Goal: Task Accomplishment & Management: Manage account settings

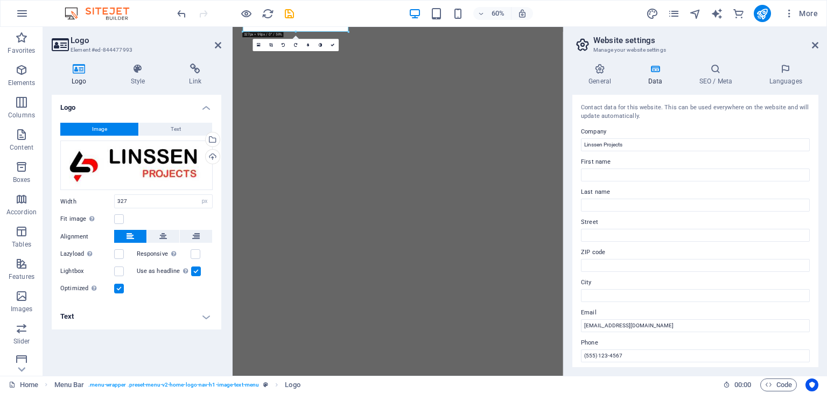
select select "px"
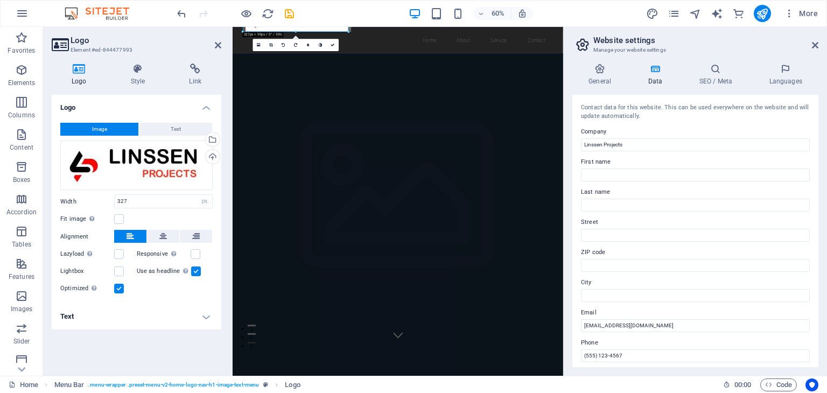
scroll to position [162, 0]
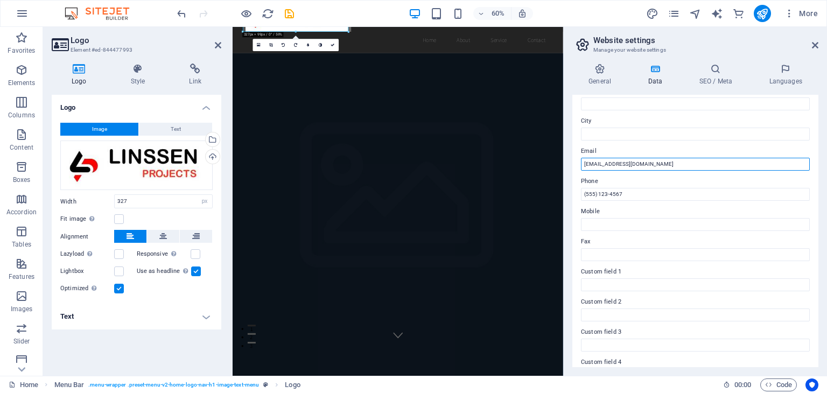
drag, startPoint x: 653, startPoint y: 163, endPoint x: 573, endPoint y: 169, distance: 80.4
click at [573, 169] on div "Contact data for this website. This can be used everywhere on the website and w…" at bounding box center [695, 231] width 246 height 272
type input "[PERSON_NAME][EMAIL_ADDRESS][PERSON_NAME][DOMAIN_NAME]"
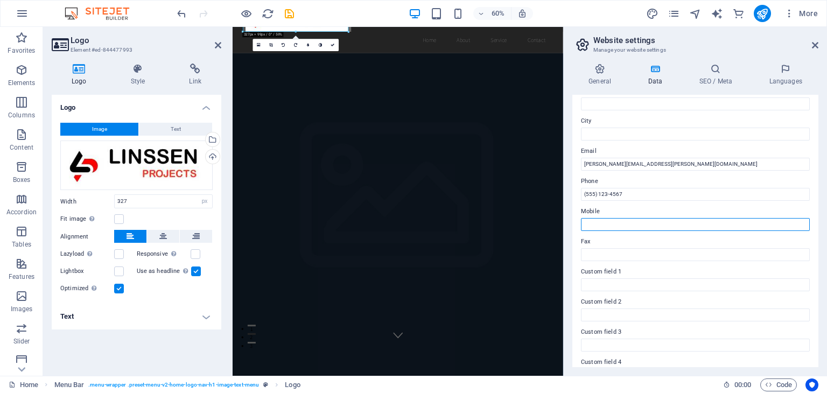
click at [601, 222] on input "Mobile" at bounding box center [695, 224] width 229 height 13
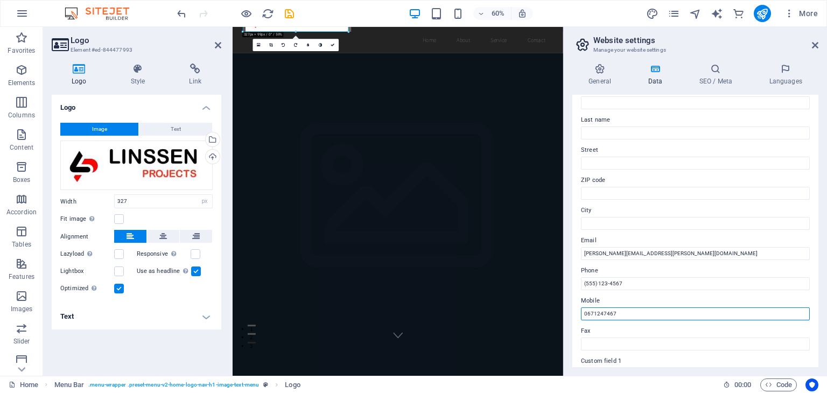
scroll to position [54, 0]
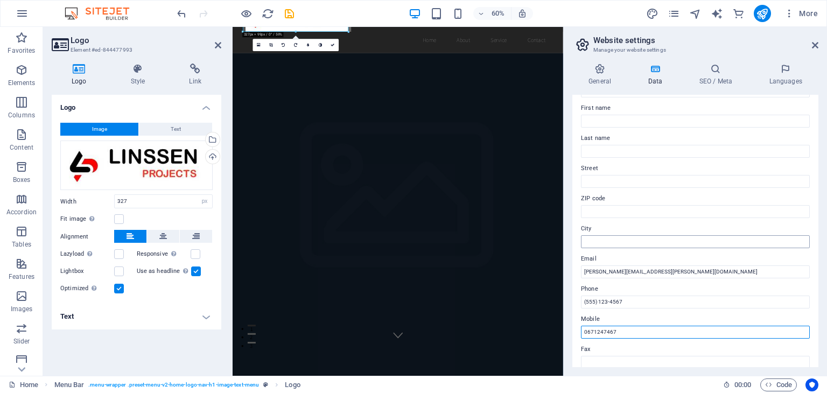
type input "0671247467"
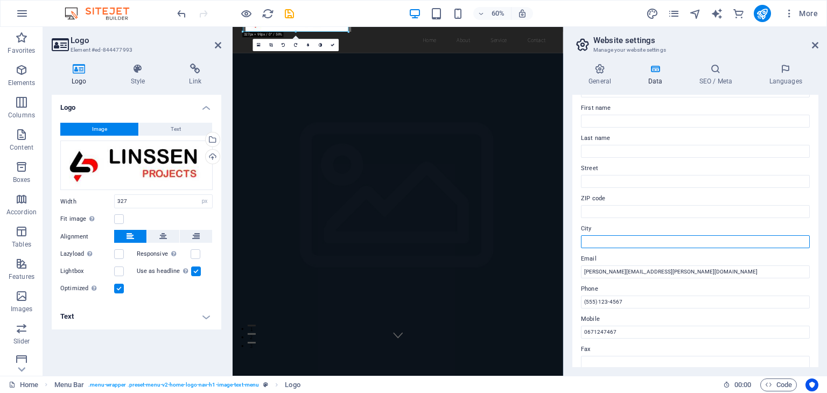
click at [599, 242] on input "City" at bounding box center [695, 241] width 229 height 13
type input "[GEOGRAPHIC_DATA]"
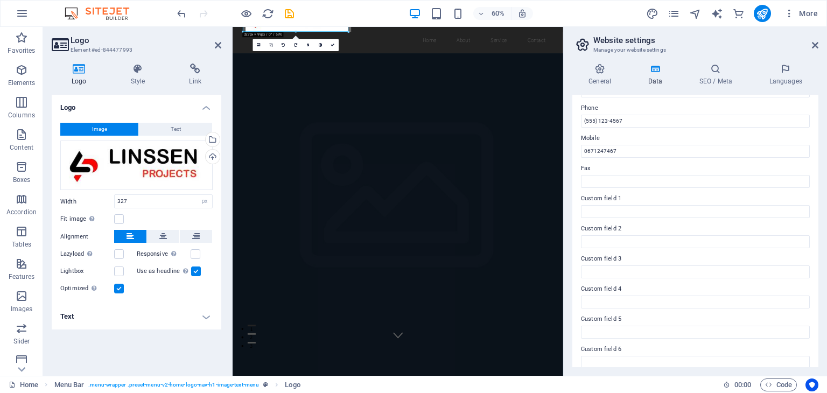
scroll to position [244, 0]
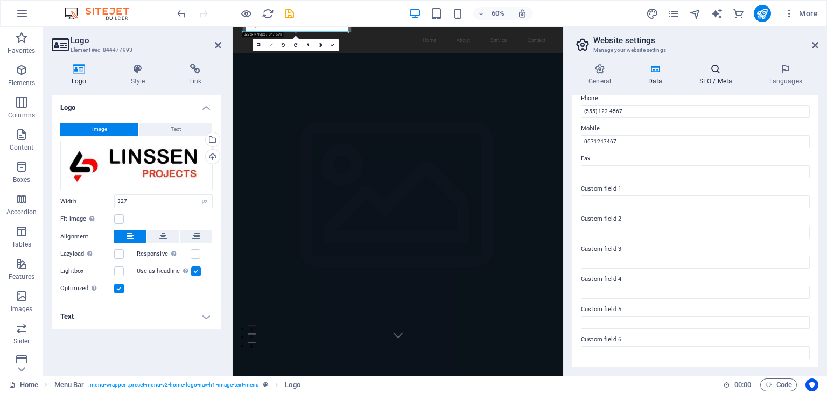
click at [719, 79] on h4 "SEO / Meta" at bounding box center [718, 75] width 70 height 23
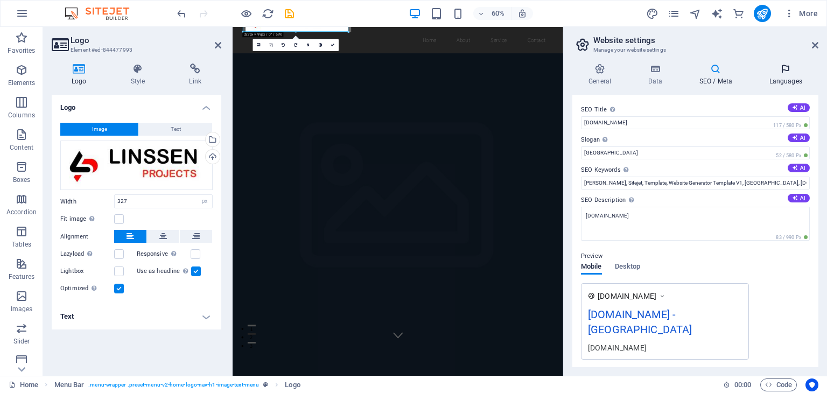
click at [782, 67] on icon at bounding box center [786, 69] width 66 height 11
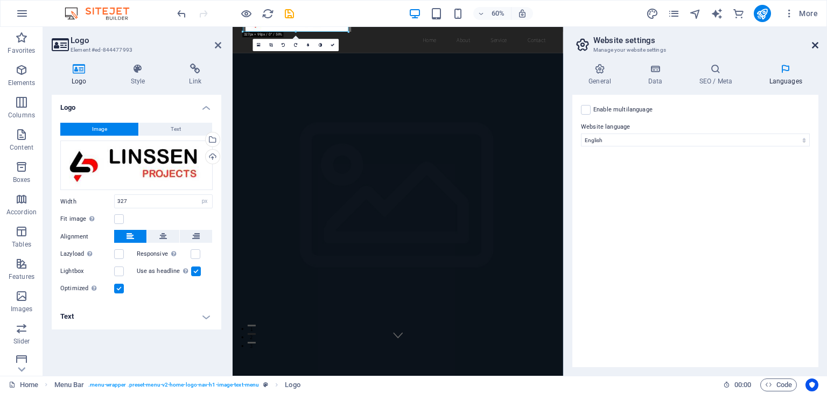
click at [812, 45] on icon at bounding box center [815, 45] width 6 height 9
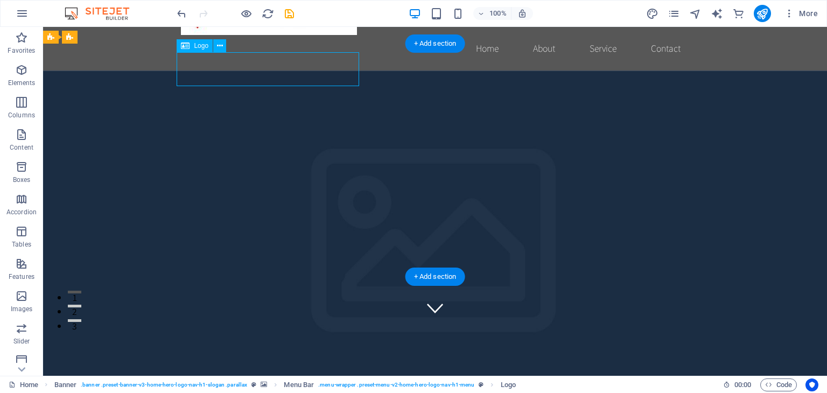
select select "px"
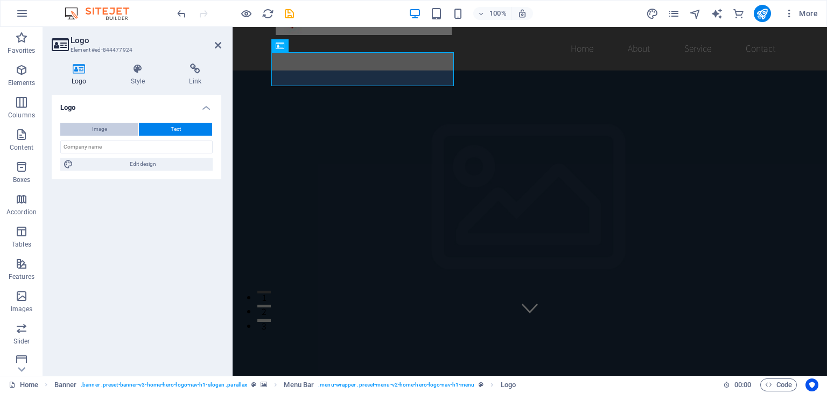
click at [108, 131] on button "Image" at bounding box center [99, 129] width 78 height 13
select select "DISABLED_OPTION_VALUE"
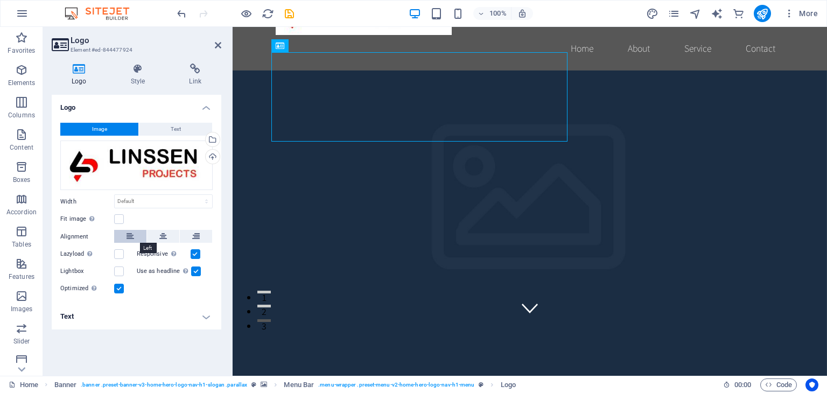
click at [136, 236] on button at bounding box center [130, 236] width 32 height 13
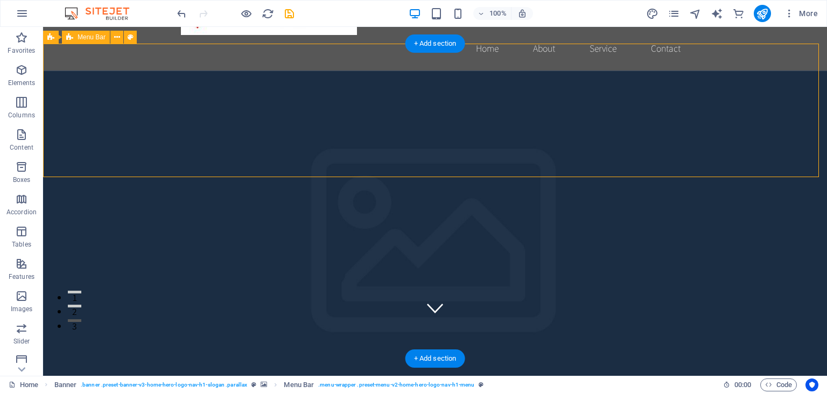
drag, startPoint x: 565, startPoint y: 98, endPoint x: 535, endPoint y: 103, distance: 30.5
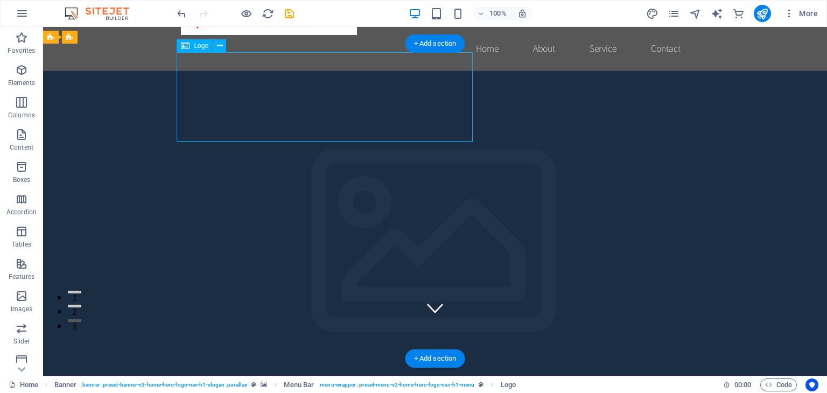
drag, startPoint x: 224, startPoint y: 99, endPoint x: 192, endPoint y: 93, distance: 32.7
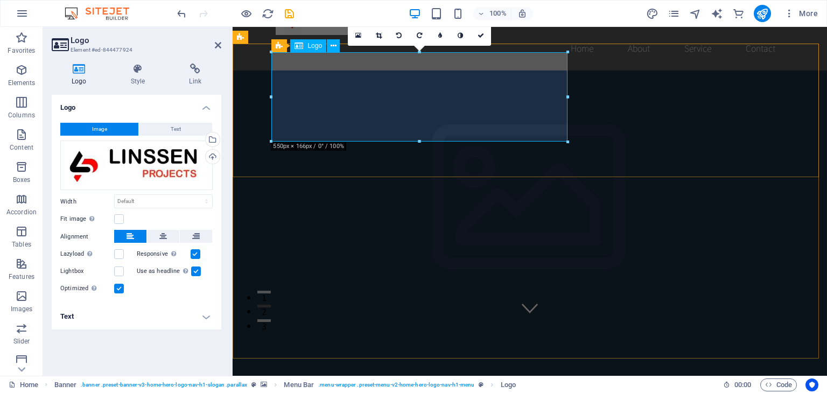
drag, startPoint x: 799, startPoint y: 122, endPoint x: 516, endPoint y: 97, distance: 284.3
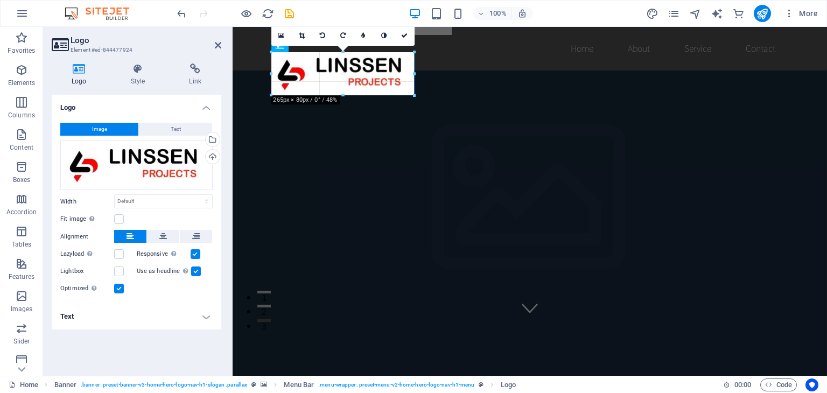
drag, startPoint x: 567, startPoint y: 54, endPoint x: 415, endPoint y: 98, distance: 158.6
type input "267"
select select "px"
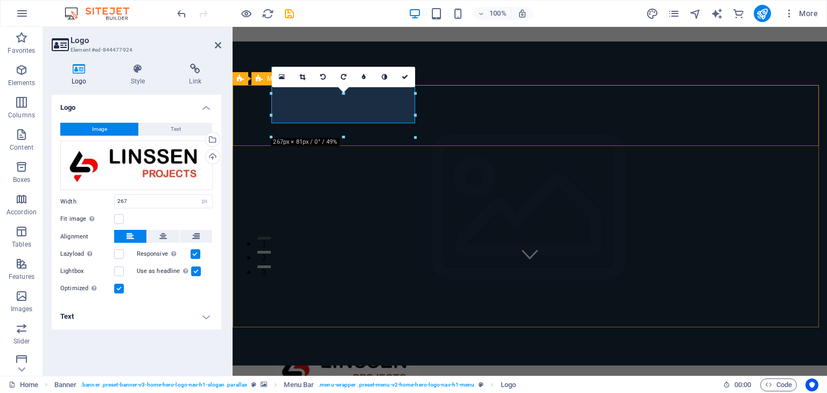
scroll to position [0, 0]
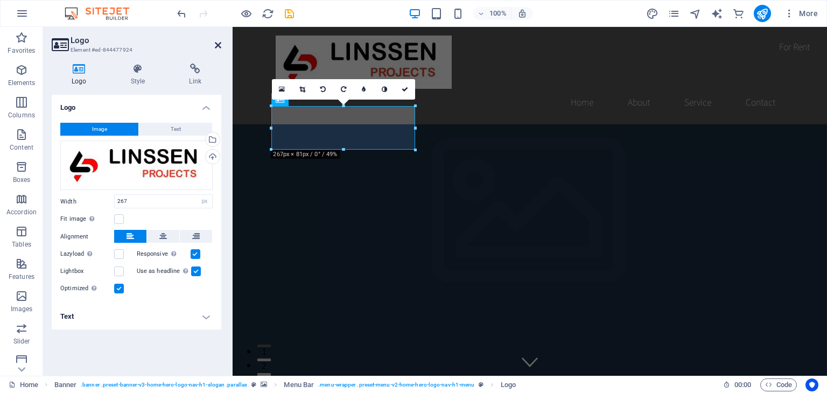
click at [215, 48] on icon at bounding box center [218, 45] width 6 height 9
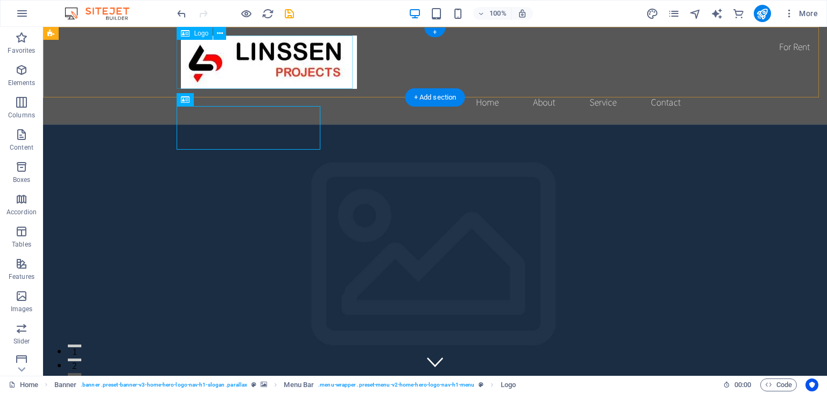
click at [243, 67] on div at bounding box center [435, 62] width 508 height 53
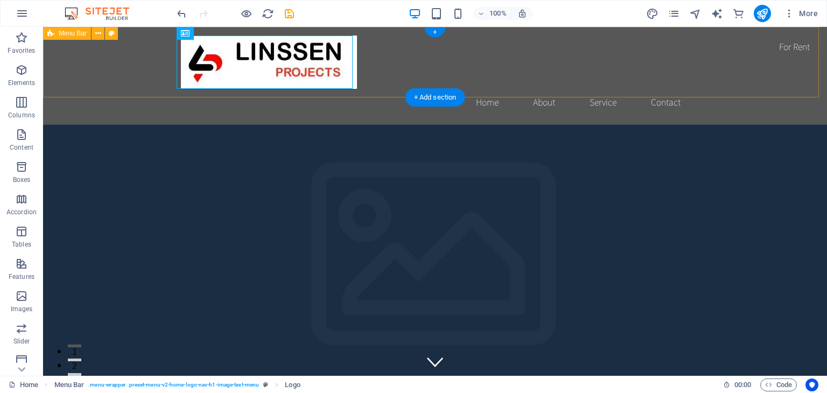
click at [123, 87] on div "Home About Service Contact" at bounding box center [435, 75] width 784 height 97
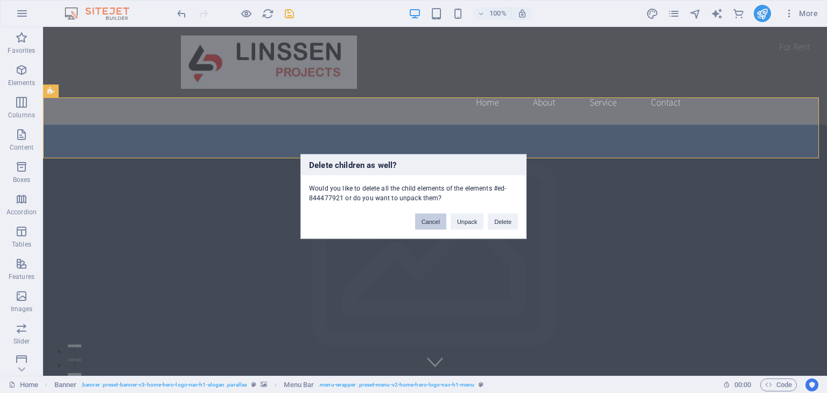
drag, startPoint x: 427, startPoint y: 223, endPoint x: 384, endPoint y: 197, distance: 50.8
click at [427, 223] on button "Cancel" at bounding box center [430, 222] width 31 height 16
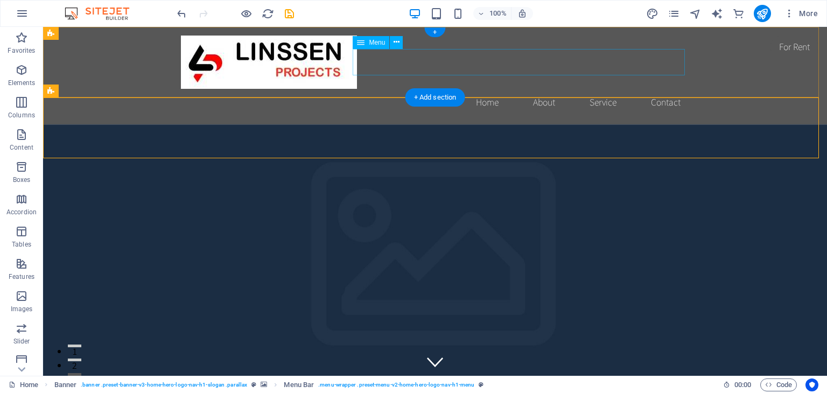
click at [534, 89] on nav "Home About Service Contact" at bounding box center [435, 102] width 508 height 27
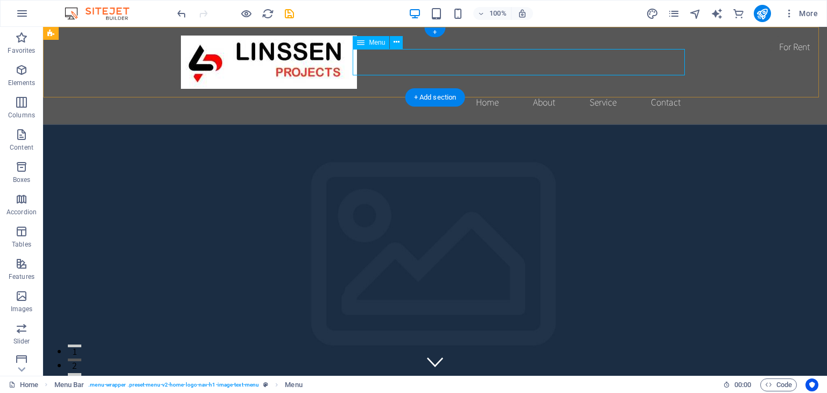
click at [487, 89] on nav "Home About Service Contact" at bounding box center [435, 102] width 508 height 27
click at [704, 72] on div "Home About Service Contact" at bounding box center [435, 75] width 784 height 97
click at [480, 89] on nav "Home About Service Contact" at bounding box center [435, 102] width 508 height 27
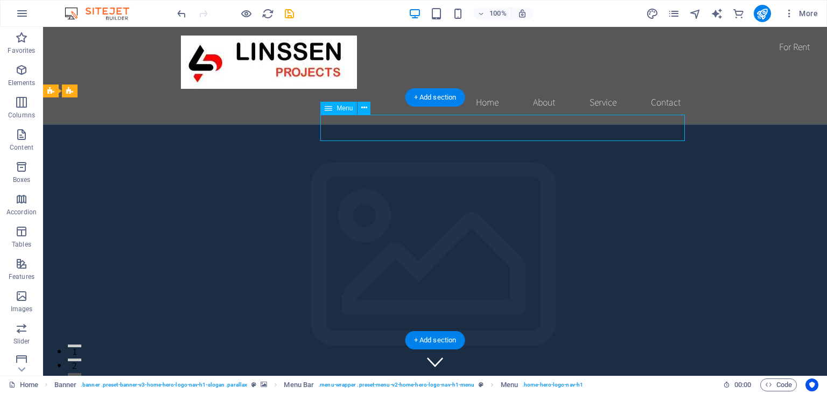
click at [506, 384] on span "Menu" at bounding box center [509, 384] width 17 height 13
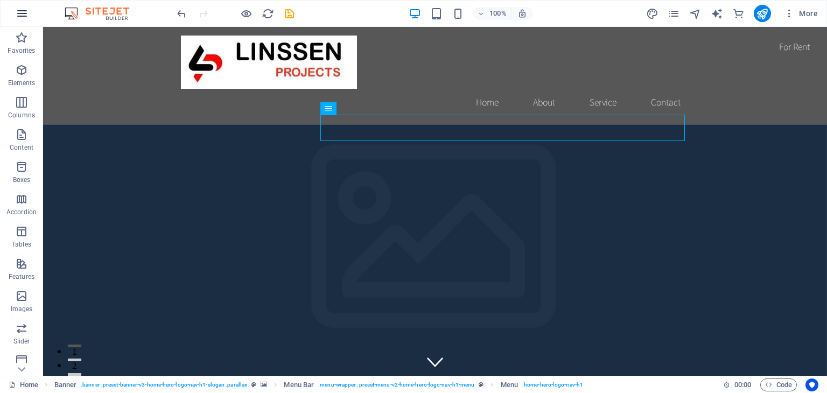
click at [27, 14] on icon "button" at bounding box center [22, 13] width 13 height 13
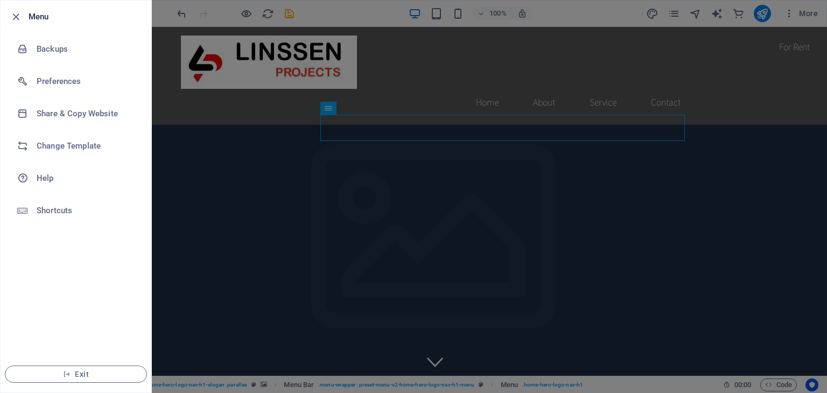
click at [439, 68] on div at bounding box center [413, 196] width 827 height 393
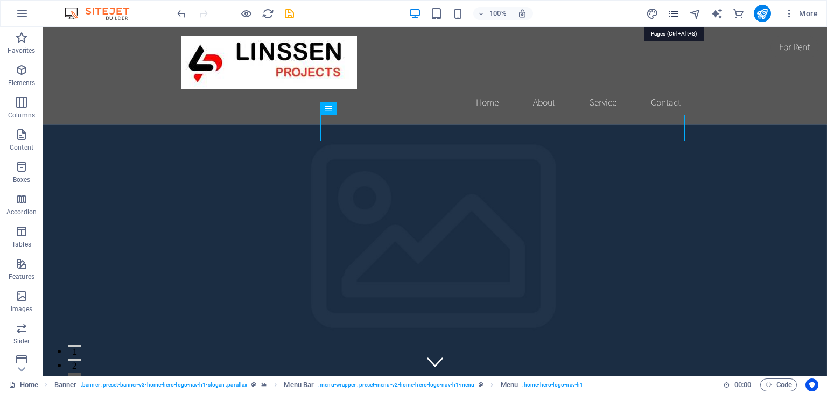
click at [674, 17] on icon "pages" at bounding box center [674, 14] width 12 height 12
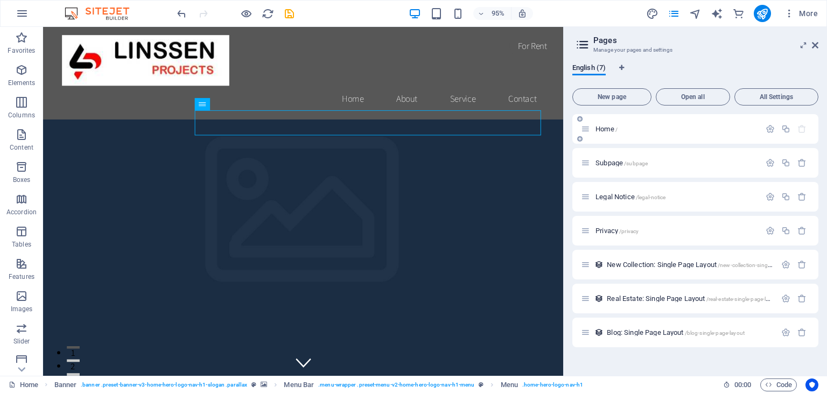
click at [627, 130] on p "Home /" at bounding box center [676, 128] width 162 height 7
click at [666, 155] on div "Subpage /subpage" at bounding box center [695, 163] width 246 height 30
click at [690, 133] on div "Home /" at bounding box center [670, 129] width 179 height 12
click at [589, 130] on icon at bounding box center [585, 128] width 9 height 9
click at [645, 164] on span "/subpage" at bounding box center [636, 163] width 24 height 6
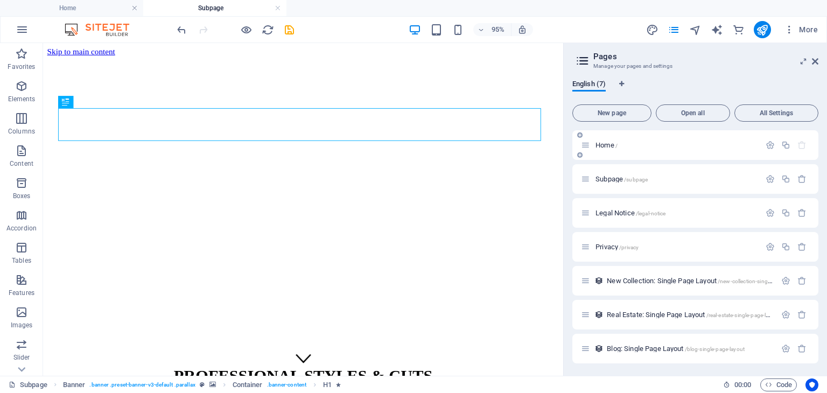
click at [653, 149] on div "Home /" at bounding box center [670, 145] width 179 height 12
click at [595, 145] on span "Home /" at bounding box center [606, 145] width 22 height 8
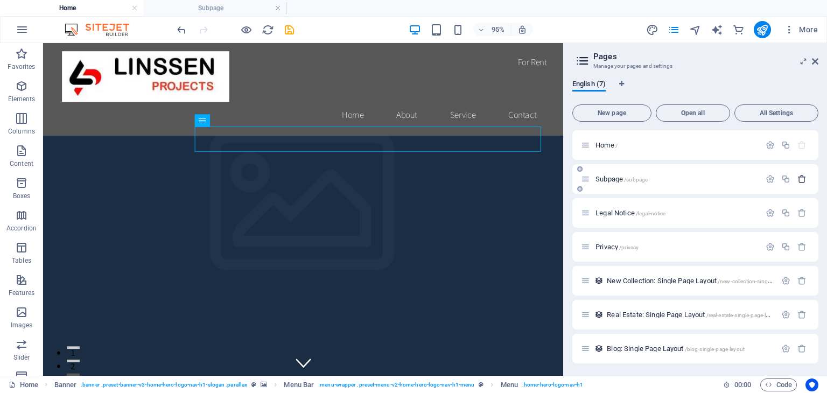
click at [801, 179] on icon "button" at bounding box center [801, 178] width 9 height 9
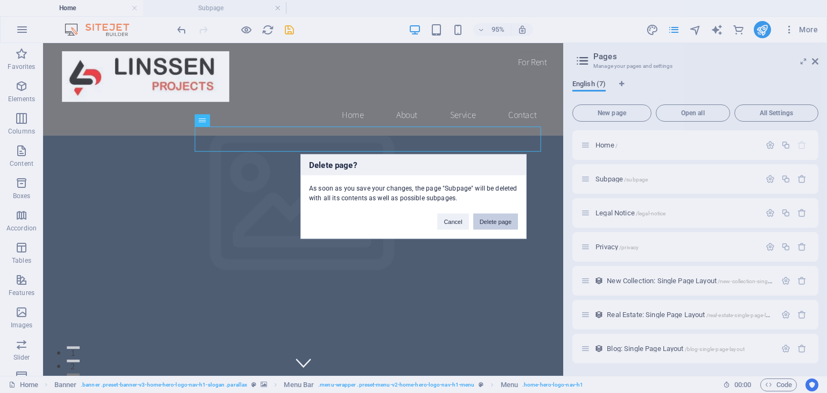
drag, startPoint x: 488, startPoint y: 220, endPoint x: 538, endPoint y: 198, distance: 54.7
click at [488, 220] on button "Delete page" at bounding box center [495, 222] width 45 height 16
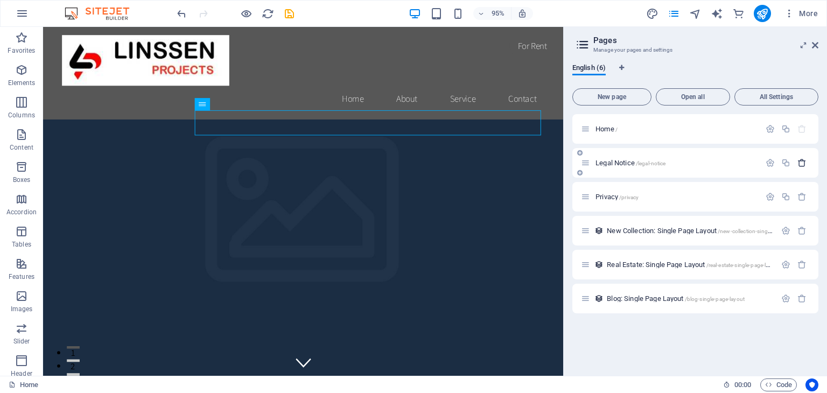
click at [801, 163] on icon "button" at bounding box center [801, 162] width 9 height 9
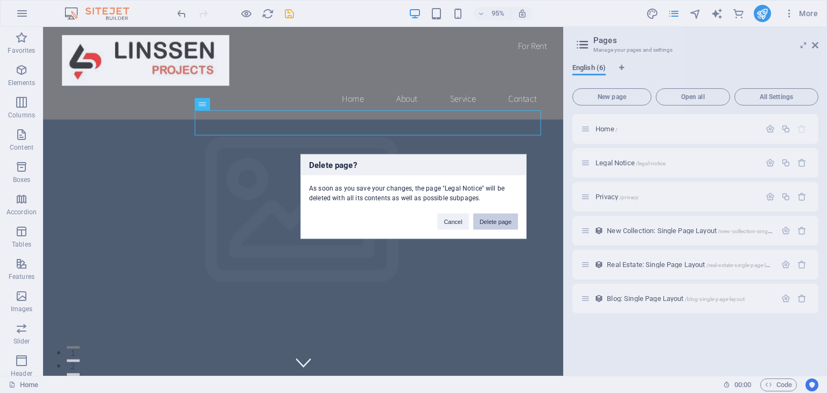
click at [503, 218] on button "Delete page" at bounding box center [495, 222] width 45 height 16
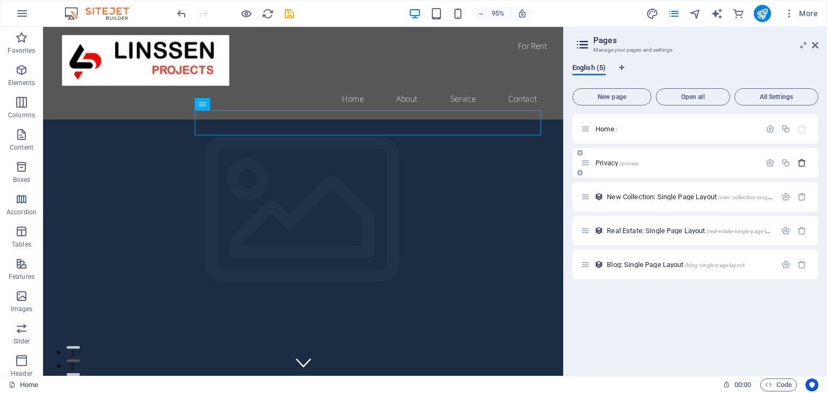
click at [801, 165] on icon "button" at bounding box center [801, 162] width 9 height 9
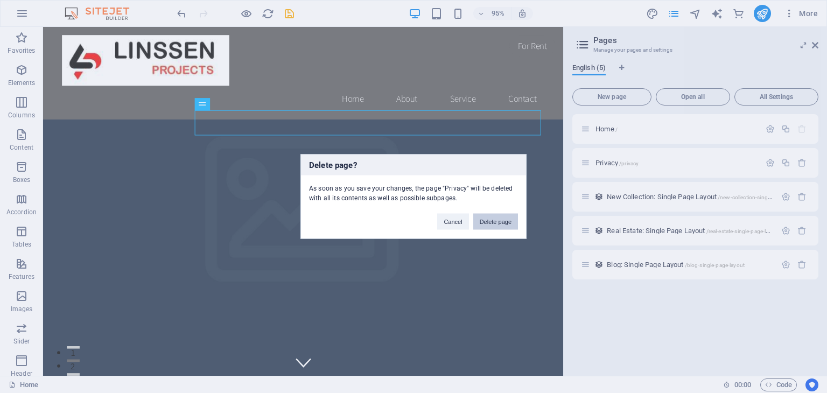
click at [492, 225] on button "Delete page" at bounding box center [495, 222] width 45 height 16
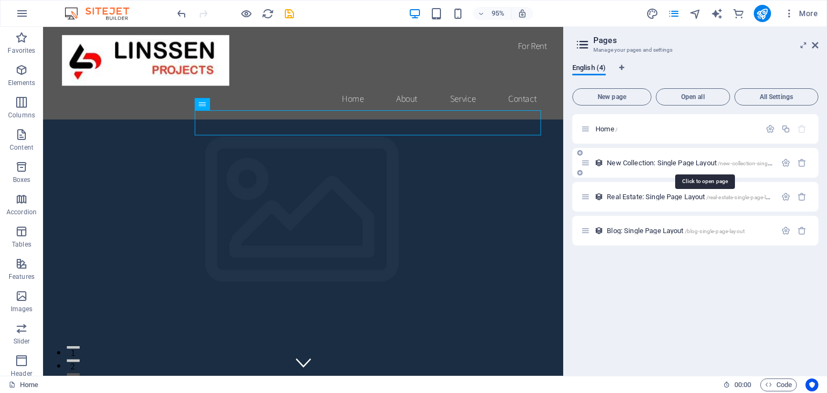
click at [649, 162] on span "New Collection: Single Page Layout /new-collection-single-page-layout" at bounding box center [704, 163] width 195 height 8
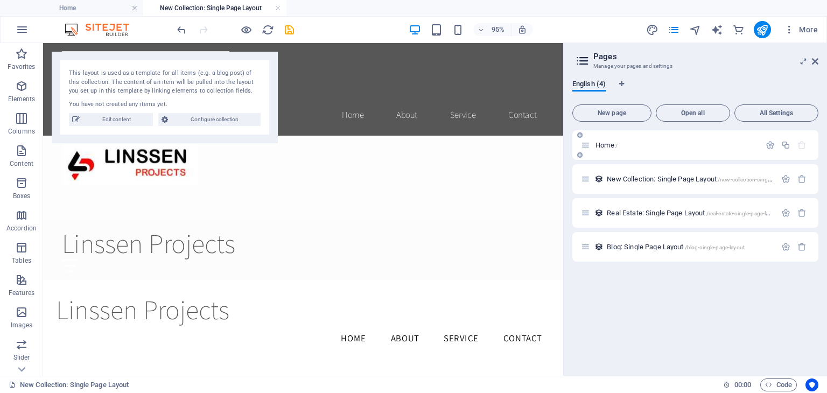
click at [607, 146] on span "Home /" at bounding box center [606, 145] width 22 height 8
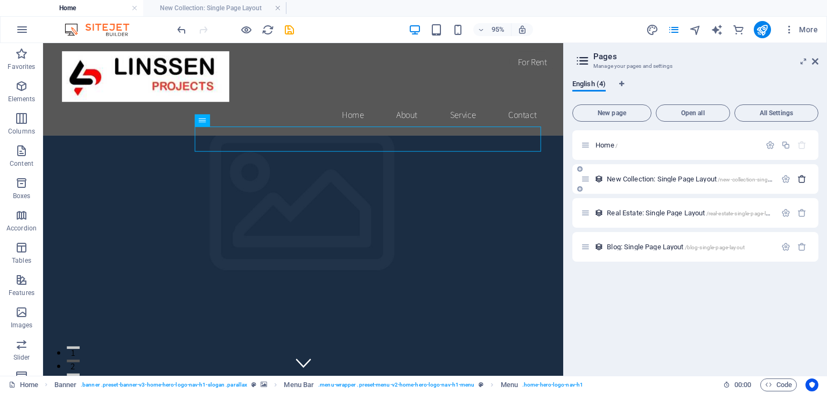
click at [803, 180] on icon "button" at bounding box center [801, 178] width 9 height 9
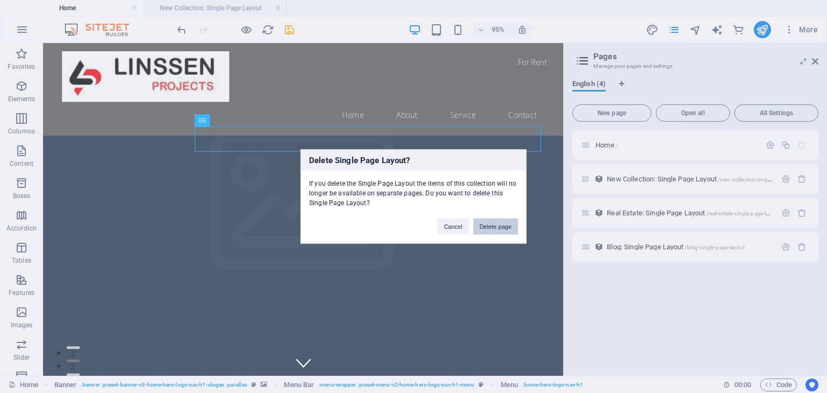
click at [506, 226] on button "Delete page" at bounding box center [495, 227] width 45 height 16
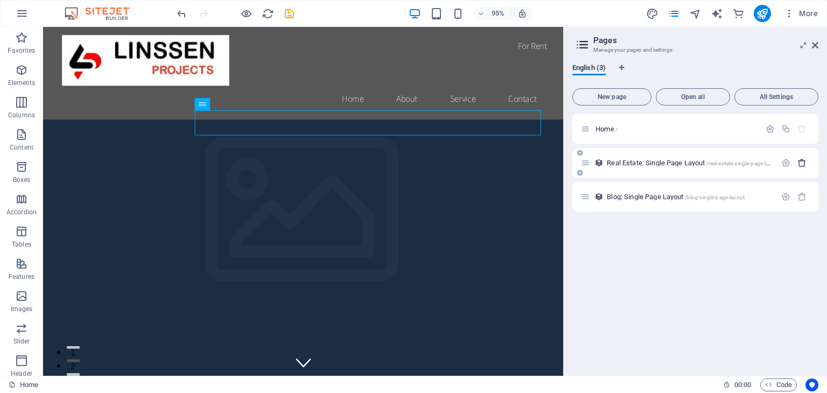
click at [800, 166] on icon "button" at bounding box center [801, 162] width 9 height 9
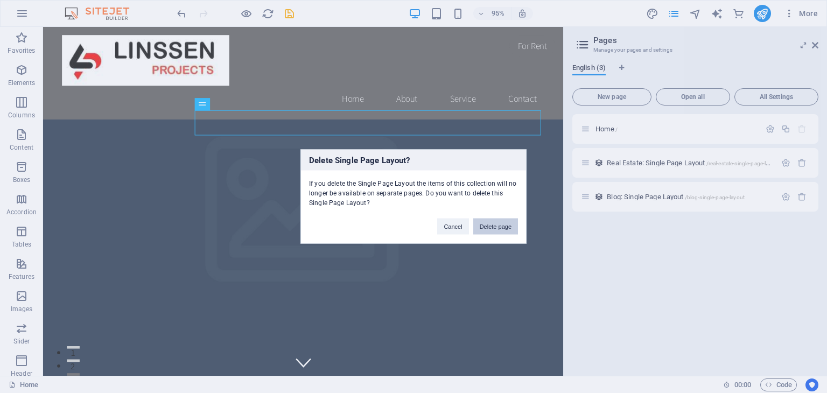
click at [490, 227] on button "Delete page" at bounding box center [495, 227] width 45 height 16
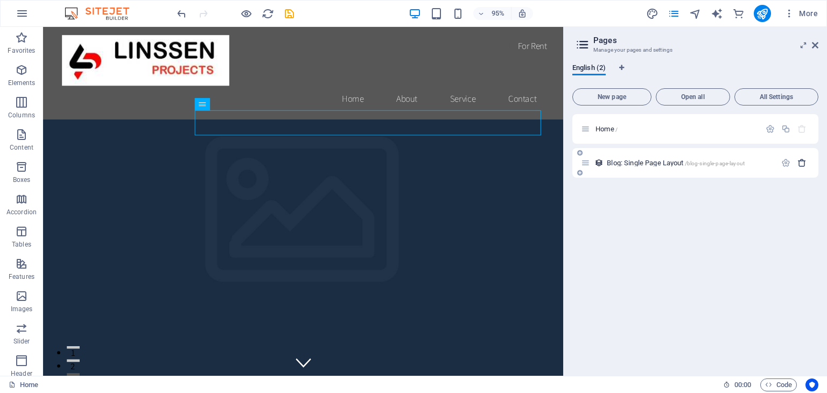
click at [799, 164] on icon "button" at bounding box center [801, 162] width 9 height 9
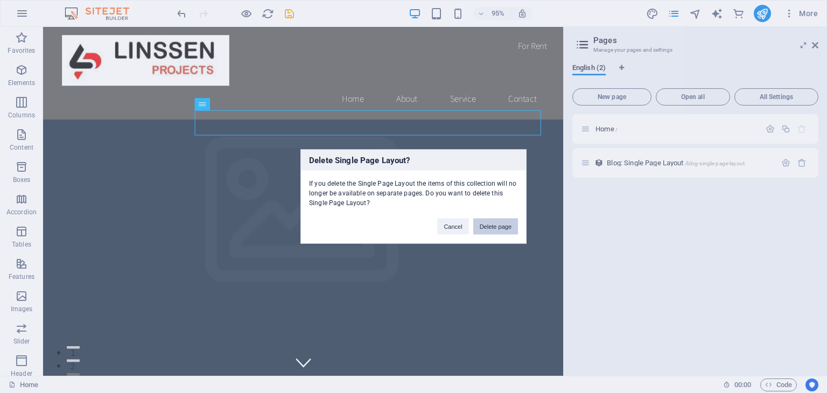
click at [510, 227] on button "Delete page" at bounding box center [495, 227] width 45 height 16
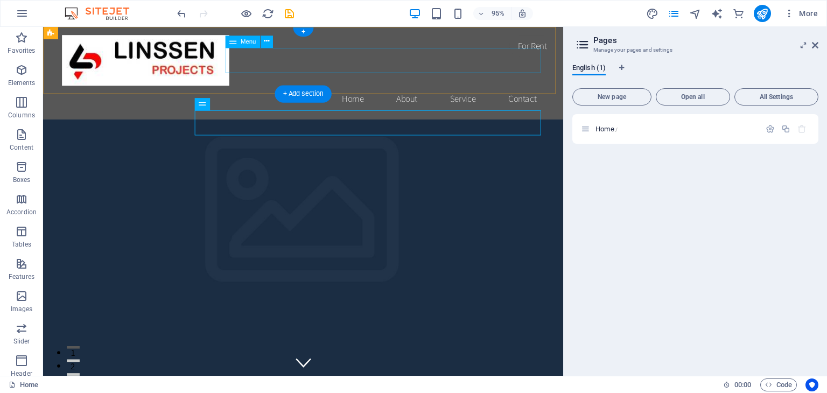
click at [289, 89] on nav "Home About Service Contact" at bounding box center [317, 102] width 508 height 27
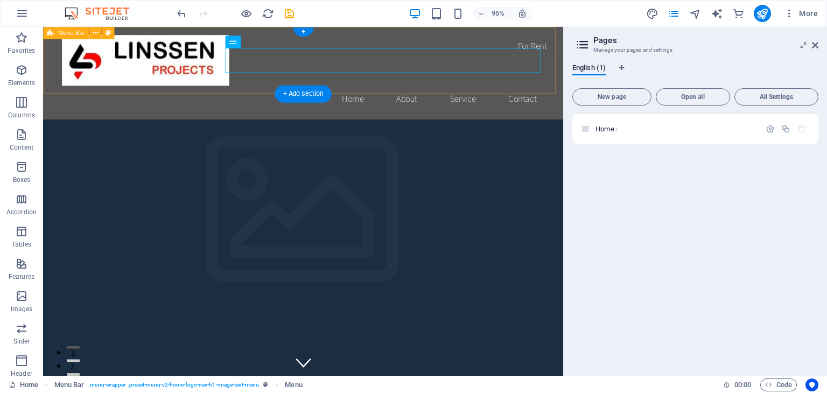
click at [47, 85] on div "Home About Service Contact" at bounding box center [317, 75] width 548 height 97
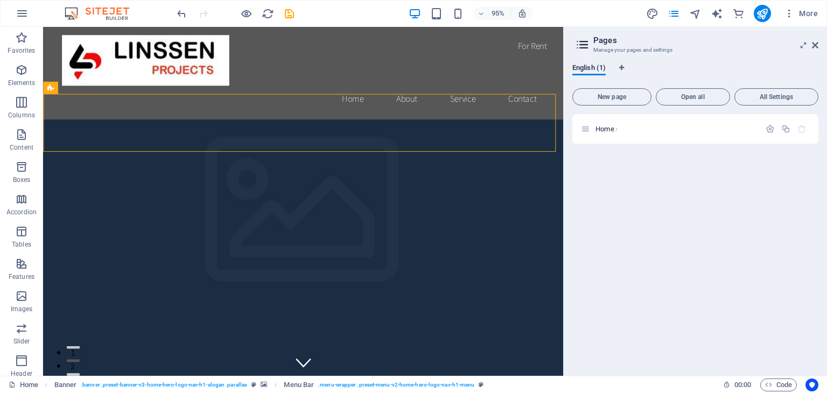
click at [818, 44] on aside "Pages Manage your pages and settings English (1) New page Open all All Settings…" at bounding box center [695, 201] width 264 height 349
click at [816, 47] on icon at bounding box center [815, 45] width 6 height 9
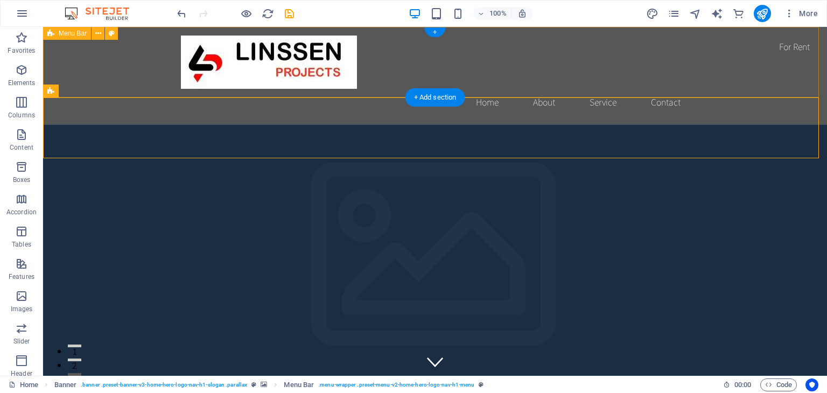
click at [139, 66] on div "Home About Service Contact" at bounding box center [435, 75] width 784 height 97
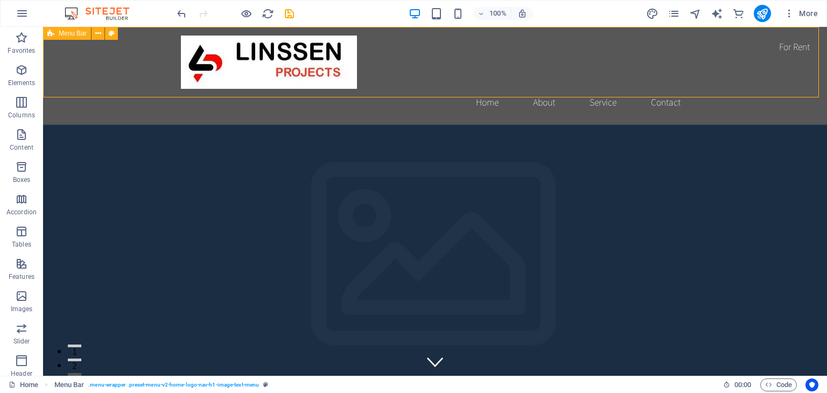
click at [60, 33] on span "Menu Bar" at bounding box center [73, 33] width 28 height 6
click at [97, 32] on icon at bounding box center [98, 33] width 6 height 11
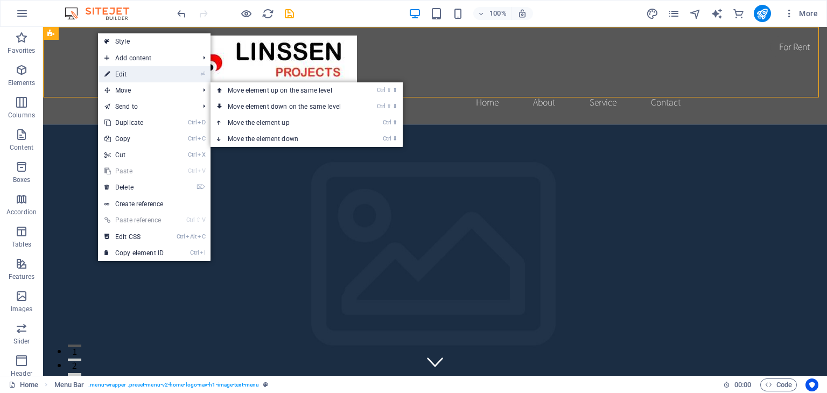
click at [139, 73] on link "⏎ Edit" at bounding box center [134, 74] width 72 height 16
select select "header"
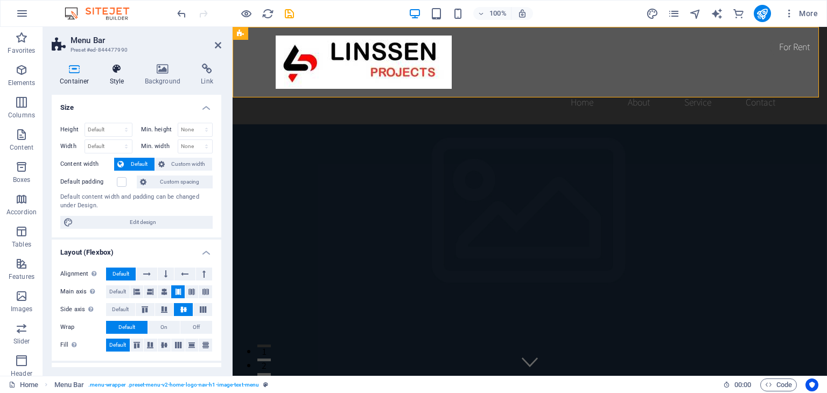
click at [111, 78] on h4 "Style" at bounding box center [119, 75] width 35 height 23
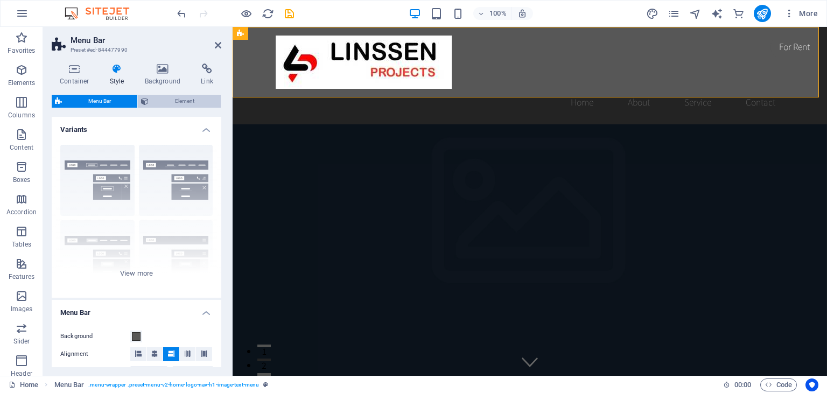
click at [177, 103] on span "Element" at bounding box center [185, 101] width 66 height 13
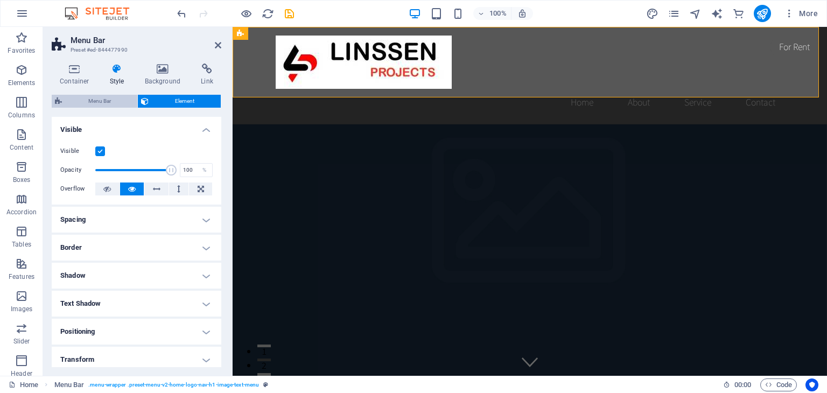
click at [116, 96] on span "Menu Bar" at bounding box center [99, 101] width 69 height 13
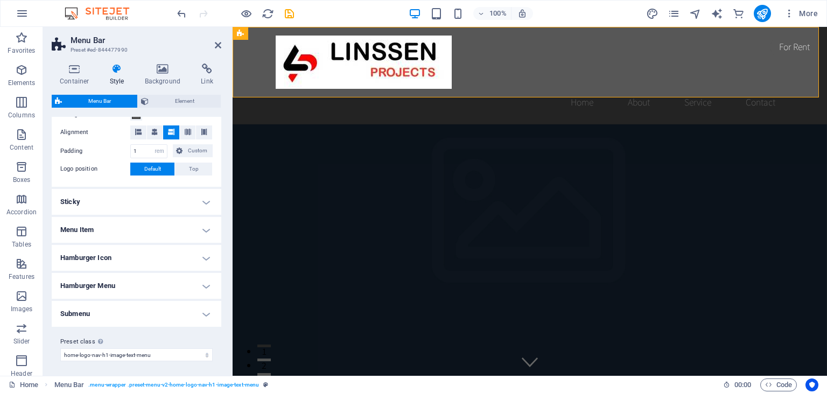
scroll to position [224, 0]
click at [208, 199] on h4 "Sticky" at bounding box center [137, 200] width 170 height 26
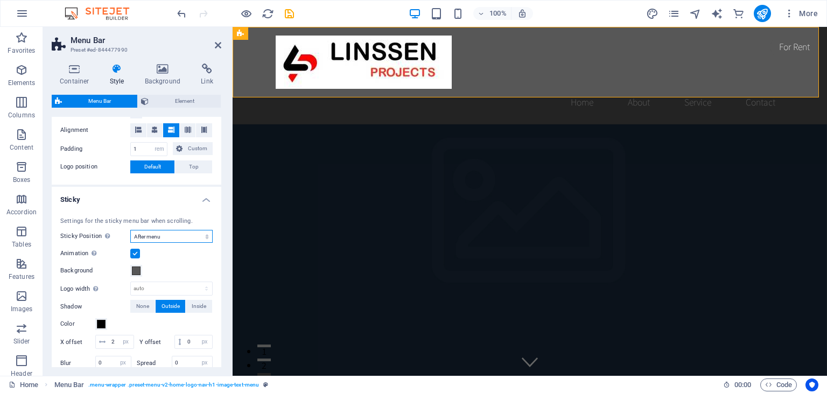
click at [196, 236] on select "Off Instant After menu After banner When scrolling up" at bounding box center [171, 236] width 82 height 13
select select "sticky_none"
click at [130, 230] on select "Off Instant After menu After banner When scrolling up" at bounding box center [171, 236] width 82 height 13
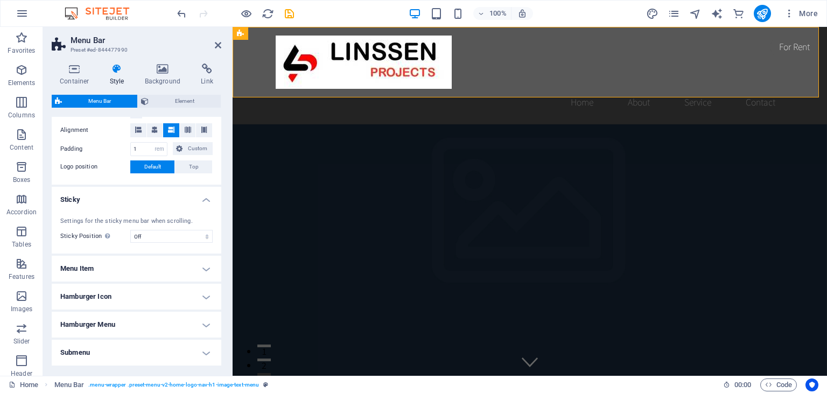
click at [207, 201] on h4 "Sticky" at bounding box center [137, 196] width 170 height 19
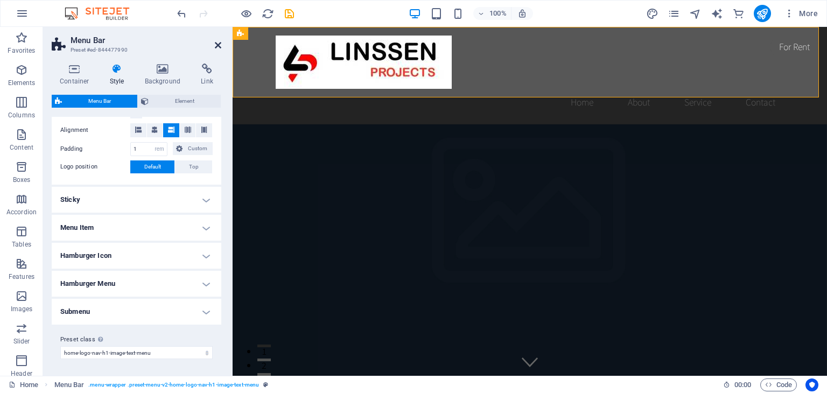
drag, startPoint x: 5, startPoint y: 29, endPoint x: 218, endPoint y: 46, distance: 213.9
click at [218, 46] on icon at bounding box center [218, 45] width 6 height 9
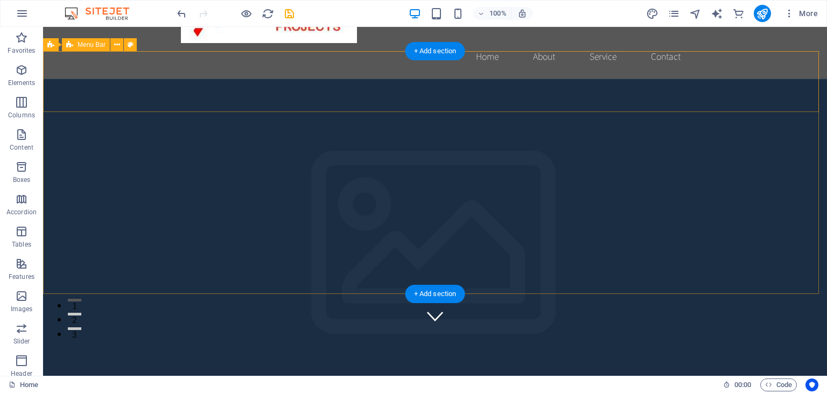
scroll to position [0, 0]
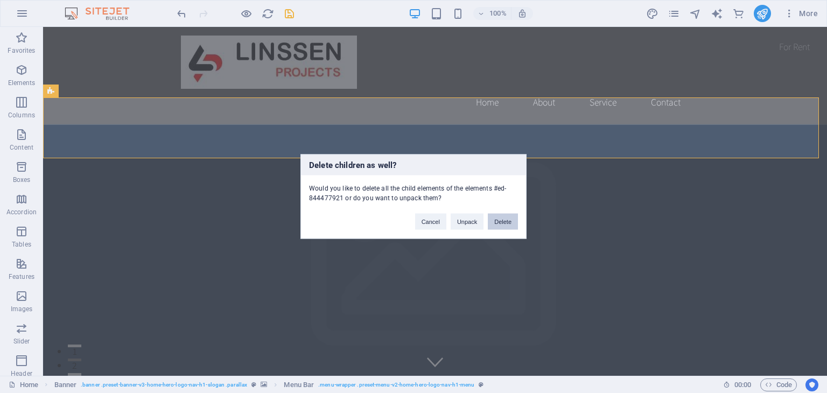
drag, startPoint x: 504, startPoint y: 222, endPoint x: 339, endPoint y: 185, distance: 169.5
click at [504, 222] on button "Delete" at bounding box center [503, 222] width 30 height 16
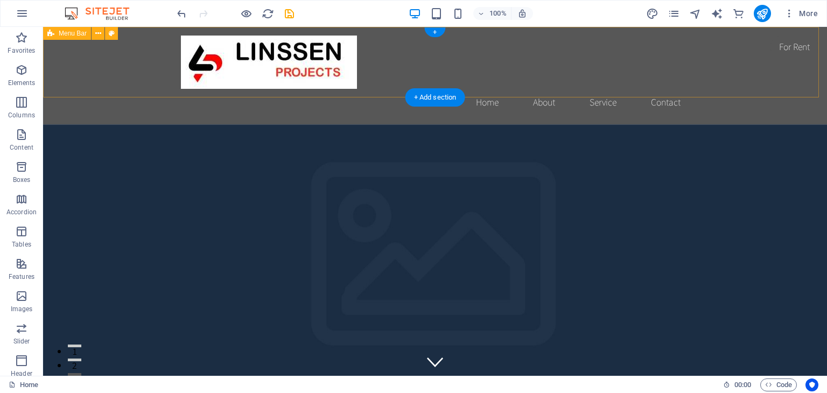
click at [136, 67] on div "Home About Service Contact" at bounding box center [435, 75] width 784 height 97
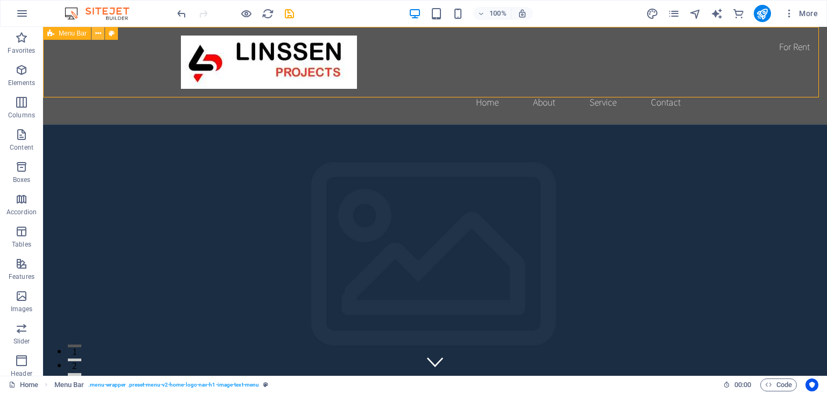
click at [93, 34] on button at bounding box center [98, 33] width 13 height 13
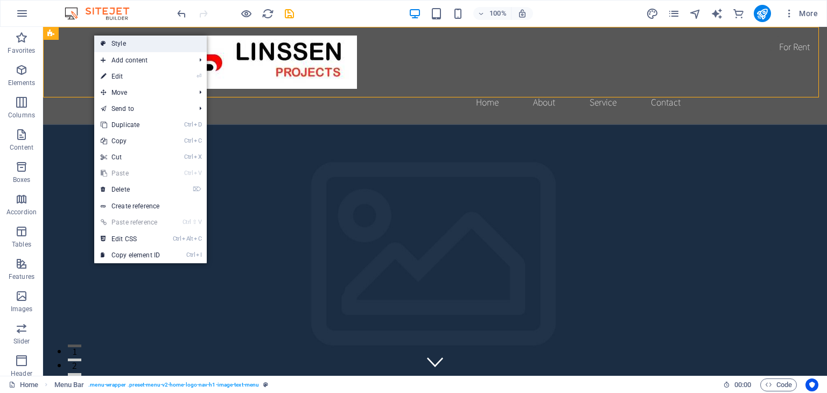
click at [108, 41] on link "Style" at bounding box center [150, 44] width 113 height 16
select select "rem"
select select "preset-menu-v2-home-logo-nav-h1-image-text-menu"
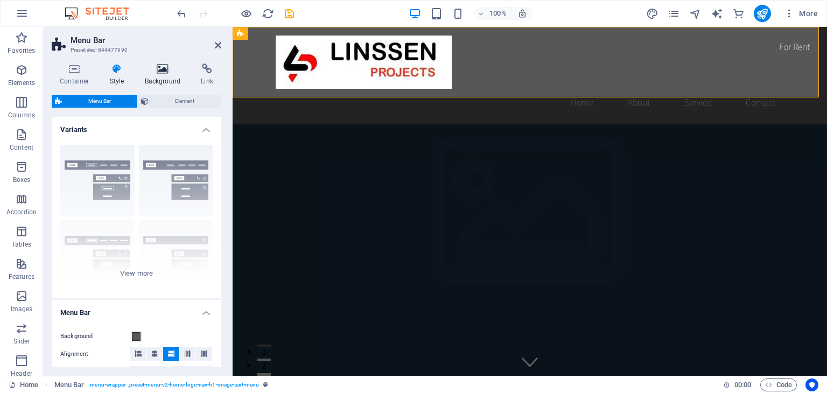
click at [160, 79] on h4 "Background" at bounding box center [165, 75] width 57 height 23
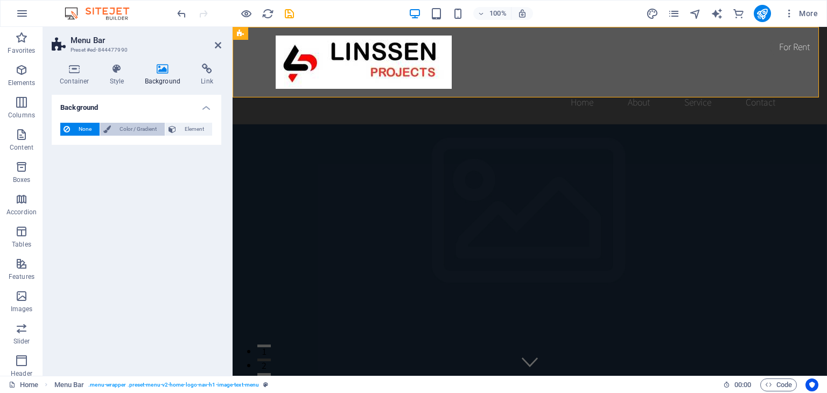
click at [125, 132] on span "Color / Gradient" at bounding box center [137, 129] width 47 height 13
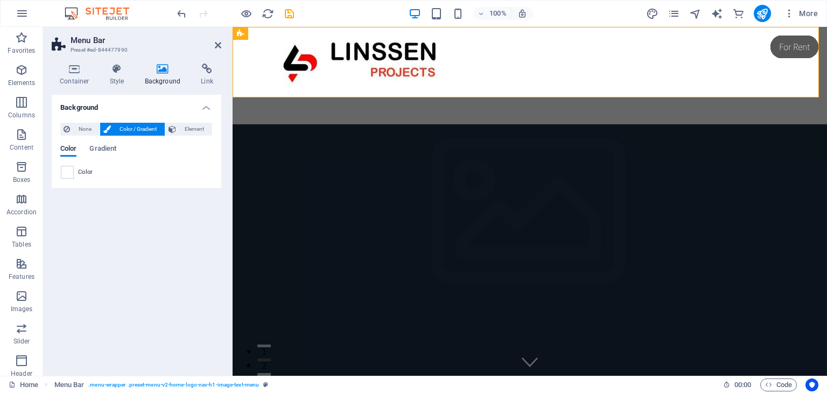
click at [148, 215] on div "Background None Color / Gradient Element Stretch background to full-width Color…" at bounding box center [137, 231] width 170 height 272
drag, startPoint x: 218, startPoint y: 44, endPoint x: 293, endPoint y: 32, distance: 76.9
click at [218, 44] on icon at bounding box center [218, 45] width 6 height 9
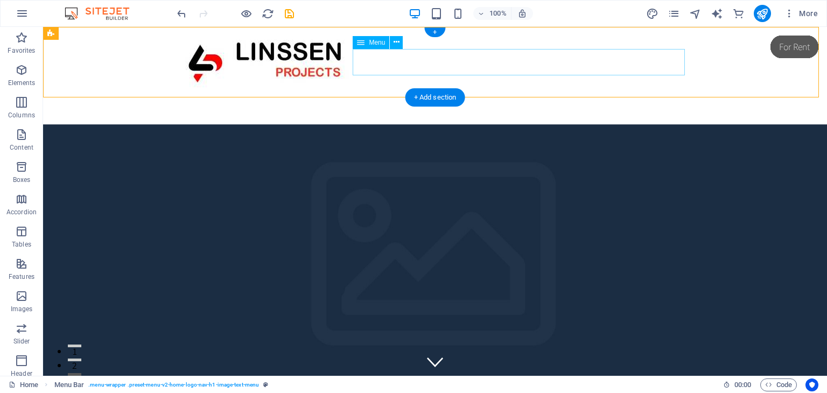
click at [426, 89] on nav "Home About Service Contact" at bounding box center [435, 102] width 508 height 27
click at [401, 46] on button at bounding box center [396, 42] width 13 height 13
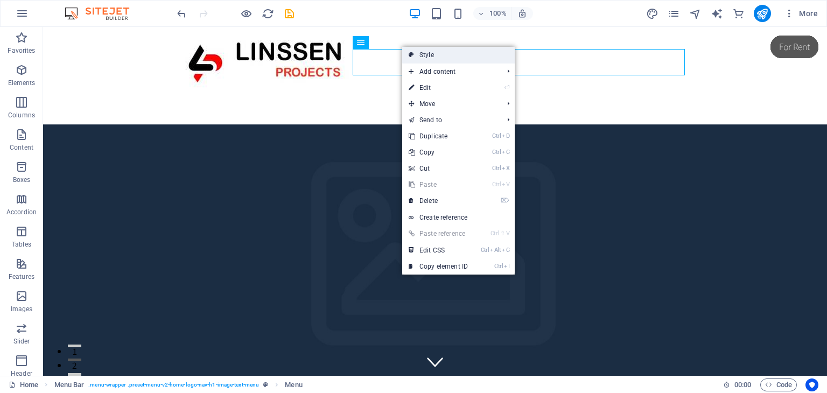
click at [421, 58] on link "Style" at bounding box center [458, 55] width 113 height 16
select select "rem"
select select "preset-menu-v2-home-logo-nav-h1-image-text-menu"
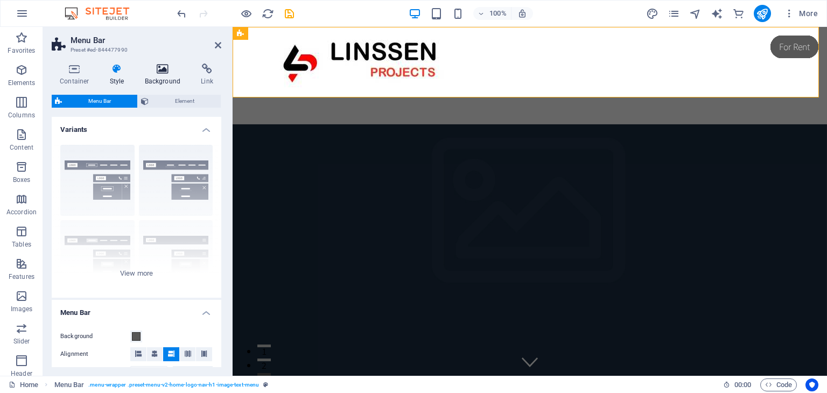
click at [157, 69] on icon at bounding box center [163, 69] width 52 height 11
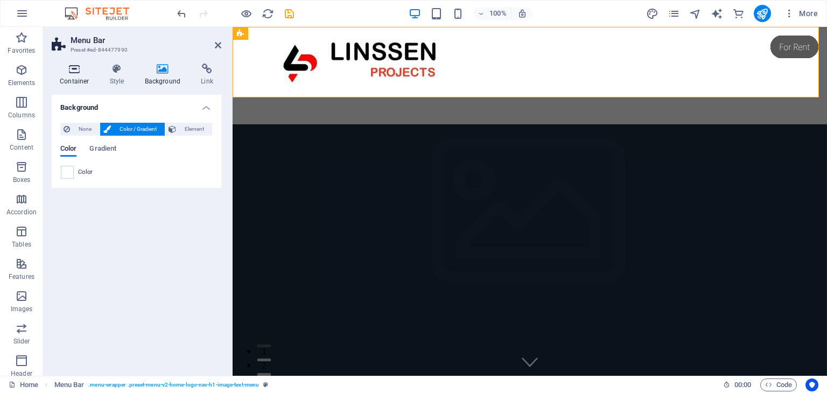
click at [78, 74] on icon at bounding box center [75, 69] width 46 height 11
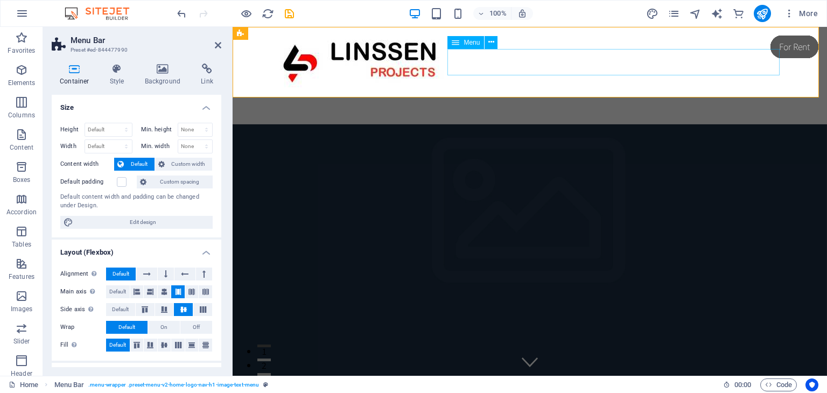
click at [488, 89] on nav "Home About Service Contact" at bounding box center [530, 102] width 508 height 27
click at [497, 89] on nav "Home About Service Contact" at bounding box center [530, 102] width 508 height 27
click at [462, 42] on div "Menu" at bounding box center [465, 42] width 37 height 13
click at [495, 44] on button at bounding box center [491, 42] width 13 height 13
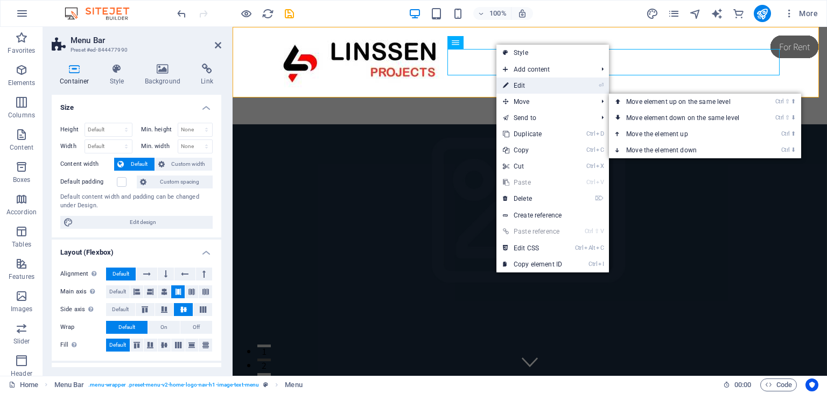
click at [532, 85] on link "⏎ Edit" at bounding box center [532, 86] width 72 height 16
select select
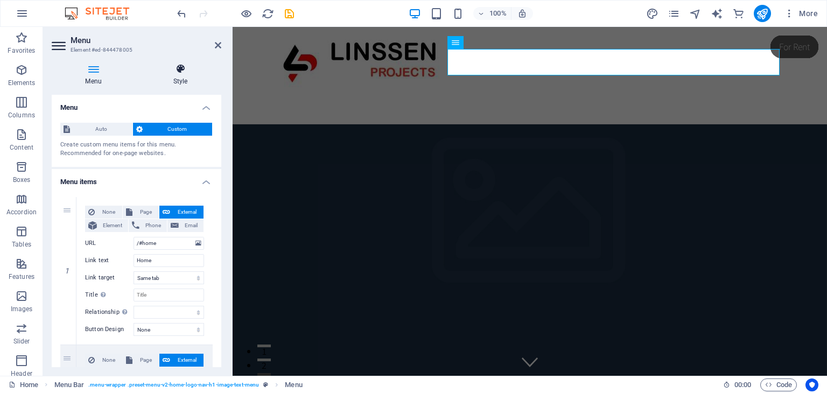
click at [185, 72] on icon at bounding box center [180, 69] width 82 height 11
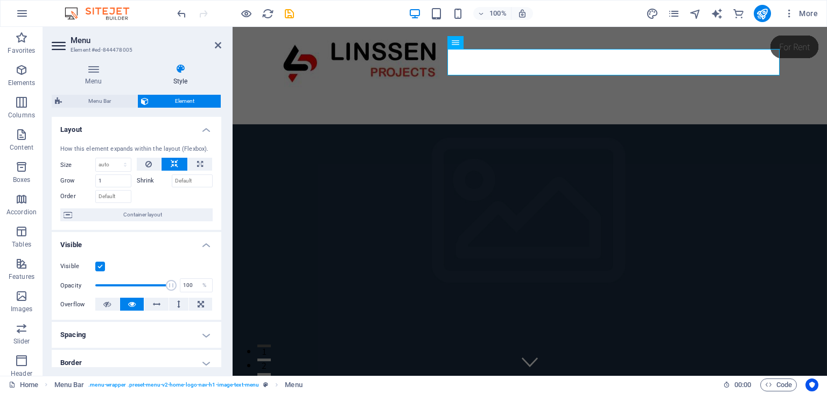
click at [118, 94] on div "Menu Style Menu Auto Custom Create custom menu items for this menu. Recommended…" at bounding box center [137, 216] width 170 height 304
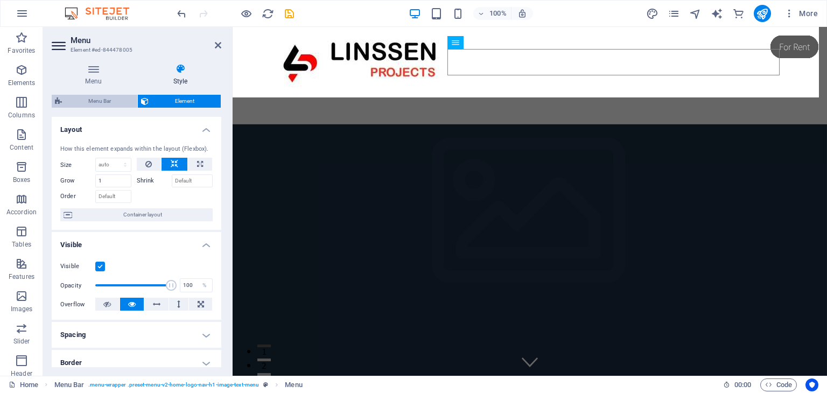
click at [117, 100] on span "Menu Bar" at bounding box center [99, 101] width 69 height 13
select select "rem"
select select "preset-menu-v2-home-logo-nav-h1-image-text-menu"
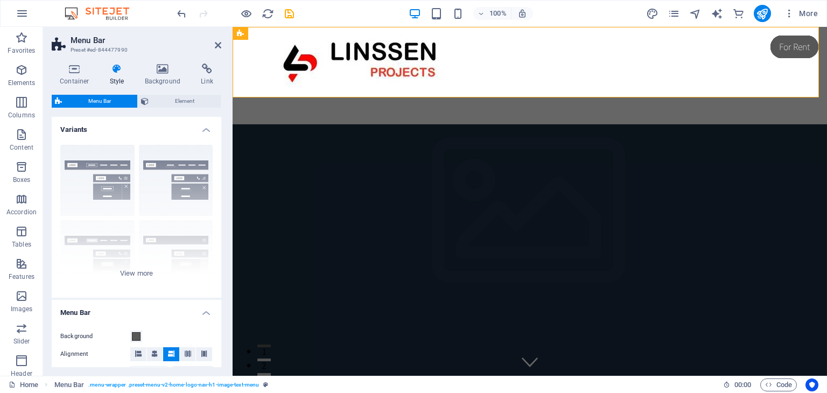
click at [205, 132] on h4 "Variants" at bounding box center [137, 126] width 170 height 19
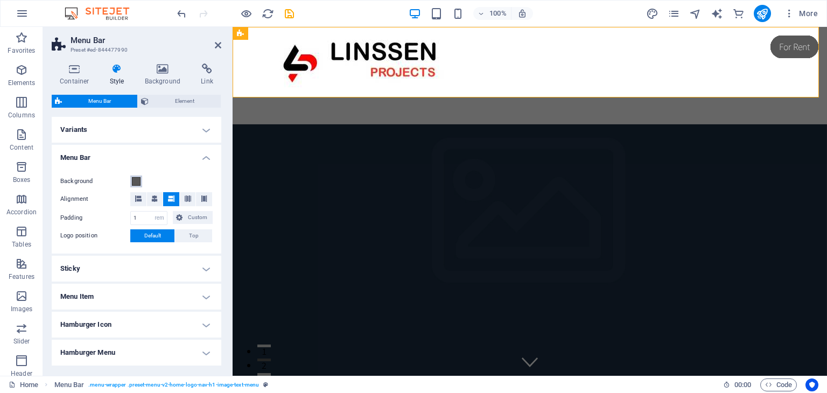
click at [138, 180] on span at bounding box center [136, 181] width 9 height 9
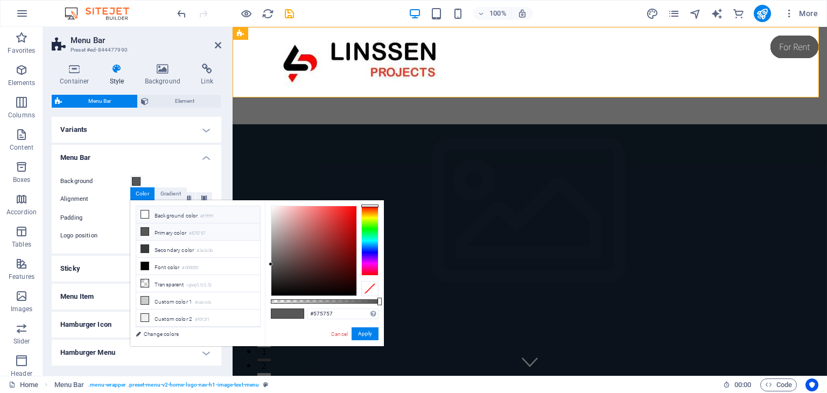
click at [144, 216] on icon at bounding box center [145, 215] width 8 height 8
type input "#ffffff"
click at [169, 170] on div "Background Alignment Padding 1 px rem % vh vw Custom Custom 1 px rem % vh vw 1 …" at bounding box center [137, 208] width 174 height 89
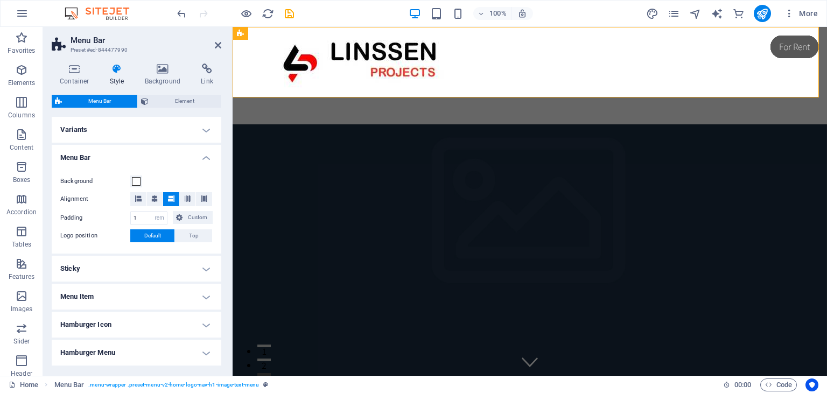
select select
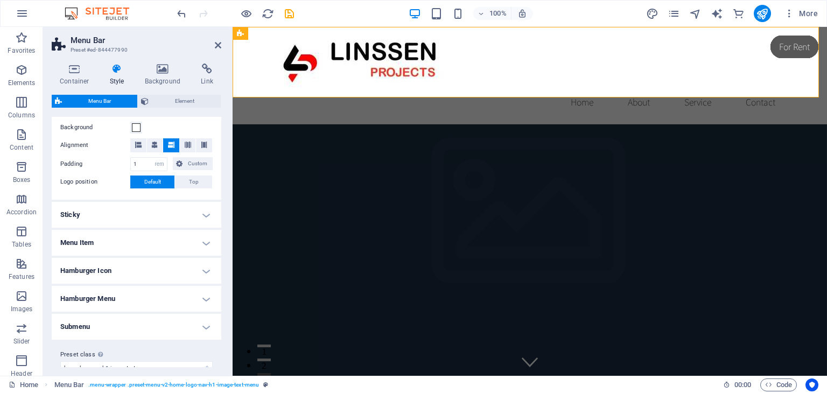
click at [180, 243] on h4 "Menu Item" at bounding box center [137, 243] width 170 height 26
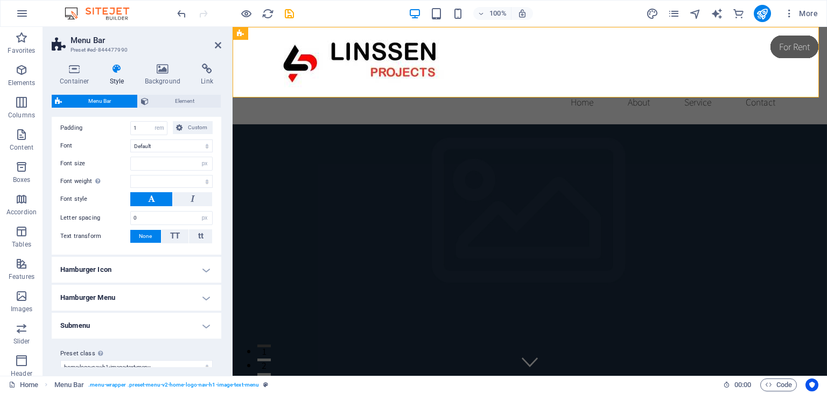
scroll to position [311, 0]
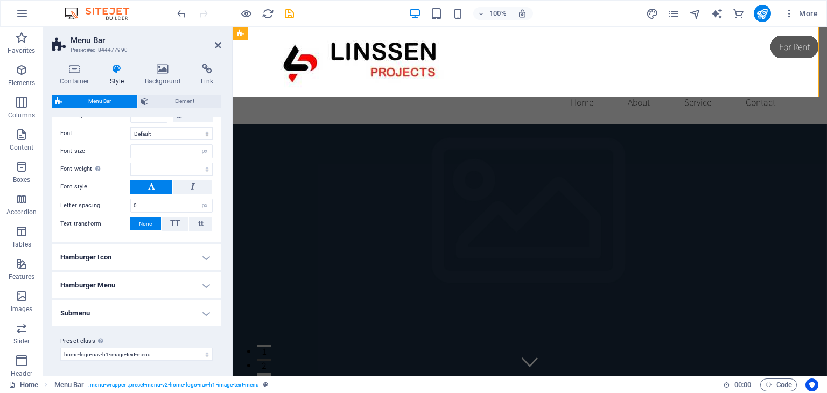
click at [202, 308] on h4 "Submenu" at bounding box center [137, 313] width 170 height 26
click at [202, 308] on h4 "Submenu" at bounding box center [137, 309] width 170 height 19
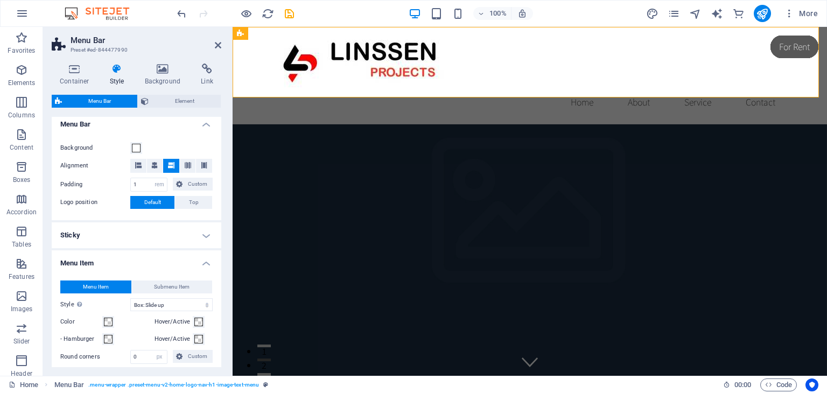
scroll to position [0, 0]
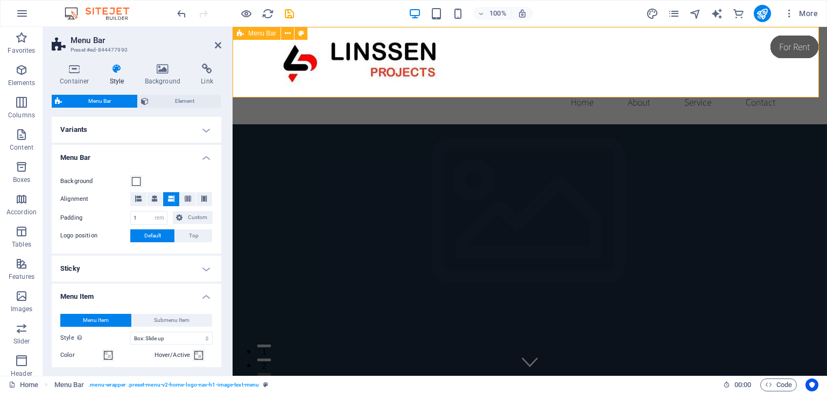
click at [265, 63] on div "Home About Service Contact" at bounding box center [530, 75] width 594 height 97
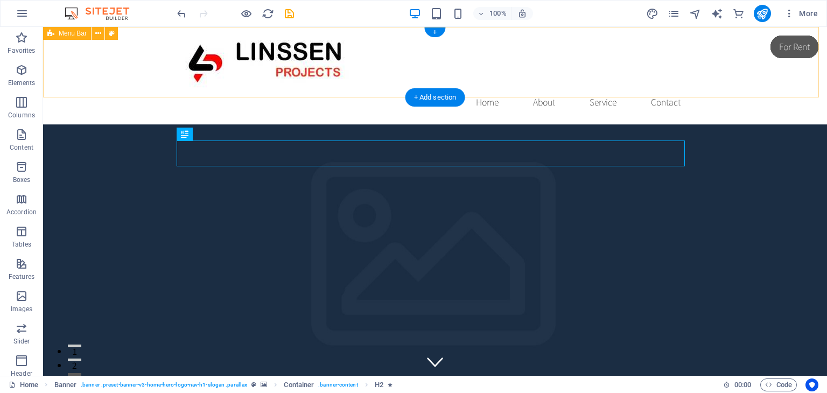
click at [145, 71] on div "Home About Service Contact" at bounding box center [435, 75] width 784 height 97
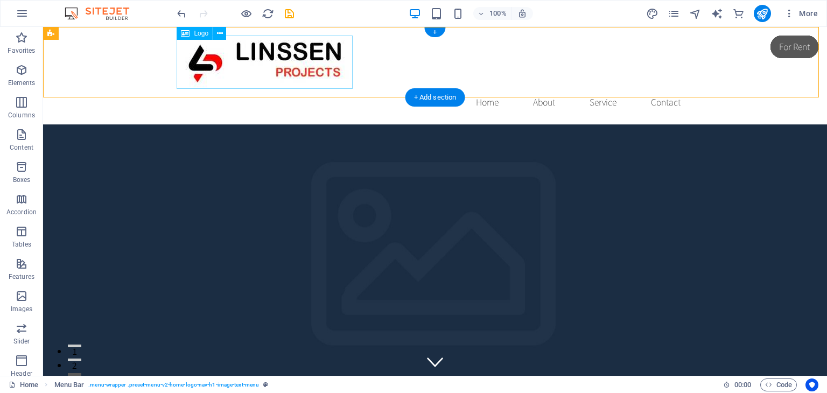
click at [252, 60] on div at bounding box center [435, 62] width 508 height 53
click at [220, 39] on icon at bounding box center [220, 33] width 6 height 11
click at [141, 65] on div "Home About Service Contact" at bounding box center [435, 75] width 784 height 97
click at [608, 89] on nav "Home About Service Contact" at bounding box center [435, 102] width 508 height 27
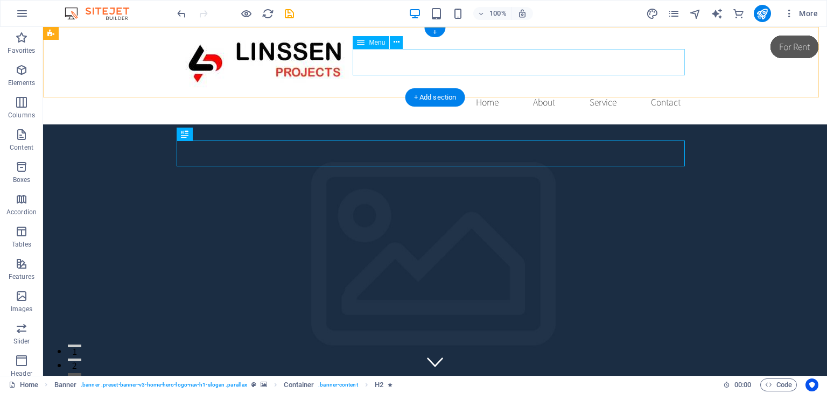
click at [487, 89] on nav "Home About Service Contact" at bounding box center [435, 102] width 508 height 27
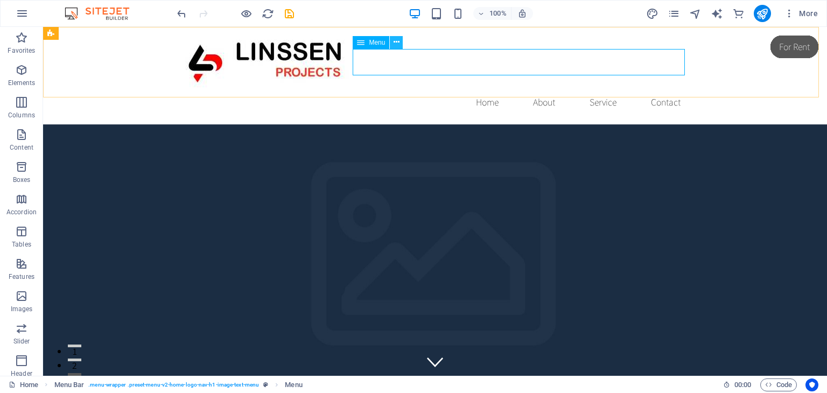
click at [401, 45] on button at bounding box center [396, 42] width 13 height 13
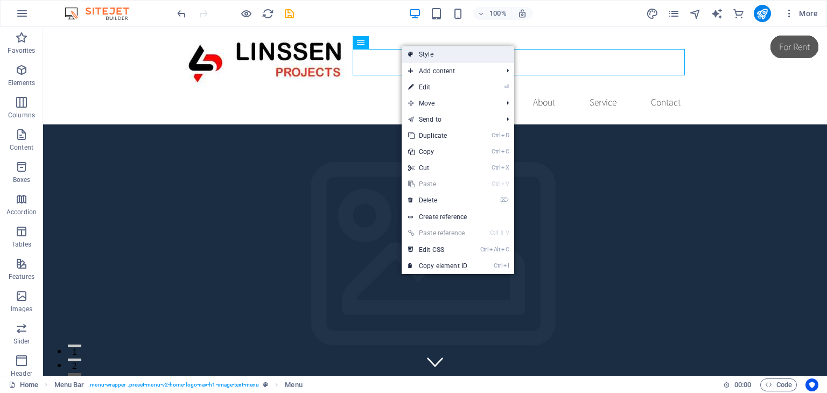
click at [417, 58] on link "Style" at bounding box center [458, 54] width 113 height 16
select select "rem"
select select "hover_box_bottom"
select select "px"
select select "rem"
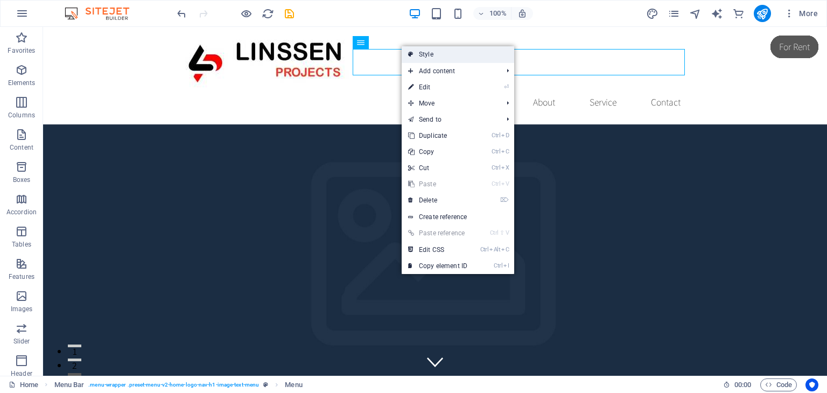
select select "rem"
select select "px"
select select
select select "px"
select select "preset-menu-v2-home-logo-nav-h1-image-text-menu"
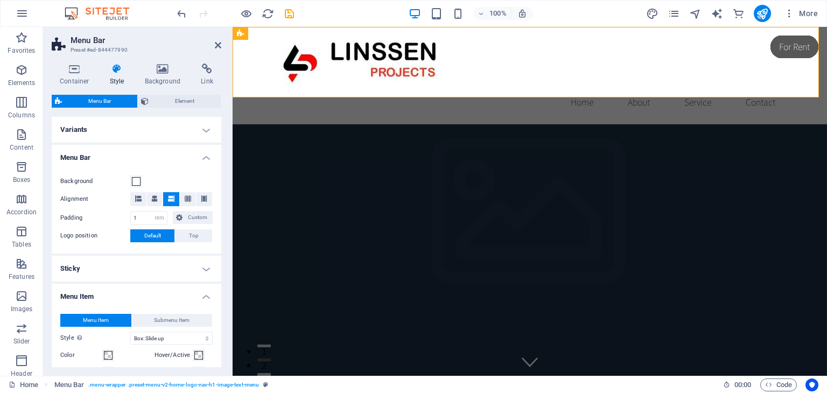
scroll to position [54, 0]
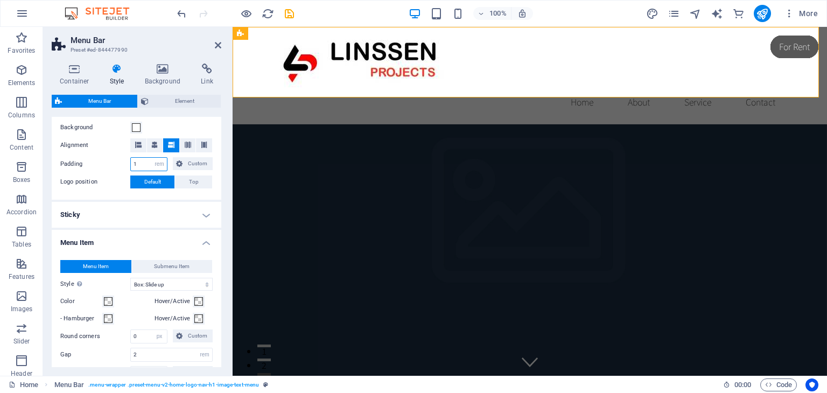
click at [142, 164] on input "1" at bounding box center [149, 164] width 36 height 13
type input "5"
select select
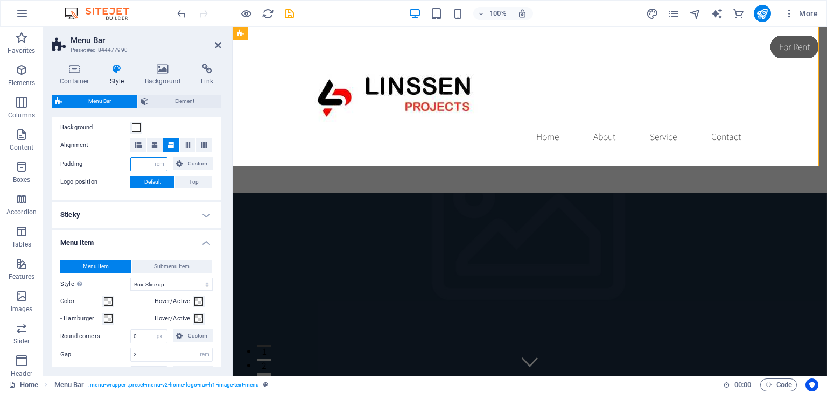
type input "1"
select select
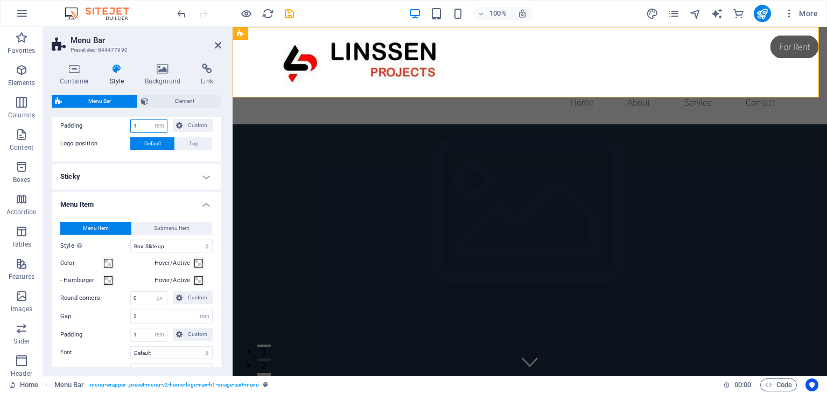
scroll to position [108, 0]
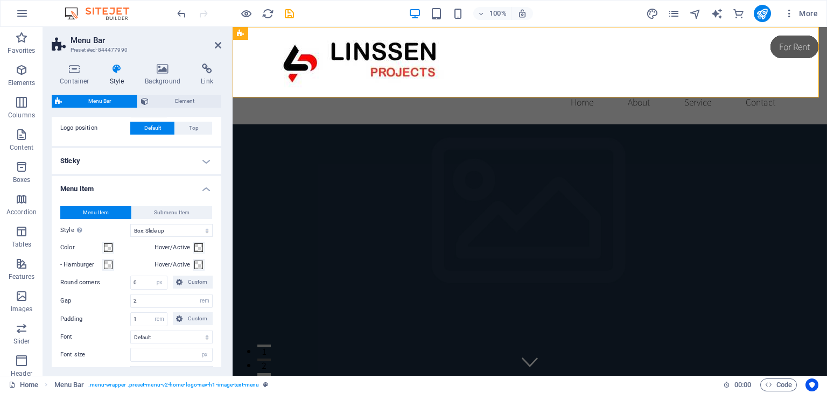
click at [201, 160] on h4 "Sticky" at bounding box center [137, 161] width 170 height 26
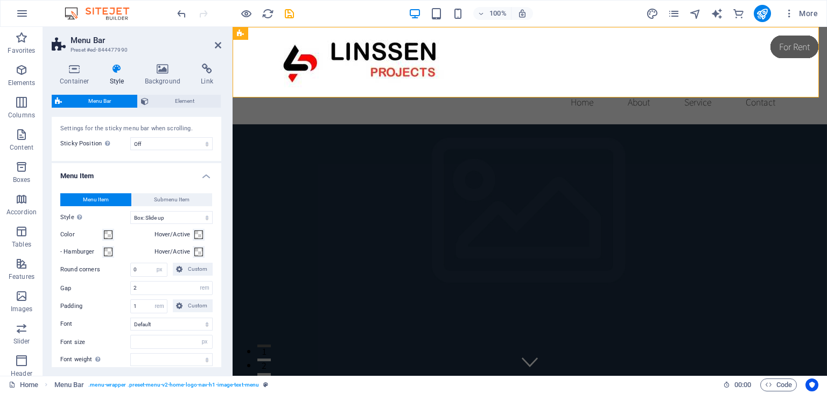
scroll to position [215, 0]
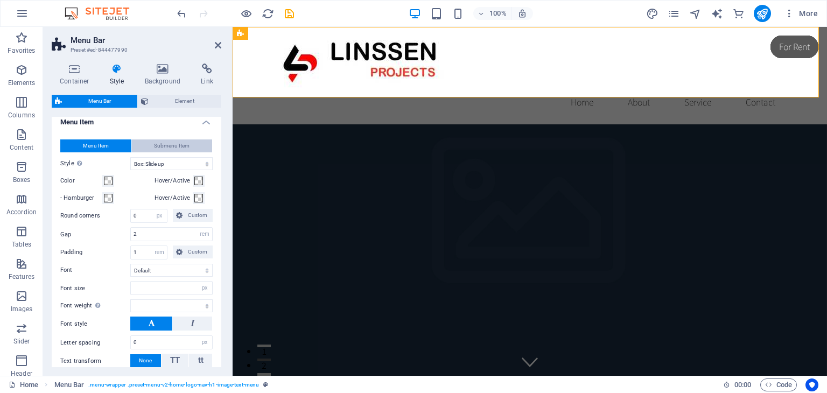
click at [191, 146] on button "Submenu Item" at bounding box center [172, 145] width 81 height 13
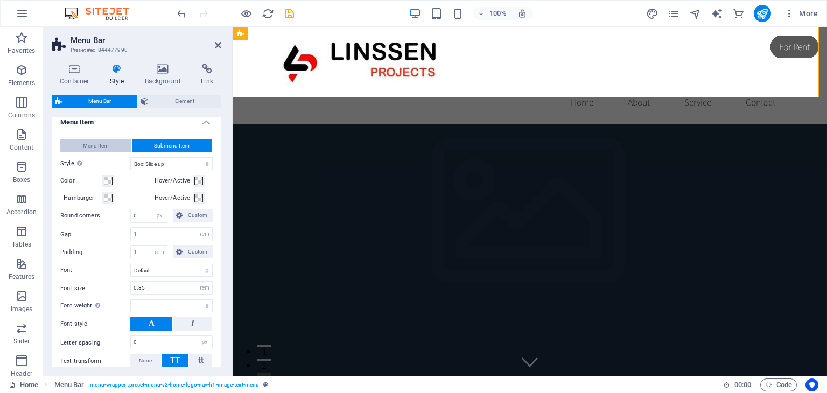
select select
click at [112, 151] on button "Menu Item" at bounding box center [95, 145] width 71 height 13
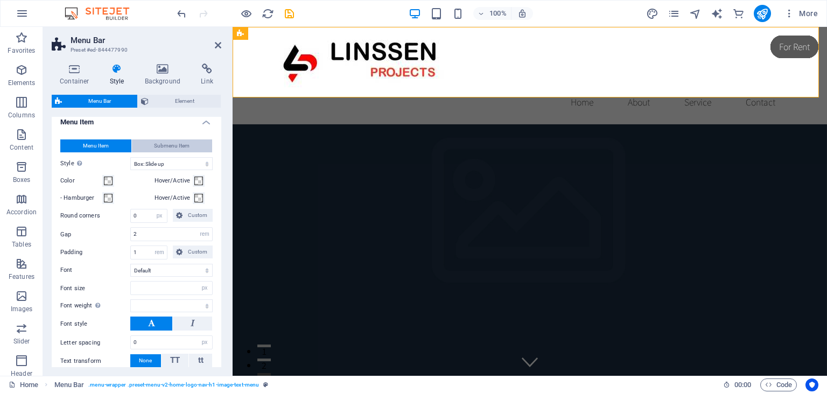
click at [160, 149] on span "Submenu Item" at bounding box center [172, 145] width 36 height 13
select select
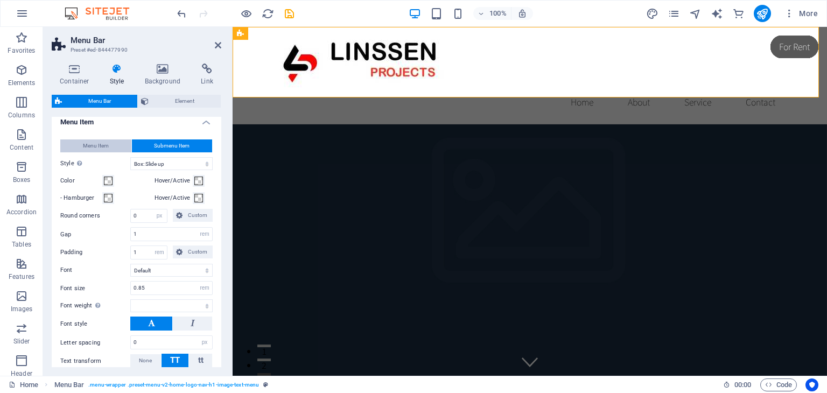
click at [111, 143] on button "Menu Item" at bounding box center [95, 145] width 71 height 13
select select
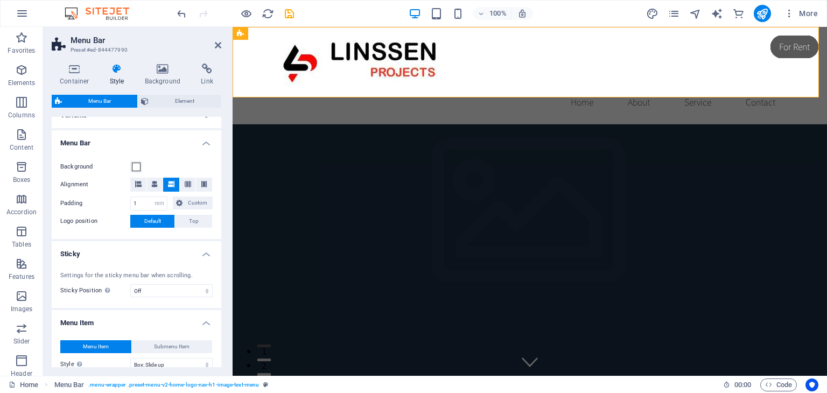
scroll to position [0, 0]
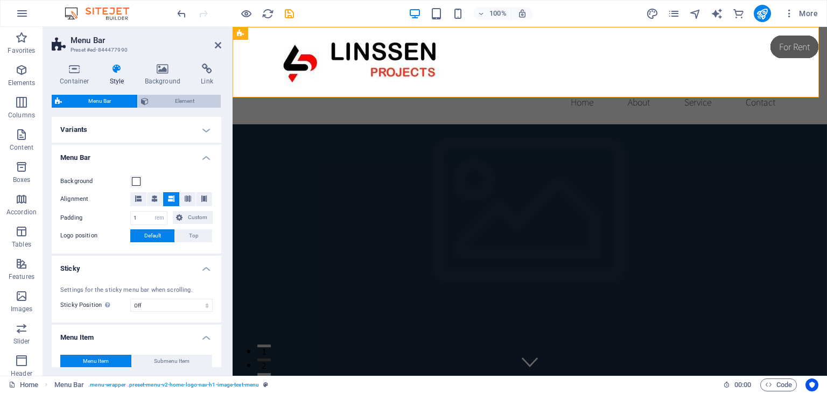
click at [197, 102] on span "Element" at bounding box center [185, 101] width 66 height 13
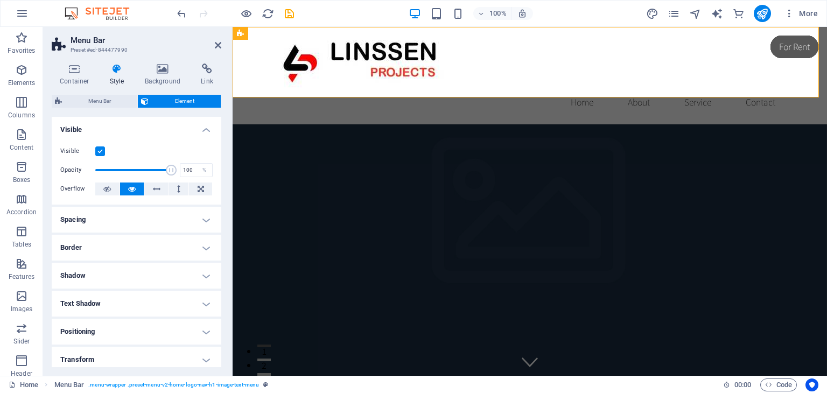
scroll to position [54, 0]
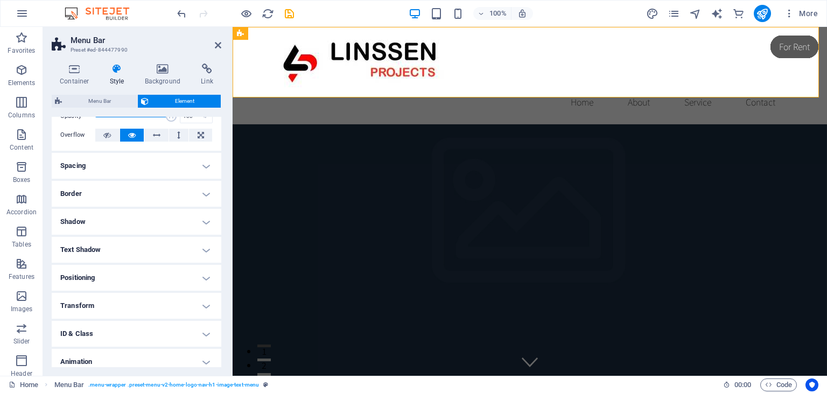
click at [205, 248] on h4 "Text Shadow" at bounding box center [137, 250] width 170 height 26
click at [207, 219] on h4 "Shadow" at bounding box center [137, 222] width 170 height 26
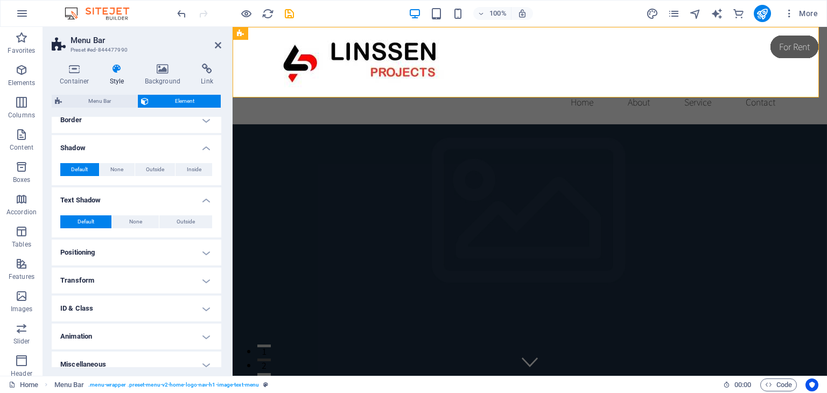
scroll to position [138, 0]
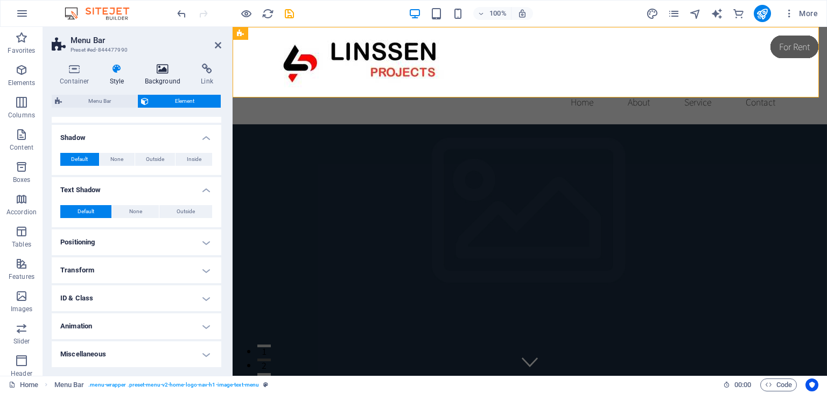
click at [164, 74] on icon at bounding box center [163, 69] width 52 height 11
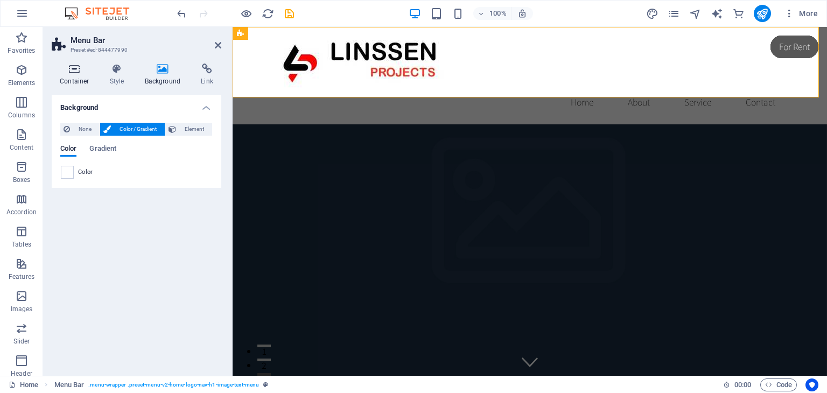
click at [83, 75] on h4 "Container" at bounding box center [77, 75] width 50 height 23
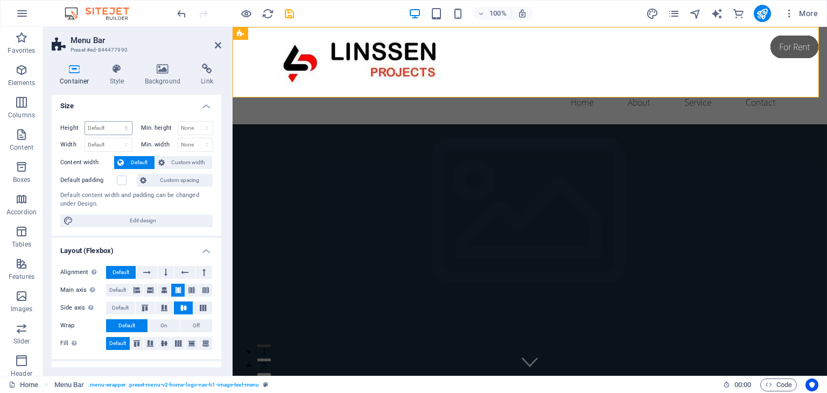
scroll to position [0, 0]
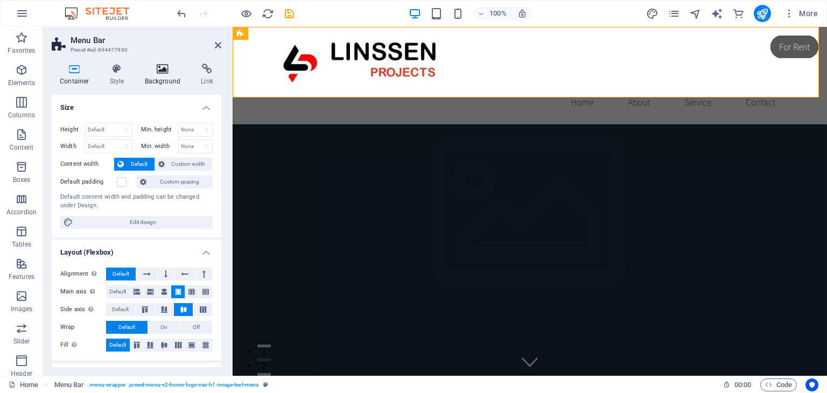
click at [162, 68] on icon at bounding box center [163, 69] width 52 height 11
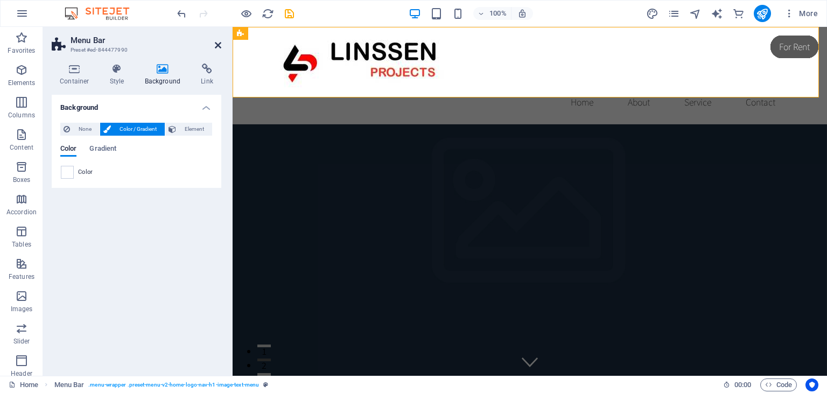
click at [221, 44] on icon at bounding box center [218, 45] width 6 height 9
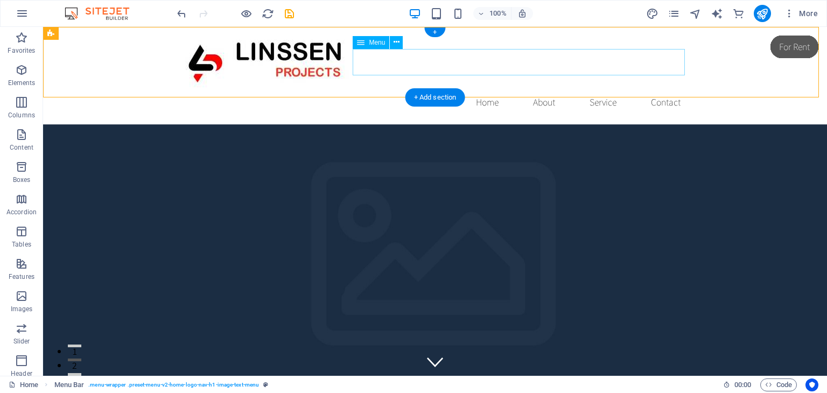
click at [485, 89] on nav "Home About Service Contact" at bounding box center [435, 102] width 508 height 27
click at [395, 41] on icon at bounding box center [397, 42] width 6 height 11
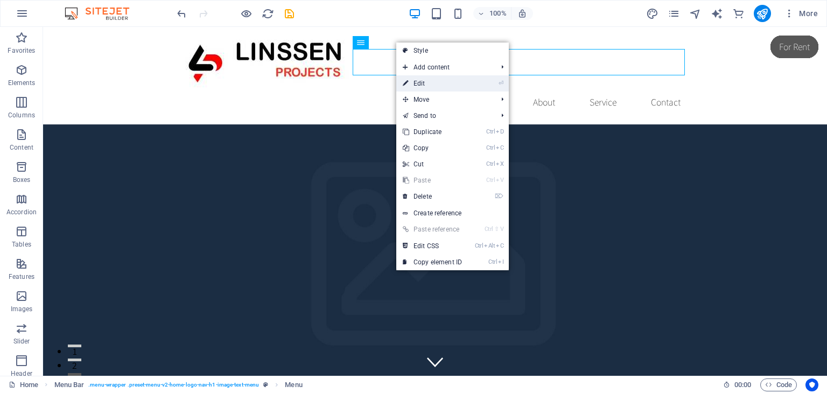
click at [424, 88] on link "⏎ Edit" at bounding box center [432, 83] width 72 height 16
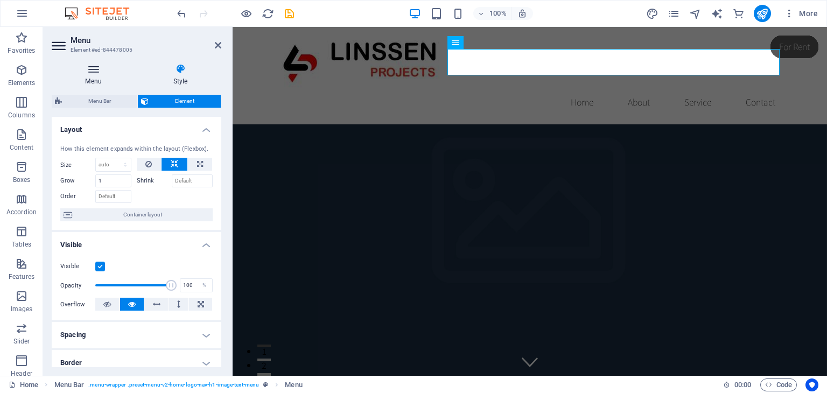
click at [99, 75] on h4 "Menu" at bounding box center [96, 75] width 88 height 23
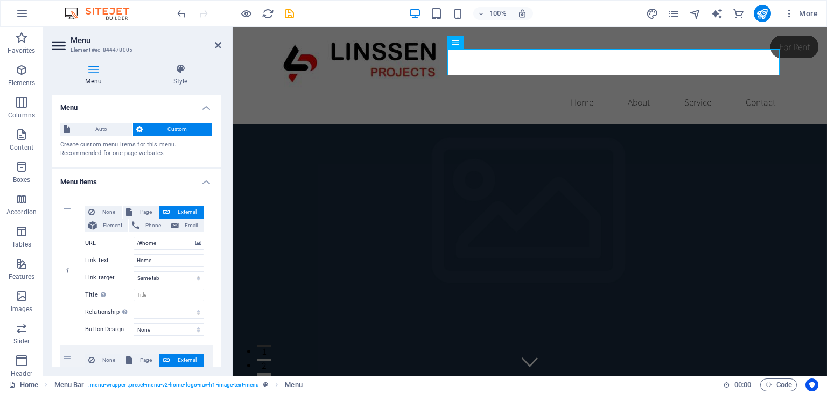
click at [99, 75] on h4 "Menu" at bounding box center [96, 75] width 88 height 23
click at [94, 69] on icon at bounding box center [93, 69] width 83 height 11
click at [173, 71] on icon at bounding box center [180, 69] width 82 height 11
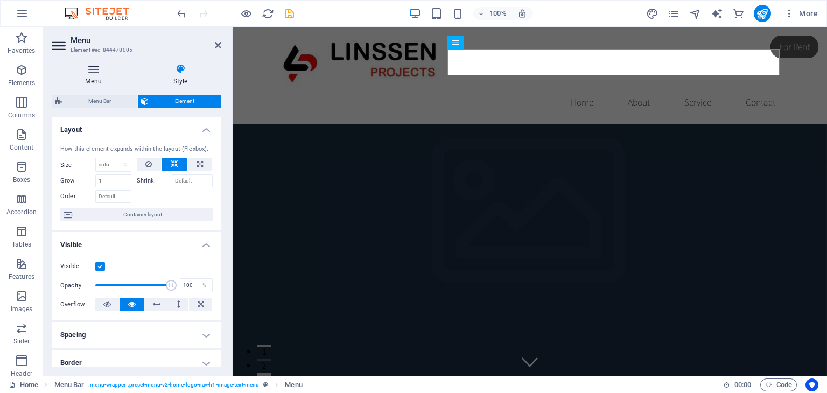
click at [88, 71] on icon at bounding box center [93, 69] width 83 height 11
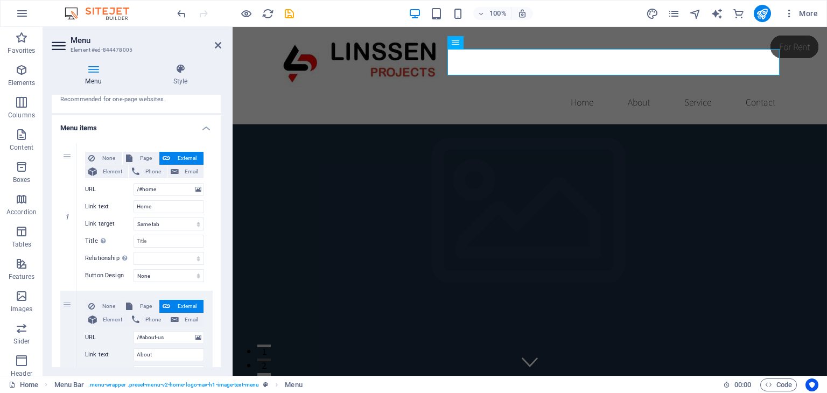
scroll to position [108, 0]
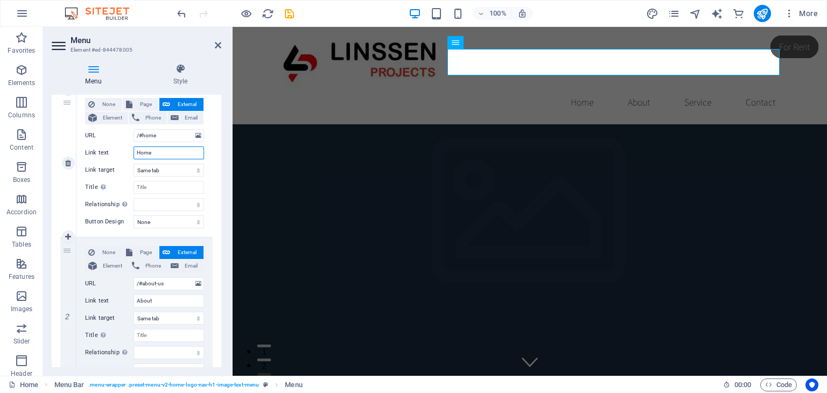
click at [156, 156] on input "Home" at bounding box center [169, 152] width 71 height 13
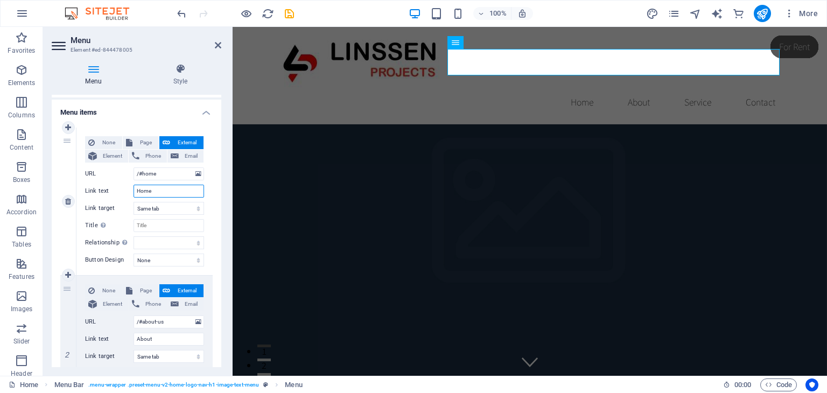
scroll to position [54, 0]
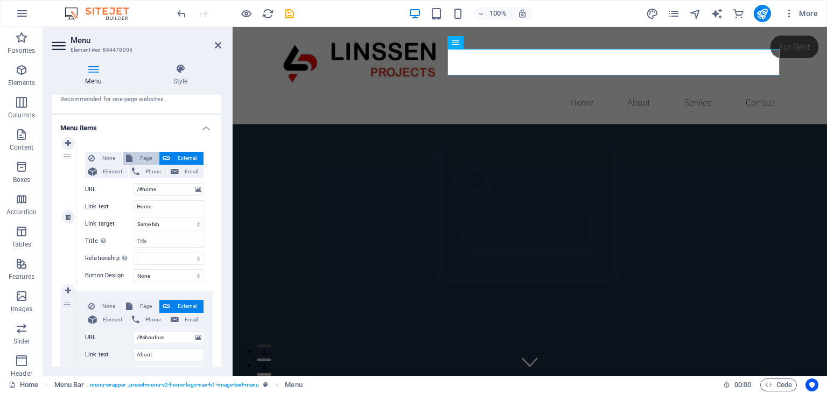
click at [141, 153] on span "Page" at bounding box center [146, 158] width 20 height 13
select select
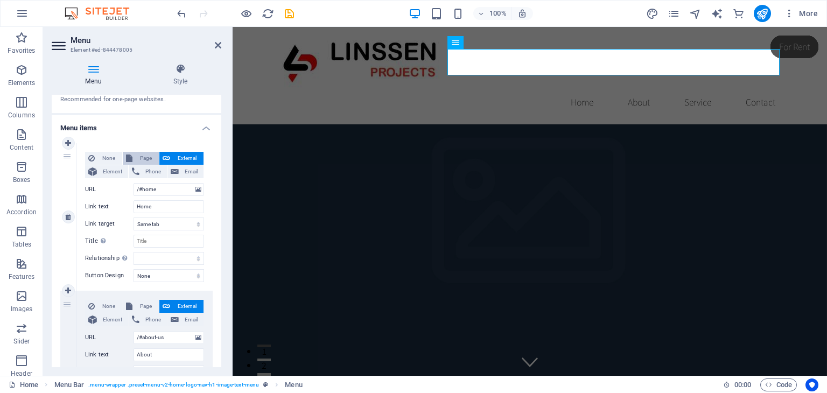
select select
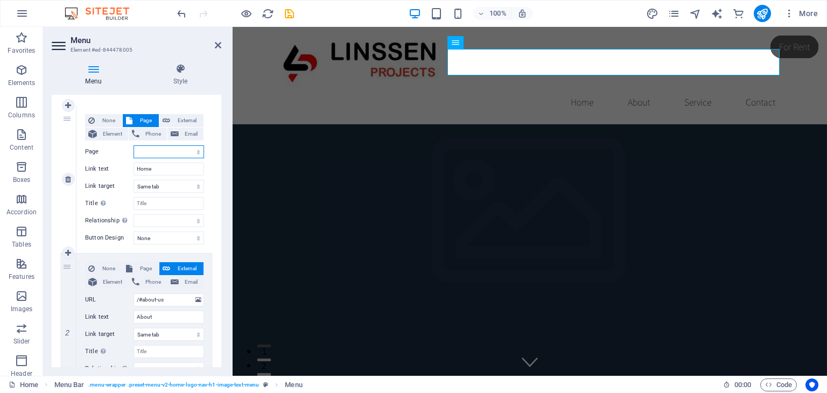
scroll to position [108, 0]
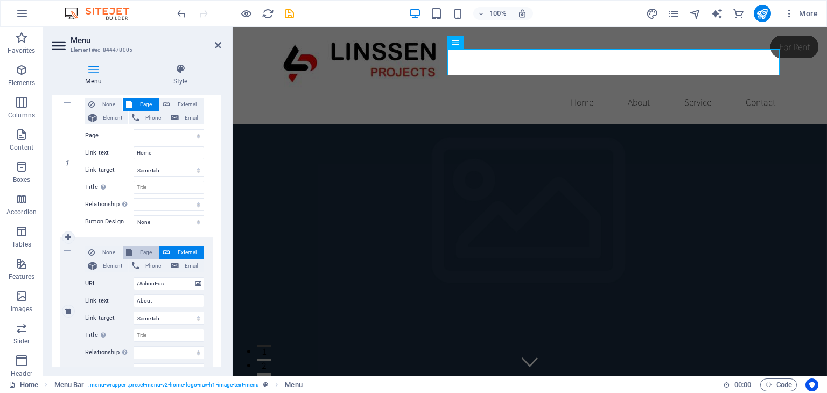
click at [144, 254] on span "Page" at bounding box center [146, 252] width 20 height 13
select select
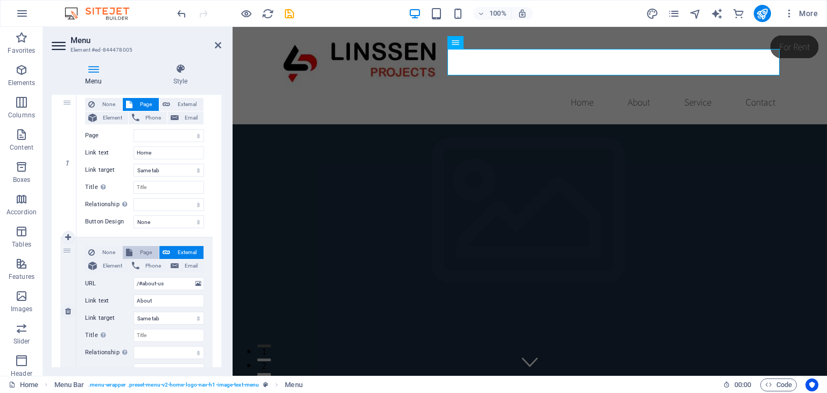
select select
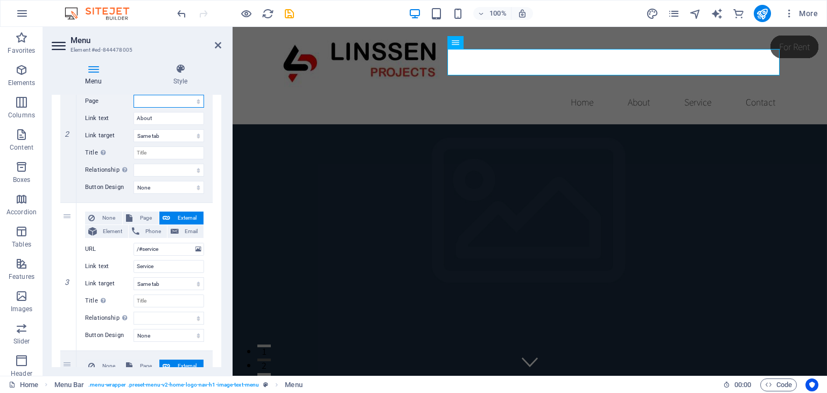
scroll to position [323, 0]
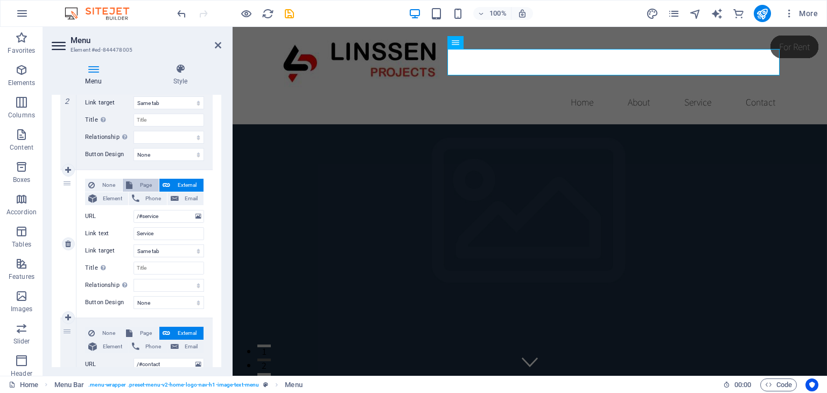
click at [148, 183] on span "Page" at bounding box center [146, 185] width 20 height 13
select select
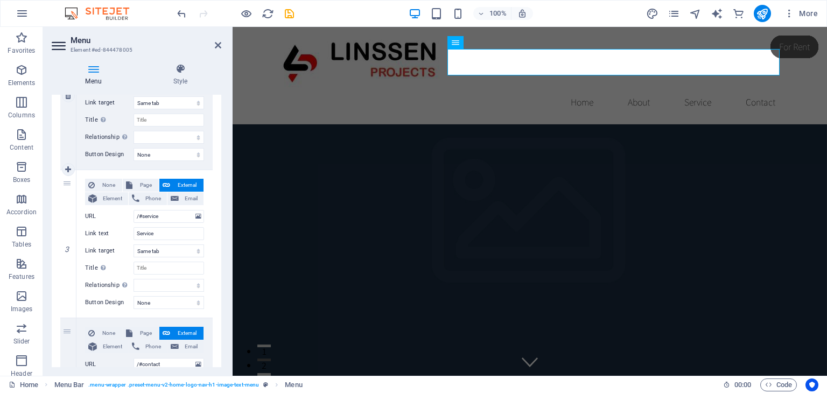
select select
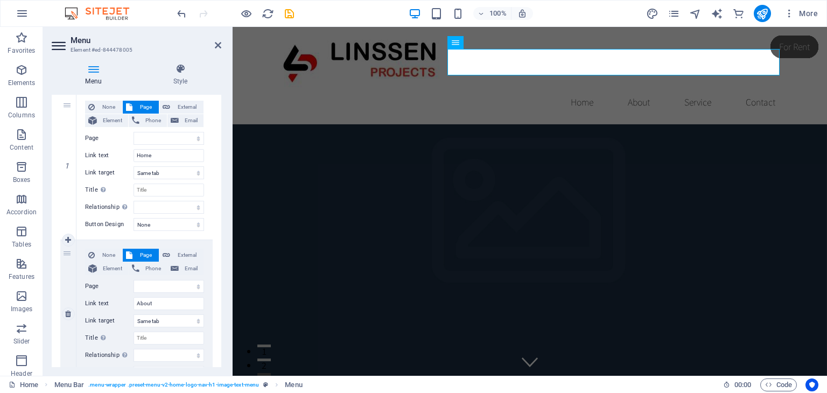
scroll to position [162, 0]
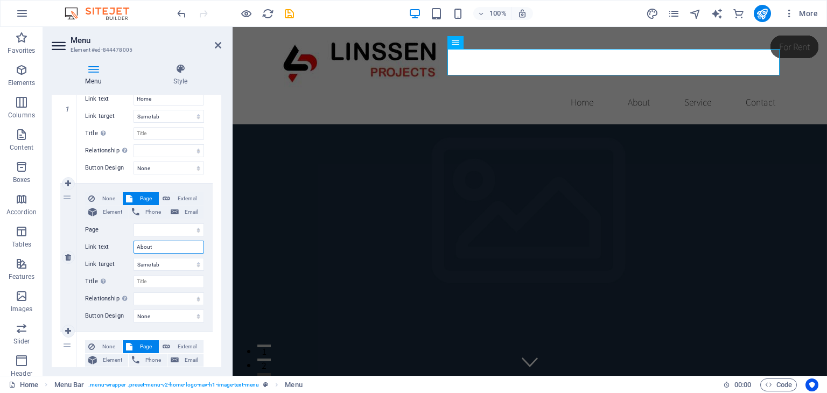
drag, startPoint x: 162, startPoint y: 246, endPoint x: 123, endPoint y: 248, distance: 38.9
click at [123, 248] on div "Link text About" at bounding box center [144, 247] width 119 height 13
type input "Serv"
select select
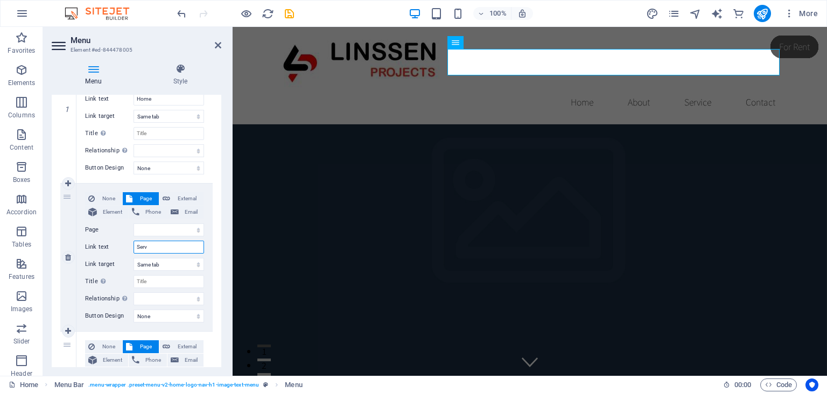
select select
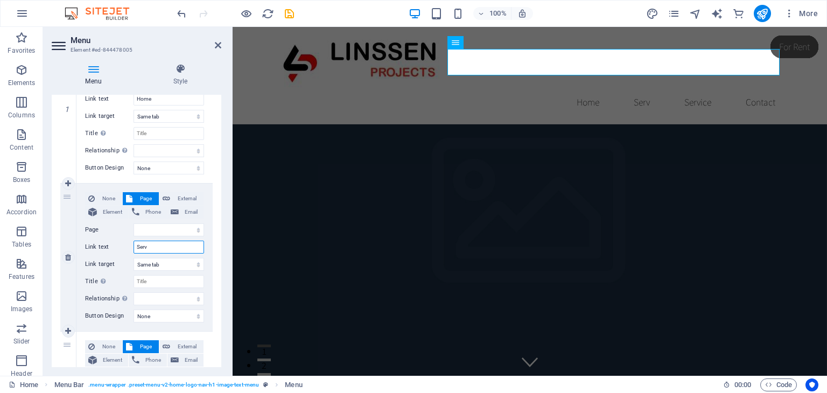
type input "Servi"
select select
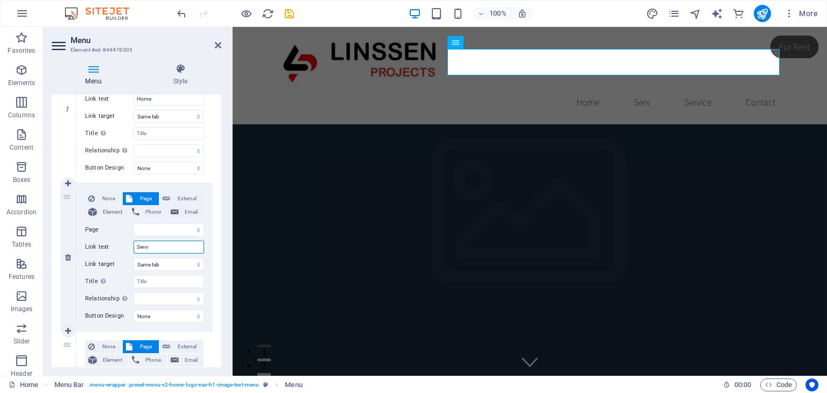
select select
type input "Servis"
select select
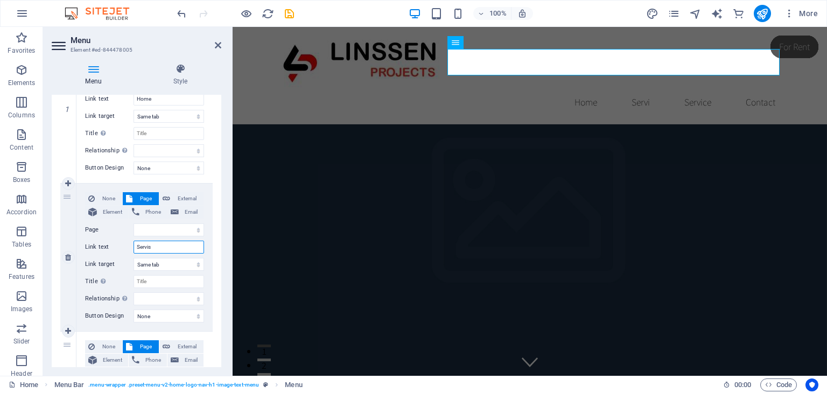
select select
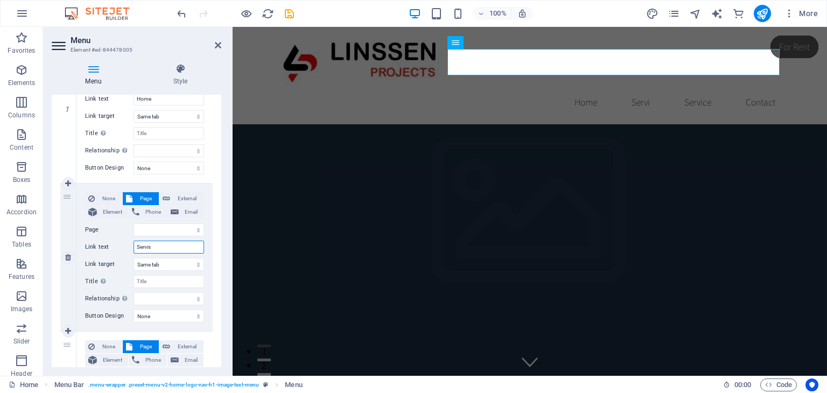
select select
type input "Servi"
select select
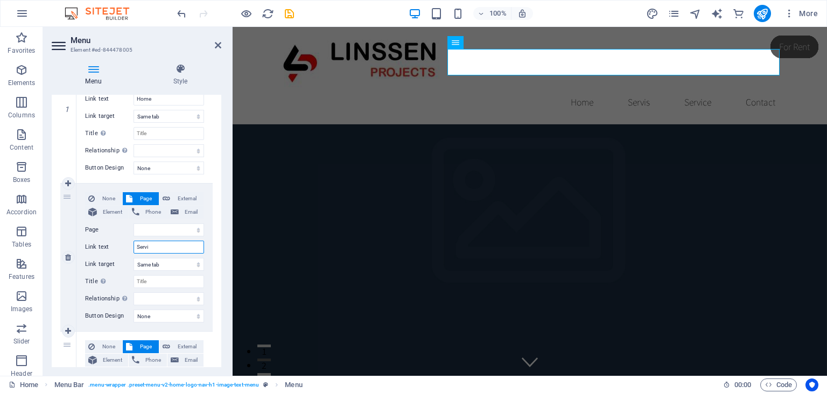
select select
type input "Services"
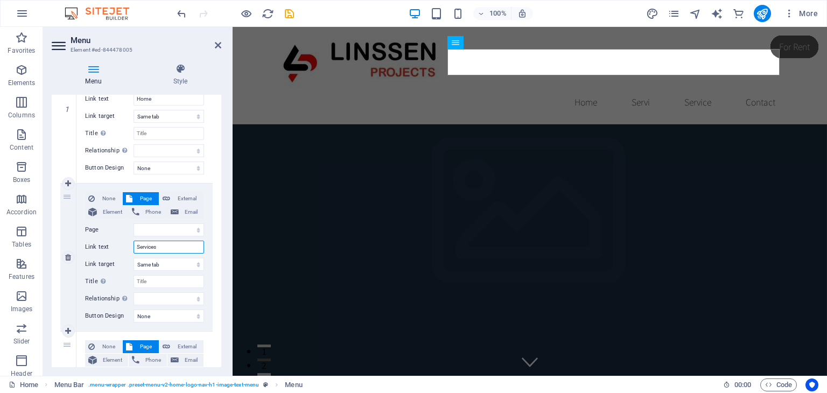
select select
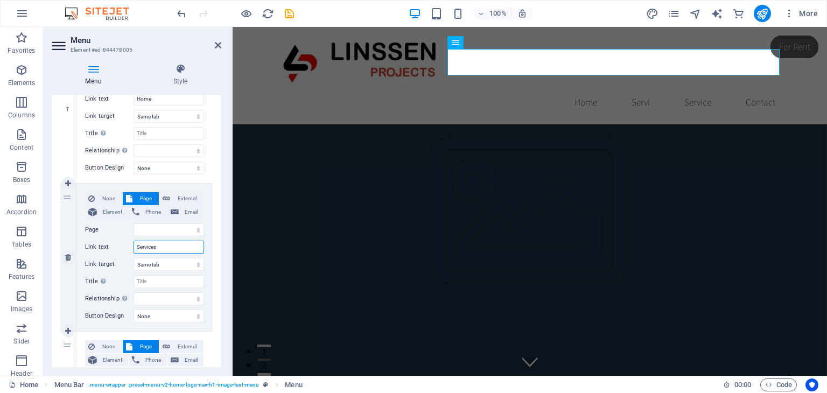
select select
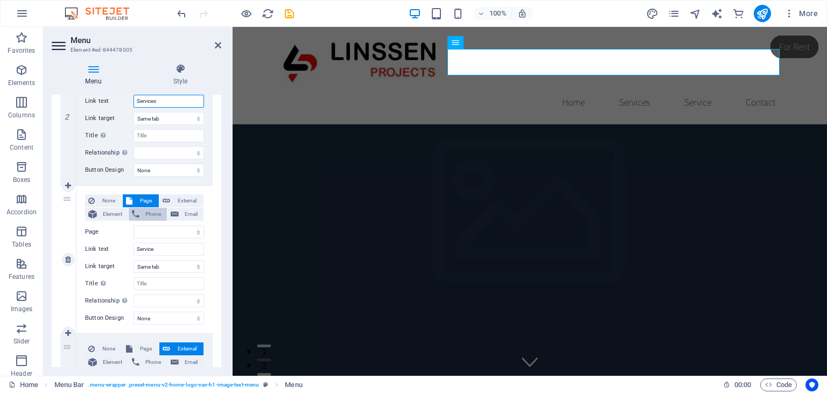
scroll to position [323, 0]
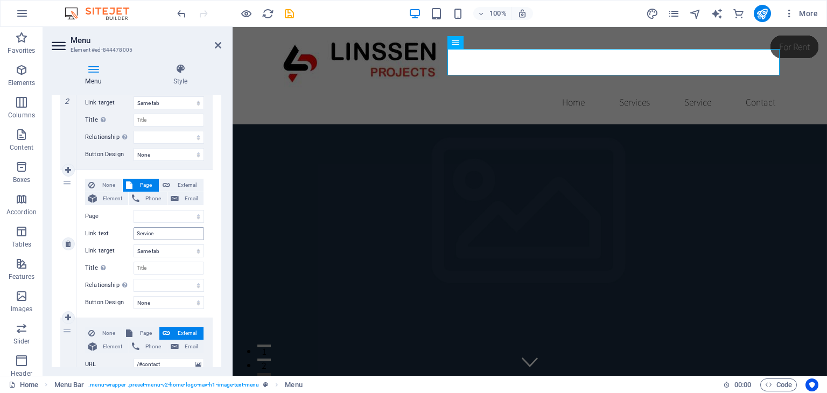
type input "Services"
drag, startPoint x: 160, startPoint y: 232, endPoint x: 121, endPoint y: 235, distance: 39.4
click at [121, 235] on div "Link text Service" at bounding box center [144, 233] width 119 height 13
type input "Contac"
select select
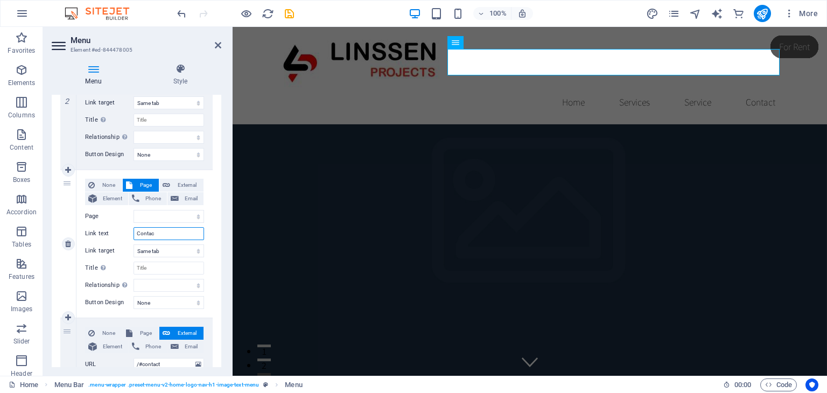
select select
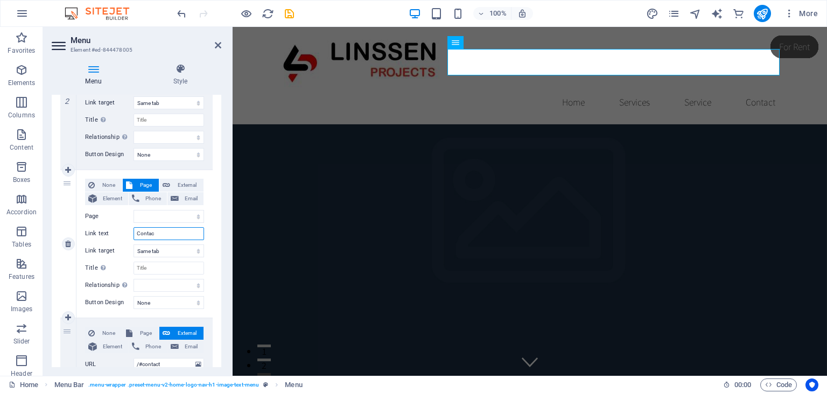
select select
type input "Contact"
select select
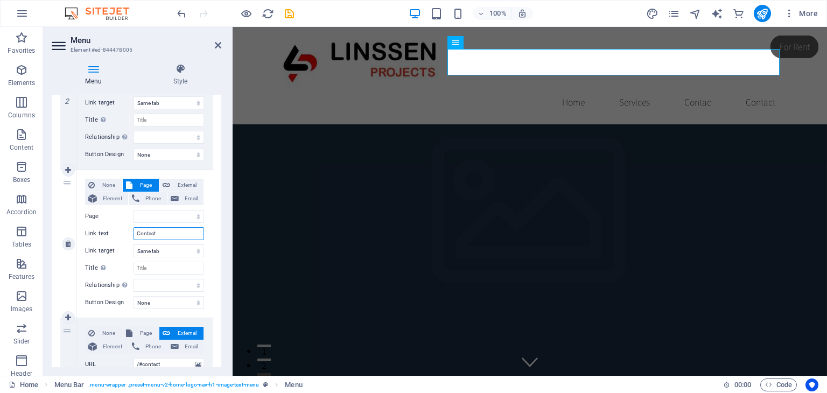
select select
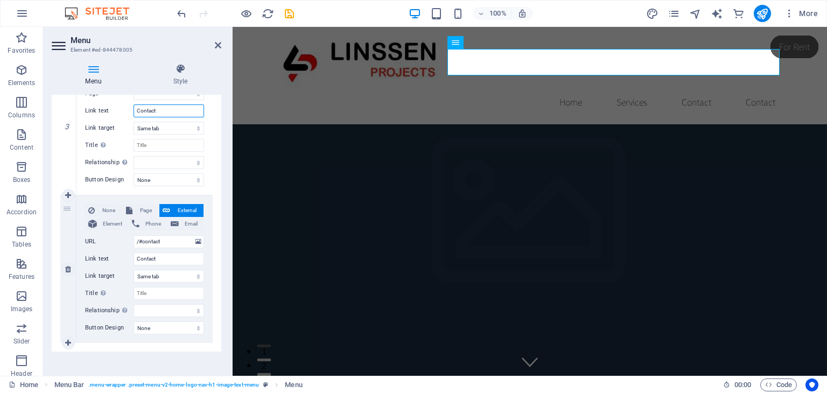
scroll to position [451, 0]
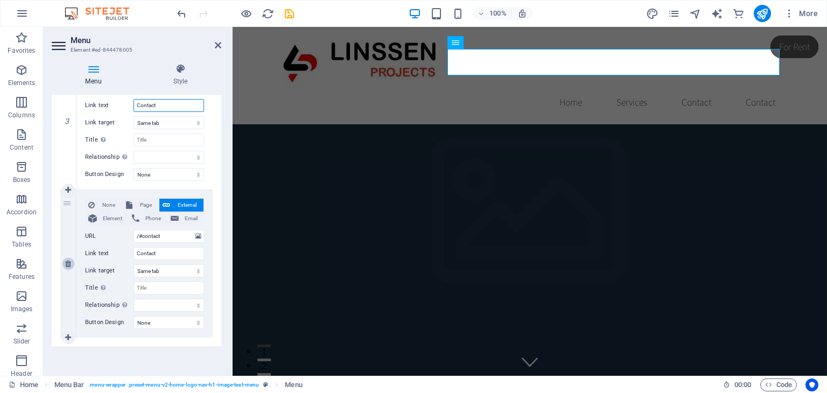
type input "Contact"
click at [68, 267] on link at bounding box center [68, 263] width 13 height 13
select select
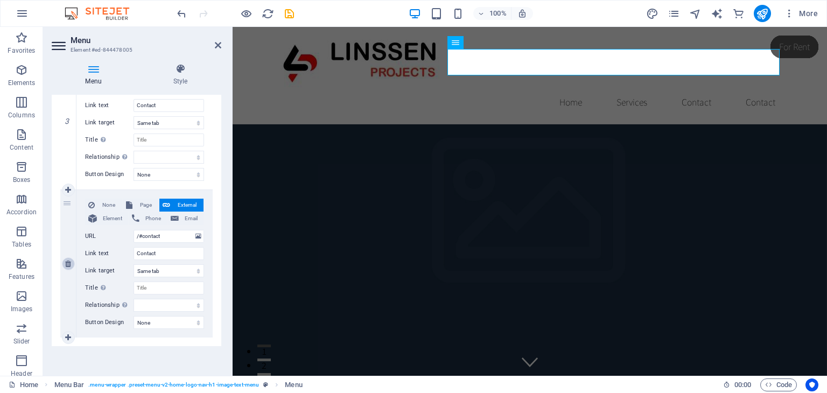
select select
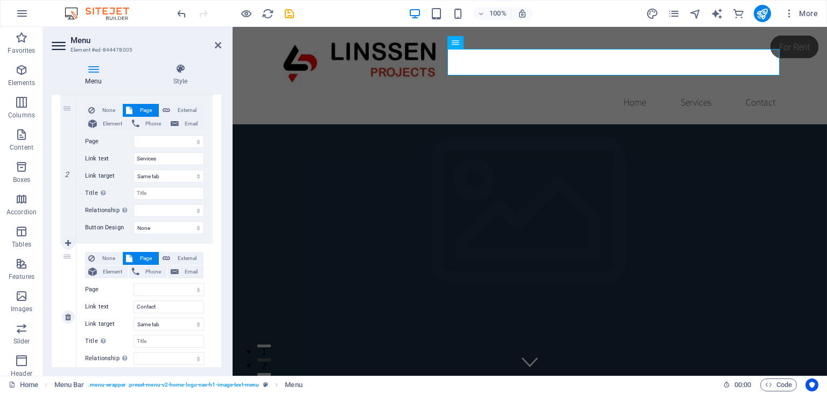
scroll to position [304, 0]
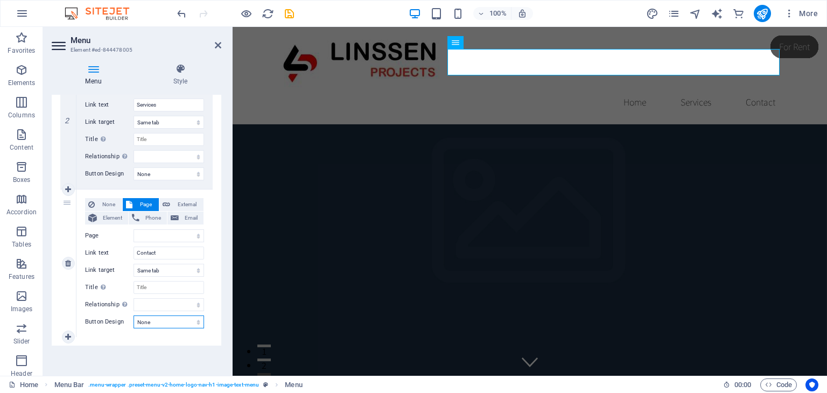
click at [179, 321] on select "None Default Primary Secondary" at bounding box center [169, 321] width 71 height 13
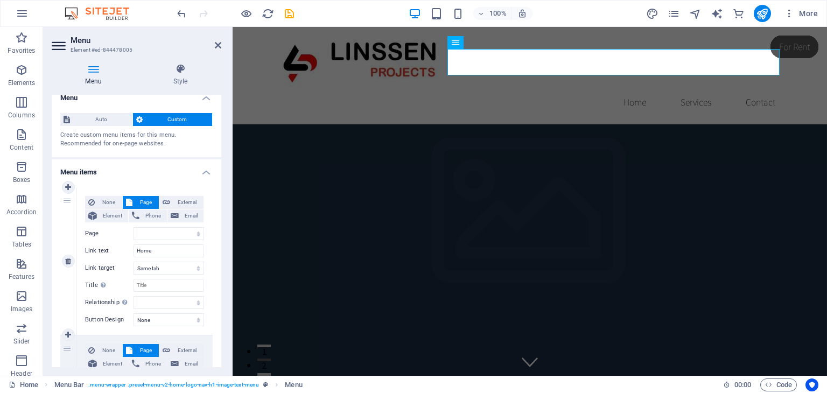
scroll to position [0, 0]
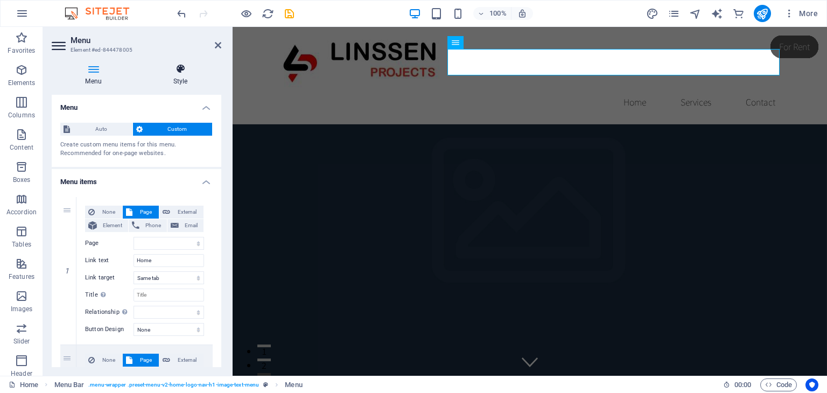
click at [183, 69] on icon at bounding box center [180, 69] width 82 height 11
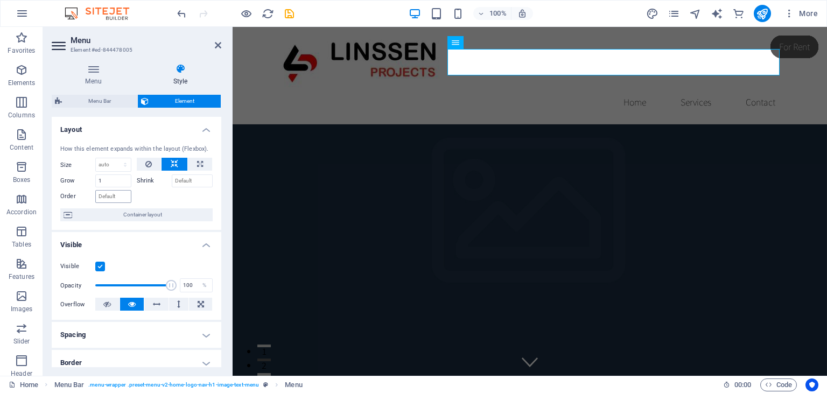
scroll to position [54, 0]
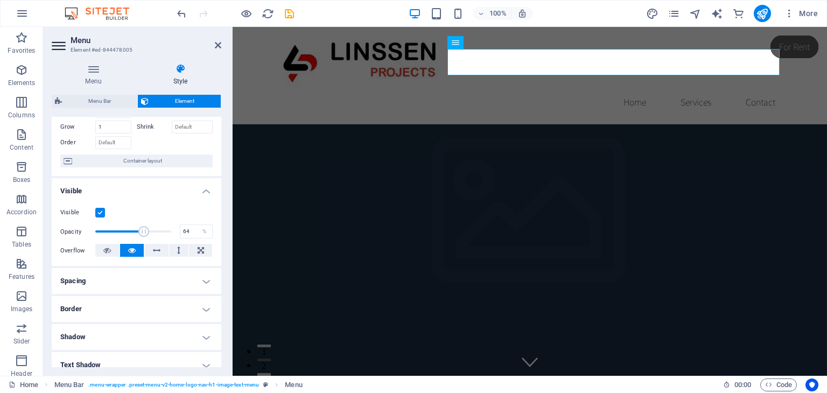
drag, startPoint x: 170, startPoint y: 232, endPoint x: 142, endPoint y: 229, distance: 28.2
click at [142, 229] on span at bounding box center [143, 231] width 11 height 11
type input "100"
drag, startPoint x: 142, startPoint y: 229, endPoint x: 194, endPoint y: 229, distance: 51.7
click at [194, 229] on div "Opacity 100 %" at bounding box center [136, 231] width 152 height 16
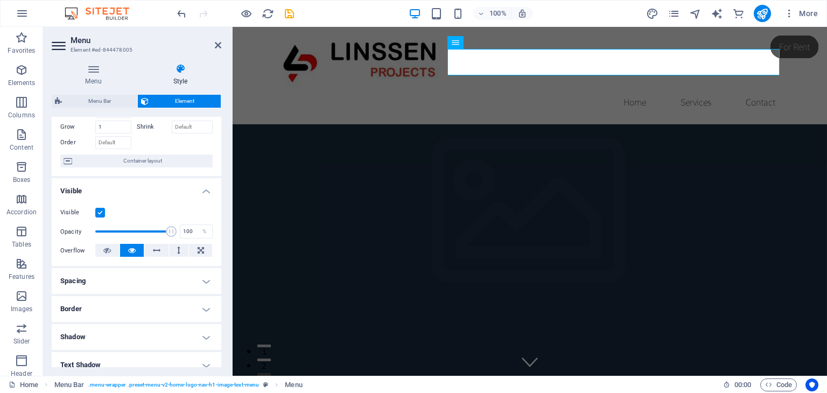
scroll to position [108, 0]
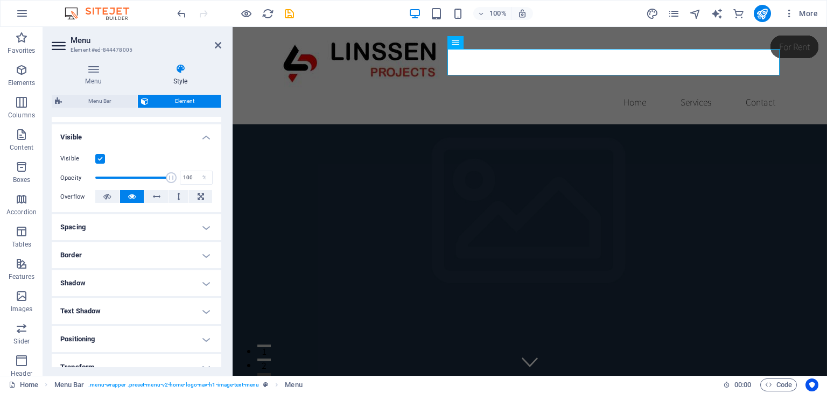
click at [185, 226] on h4 "Spacing" at bounding box center [137, 227] width 170 height 26
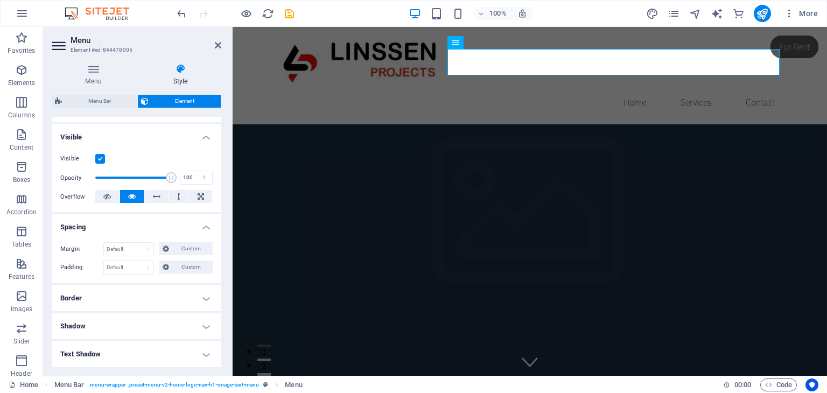
scroll to position [162, 0]
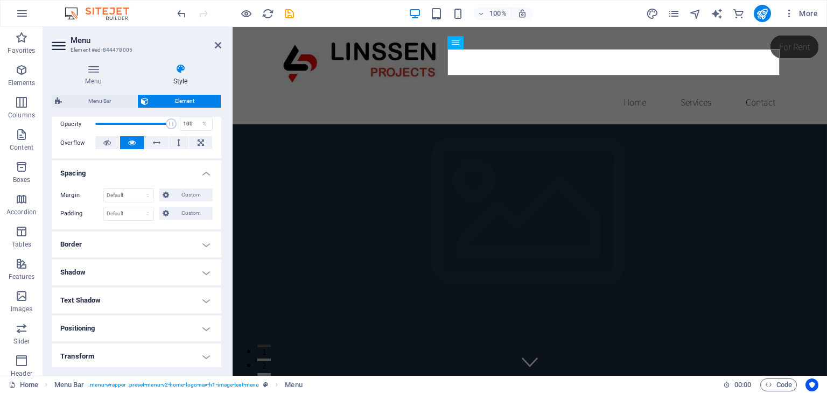
click at [183, 240] on h4 "Border" at bounding box center [137, 245] width 170 height 26
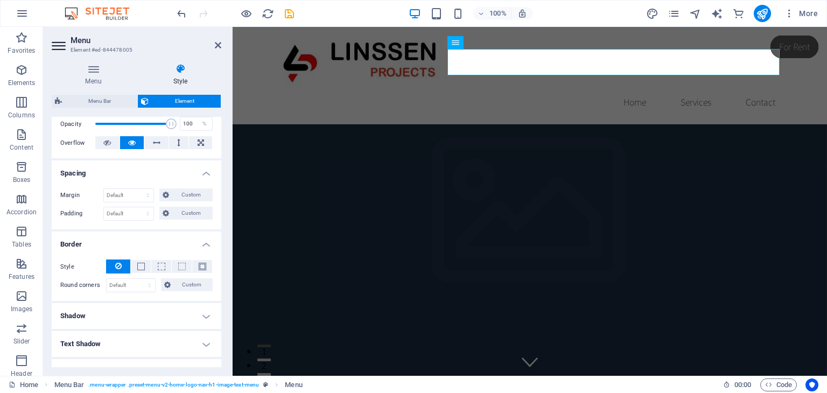
scroll to position [215, 0]
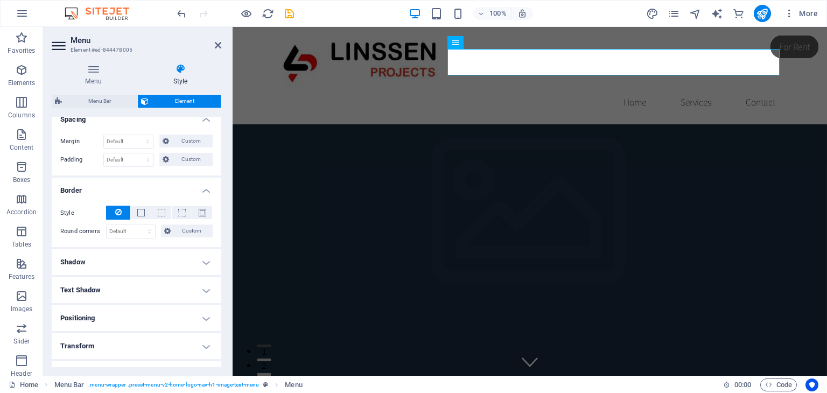
click at [176, 257] on h4 "Shadow" at bounding box center [137, 262] width 170 height 26
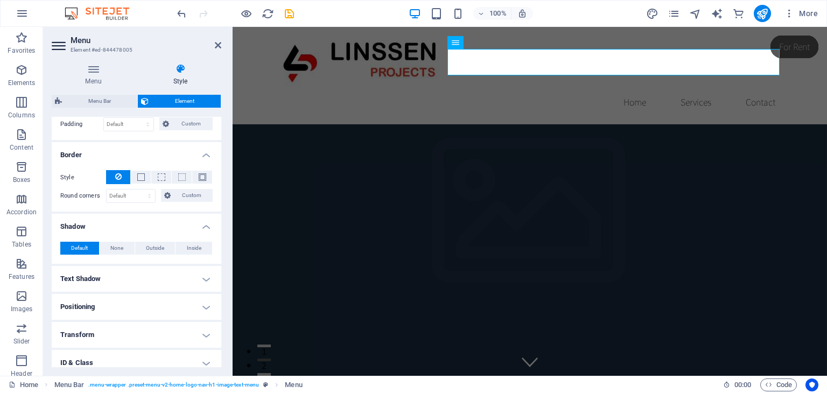
scroll to position [269, 0]
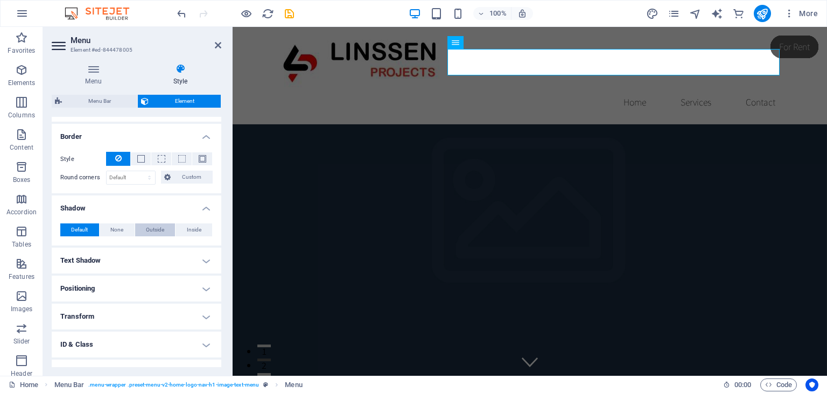
click at [155, 229] on span "Outside" at bounding box center [155, 229] width 18 height 13
type input "2"
type input "4"
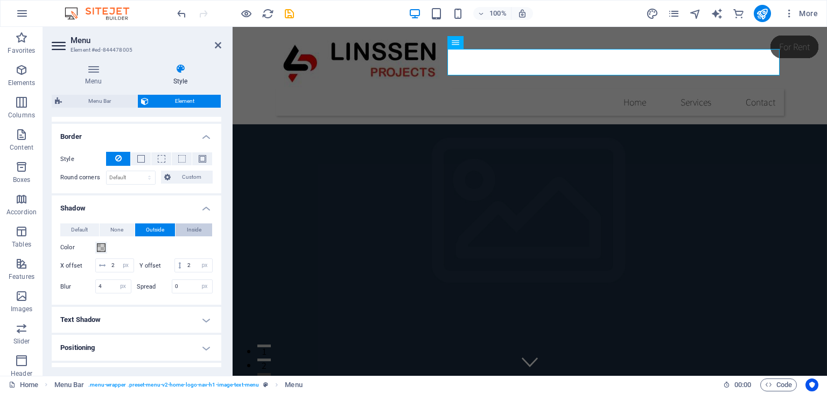
click at [194, 229] on span "Inside" at bounding box center [194, 229] width 15 height 13
click at [89, 225] on button "Default" at bounding box center [79, 229] width 39 height 13
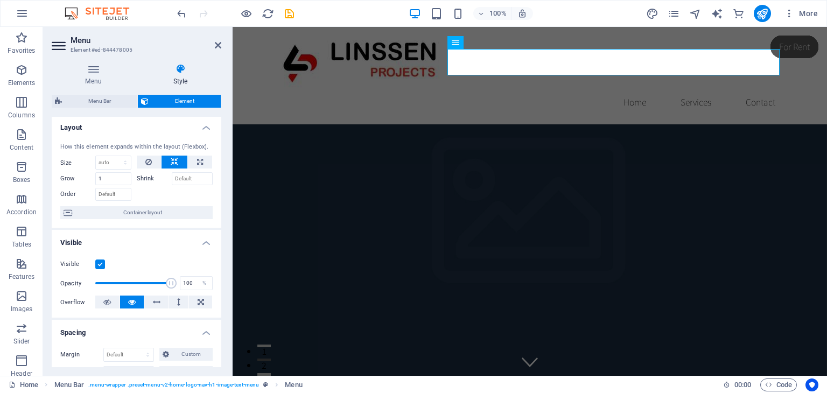
scroll to position [0, 0]
click at [203, 131] on h4 "Layout" at bounding box center [137, 126] width 170 height 19
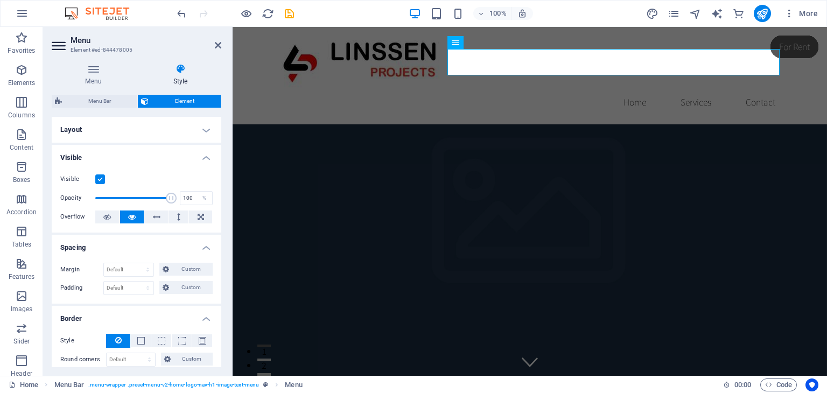
click at [205, 160] on h4 "Visible" at bounding box center [137, 154] width 170 height 19
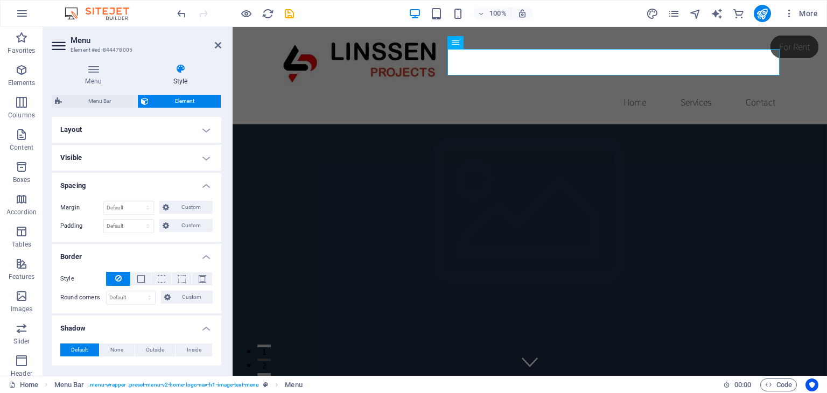
click at [202, 257] on h4 "Border" at bounding box center [137, 253] width 170 height 19
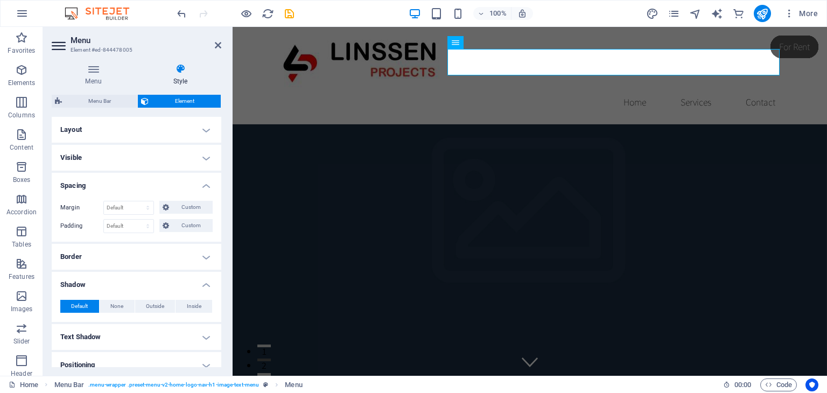
click at [204, 285] on h4 "Shadow" at bounding box center [137, 281] width 170 height 19
click at [99, 72] on icon at bounding box center [93, 69] width 83 height 11
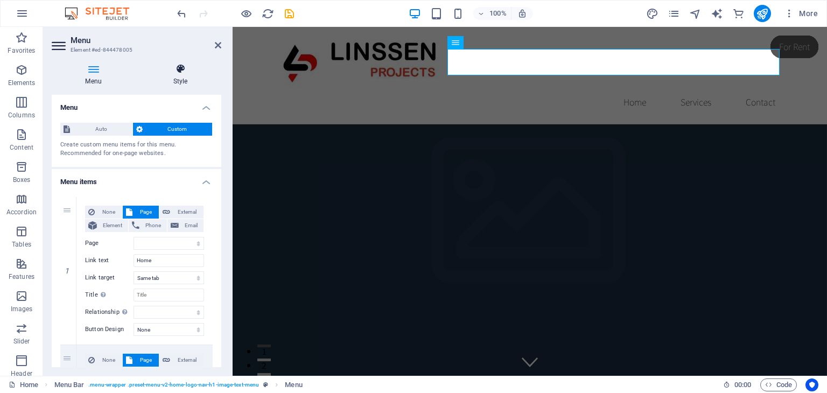
click at [180, 75] on h4 "Style" at bounding box center [180, 75] width 82 height 23
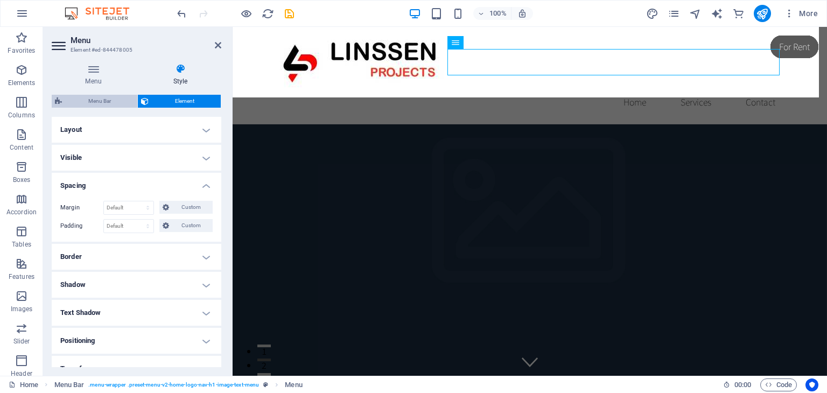
click at [112, 104] on span "Menu Bar" at bounding box center [99, 101] width 69 height 13
select select "rem"
select select "hover_box_bottom"
select select "px"
select select "rem"
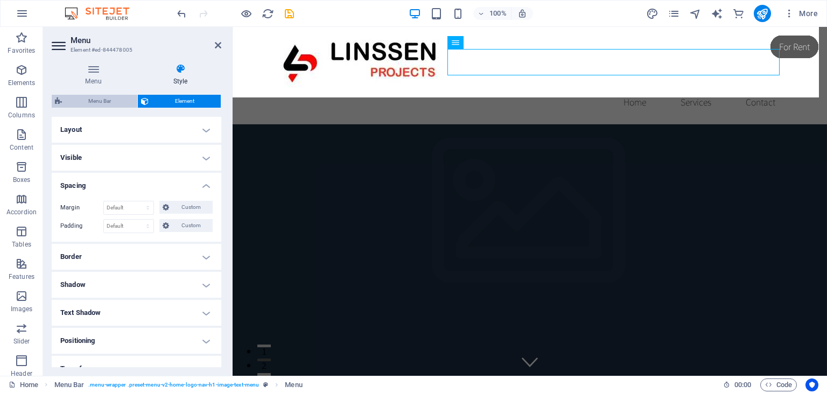
select select "rem"
select select "px"
select select
select select "px"
select select "preset-menu-v2-home-logo-nav-h1-image-text-menu"
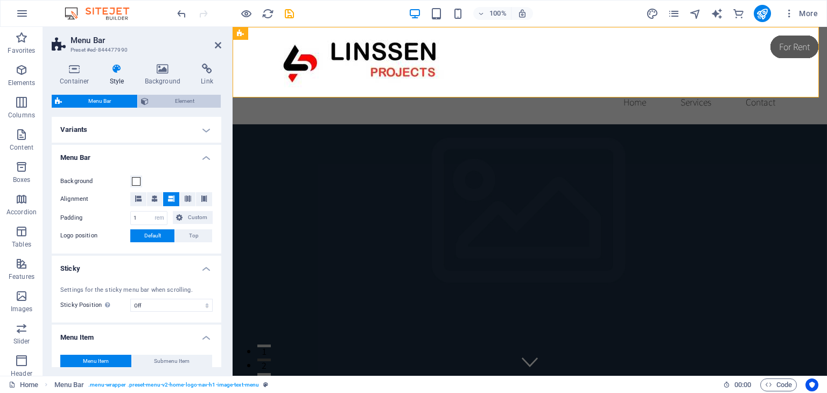
click at [169, 97] on span "Element" at bounding box center [185, 101] width 66 height 13
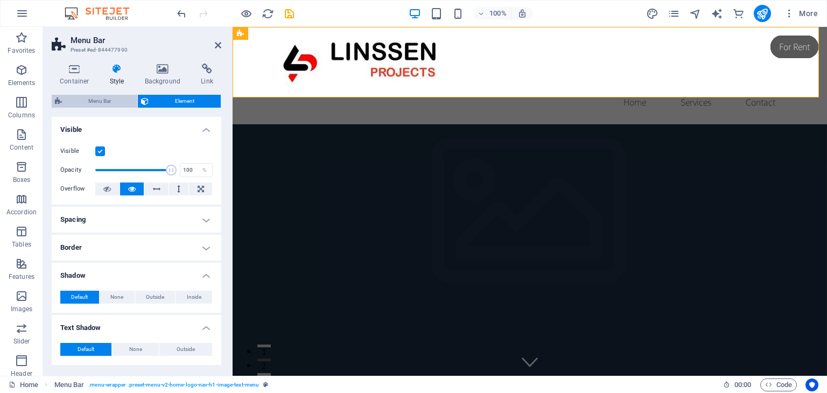
click at [118, 102] on span "Menu Bar" at bounding box center [99, 101] width 69 height 13
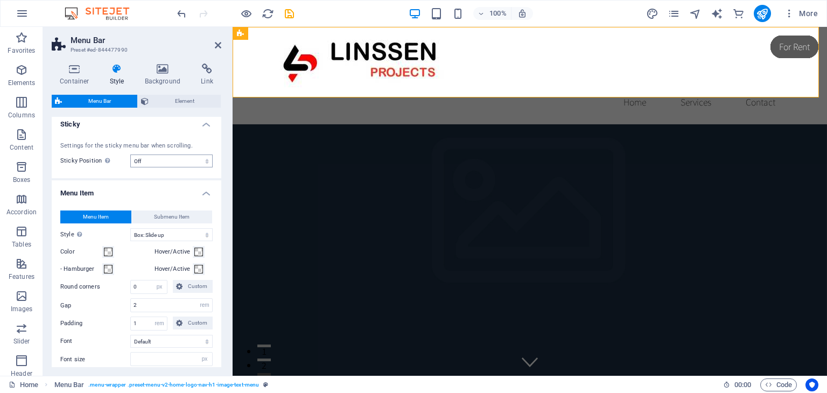
scroll to position [162, 0]
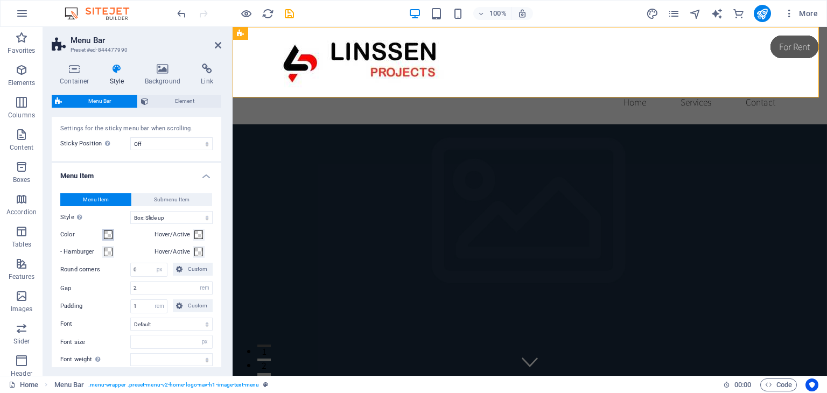
click at [107, 239] on button "Color" at bounding box center [108, 235] width 12 height 12
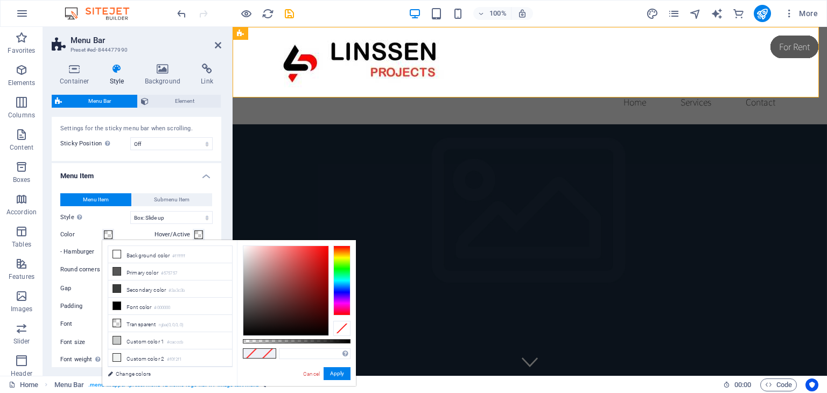
type input "#de3a3a"
click at [306, 257] on div at bounding box center [285, 290] width 85 height 89
select select
type input "#000000"
drag, startPoint x: 304, startPoint y: 255, endPoint x: 237, endPoint y: 340, distance: 108.1
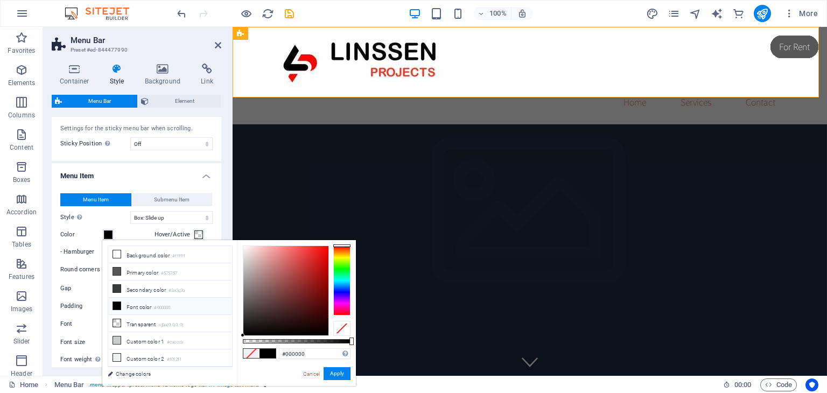
click at [237, 340] on div "#000000 Supported formats #0852ed rgb(8, 82, 237) rgba(8, 82, 237, 90%) hsv(221…" at bounding box center [296, 391] width 119 height 302
click at [120, 220] on label "Style Switch to preview mode and move the mouse over menu items to test the eff…" at bounding box center [95, 217] width 70 height 13
click at [130, 220] on select "Plain Text color Box: Fade Box: Flip vertical Box: Flip horizontal Box: Slide d…" at bounding box center [171, 217] width 82 height 13
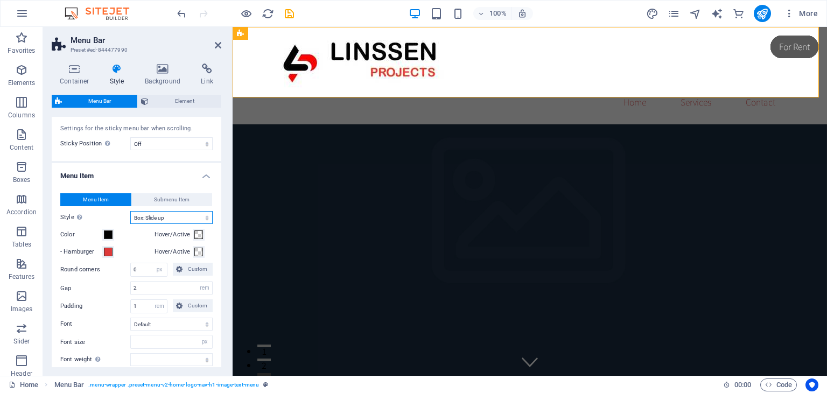
select select
click at [195, 235] on span at bounding box center [198, 234] width 9 height 9
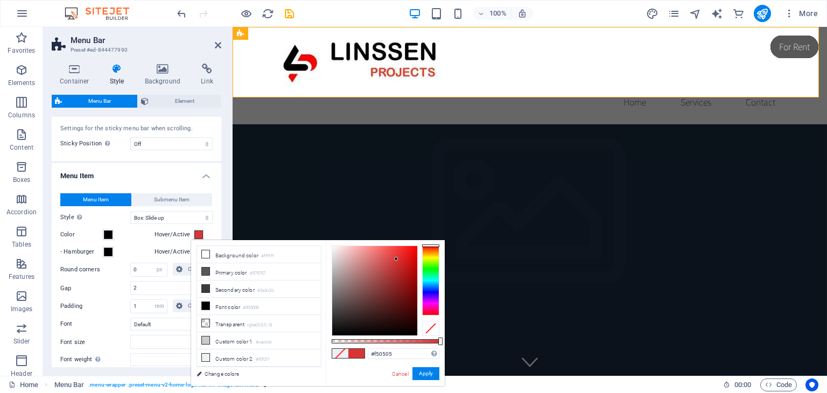
type input "#fb0000"
drag, startPoint x: 380, startPoint y: 267, endPoint x: 418, endPoint y: 247, distance: 42.6
click at [418, 247] on div at bounding box center [386, 291] width 108 height 90
drag, startPoint x: 418, startPoint y: 247, endPoint x: 416, endPoint y: 268, distance: 21.1
click at [416, 268] on div at bounding box center [386, 291] width 108 height 90
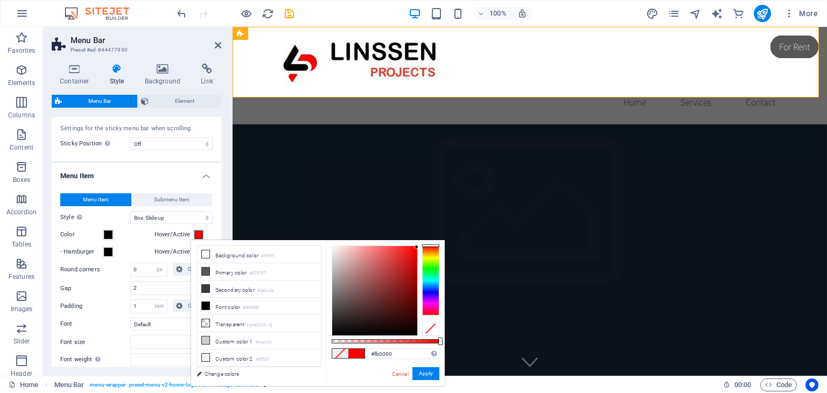
select select
type input "#900000"
drag, startPoint x: 413, startPoint y: 247, endPoint x: 417, endPoint y: 285, distance: 38.4
click at [417, 285] on div at bounding box center [374, 290] width 85 height 89
select select
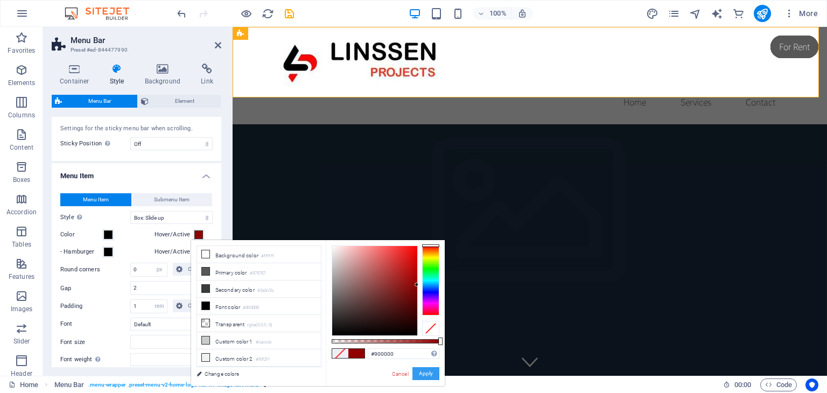
click at [431, 374] on button "Apply" at bounding box center [425, 373] width 27 height 13
select select
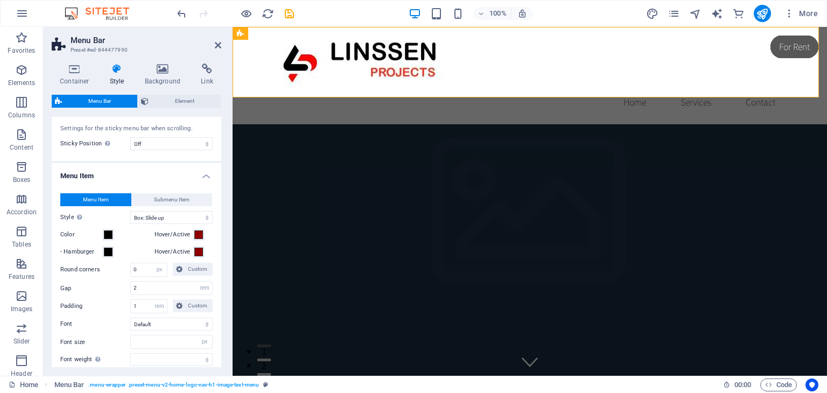
select select
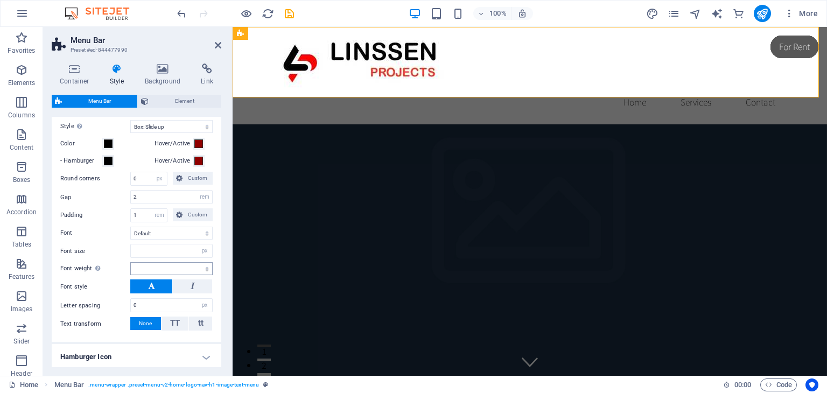
scroll to position [269, 0]
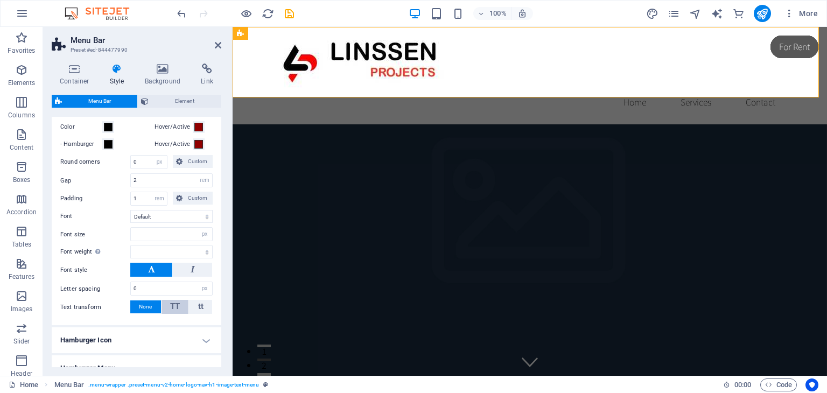
click at [180, 307] on button "TT" at bounding box center [175, 307] width 27 height 14
select select
click at [137, 302] on button "None" at bounding box center [145, 306] width 31 height 13
select select
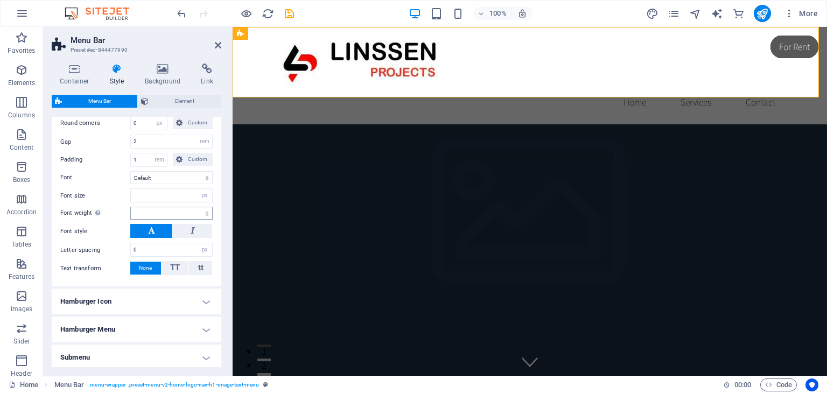
scroll to position [323, 0]
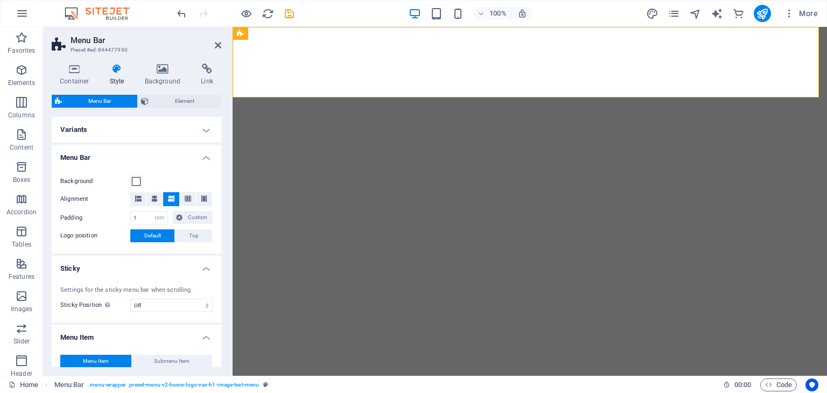
select select "rem"
select select "hover_box_bottom"
select select "px"
select select "rem"
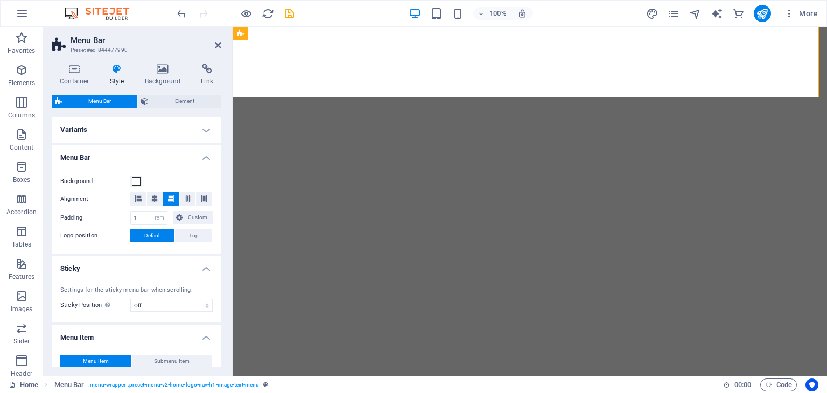
select select "px"
select select
select select "px"
select select "preset-menu-v2-home-logo-nav-h1-image-text-menu"
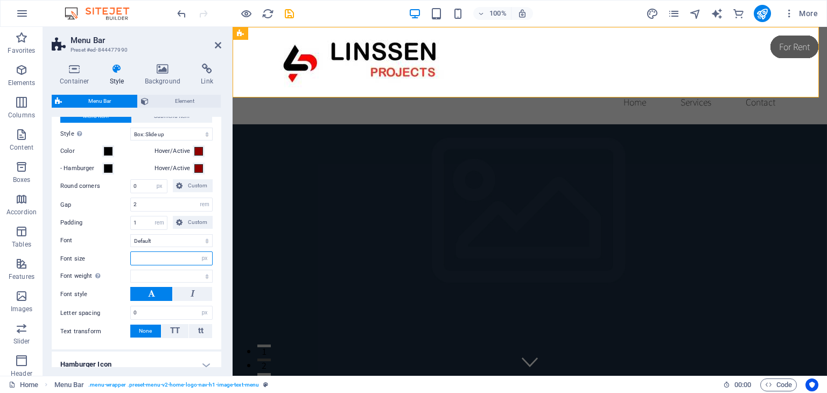
click at [153, 257] on input "number" at bounding box center [171, 258] width 81 height 13
type input "18"
select select
type input "18"
click at [139, 272] on select "Thin, 100 Extra-light, 200 Light, 300 Regular, 400 Medium, 500 Semi-bold, 600 B…" at bounding box center [171, 276] width 82 height 13
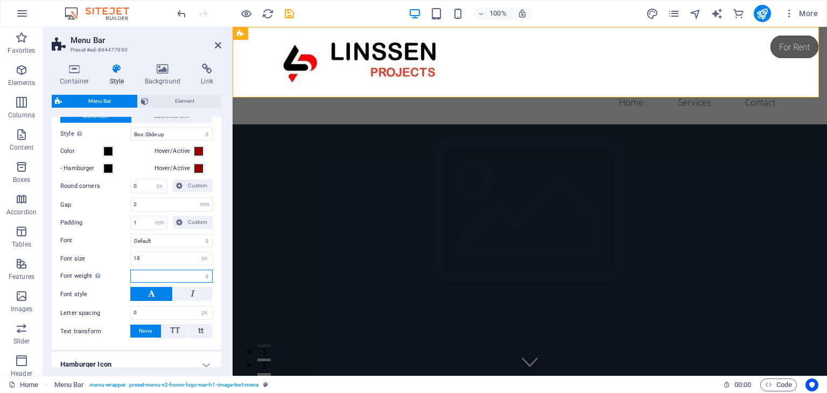
select select "500"
click at [130, 270] on select "Thin, 100 Extra-light, 200 Light, 300 Regular, 400 Medium, 500 Semi-bold, 600 B…" at bounding box center [171, 276] width 82 height 13
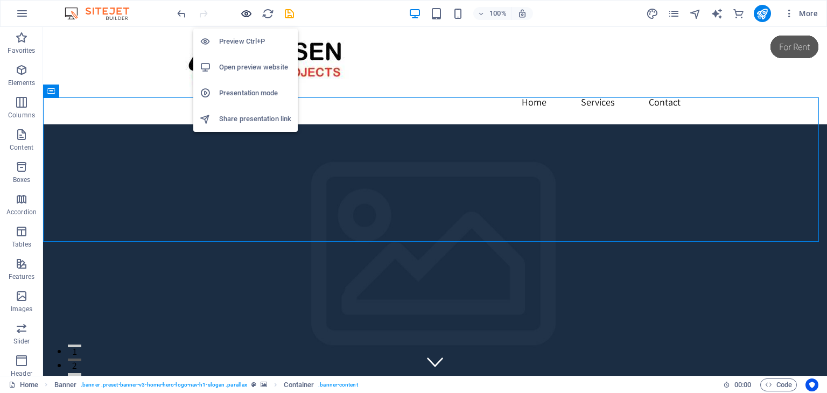
click at [247, 12] on icon "button" at bounding box center [246, 14] width 12 height 12
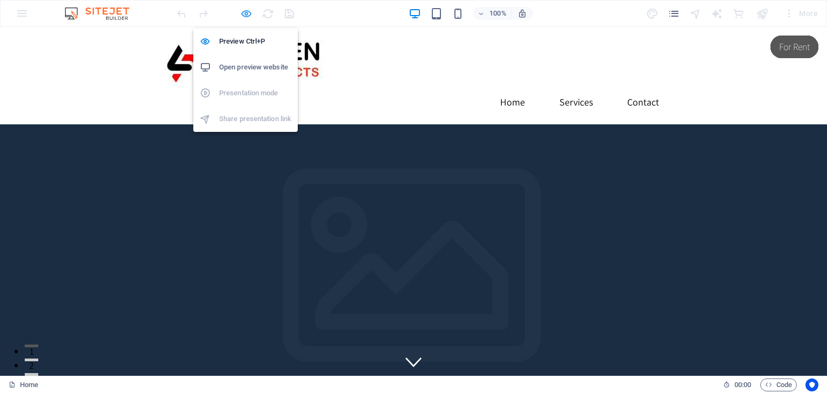
click at [250, 13] on icon "button" at bounding box center [246, 14] width 12 height 12
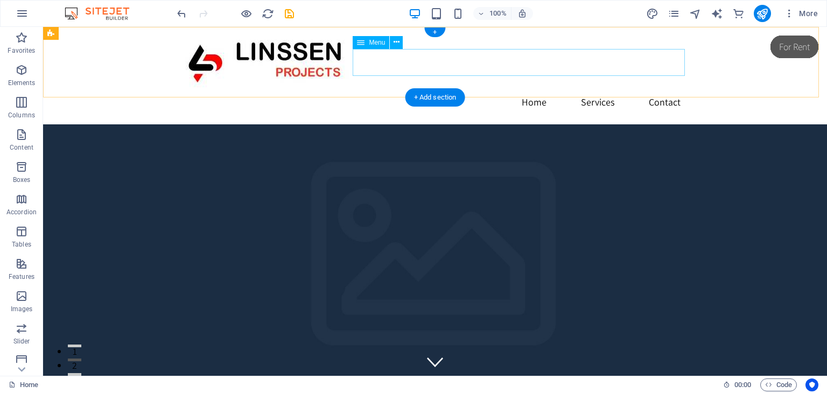
click at [529, 89] on nav "Home Services Contact" at bounding box center [435, 102] width 508 height 27
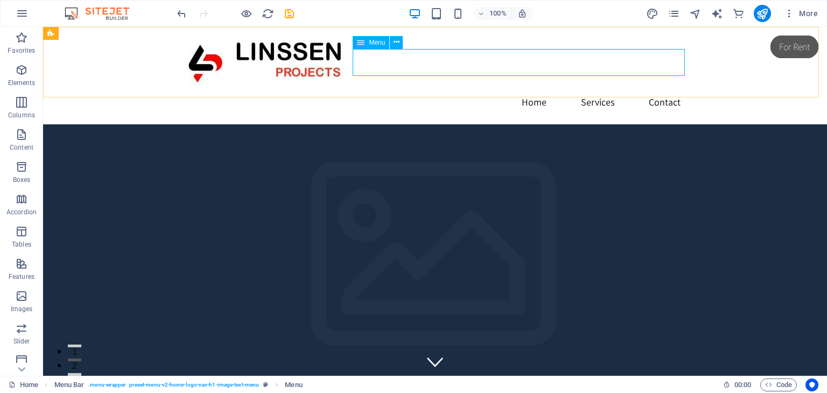
click at [366, 41] on div "Menu" at bounding box center [371, 42] width 37 height 13
click at [395, 44] on icon at bounding box center [397, 42] width 6 height 11
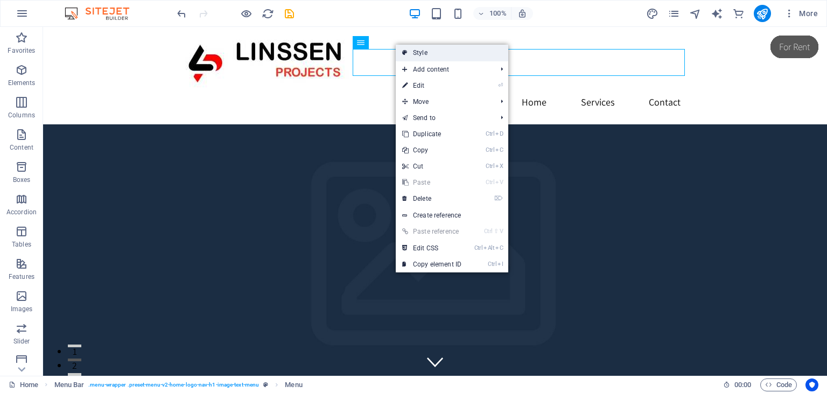
click at [422, 60] on link "Style" at bounding box center [452, 53] width 113 height 16
select select "rem"
select select "hover_box_bottom"
select select "px"
select select "rem"
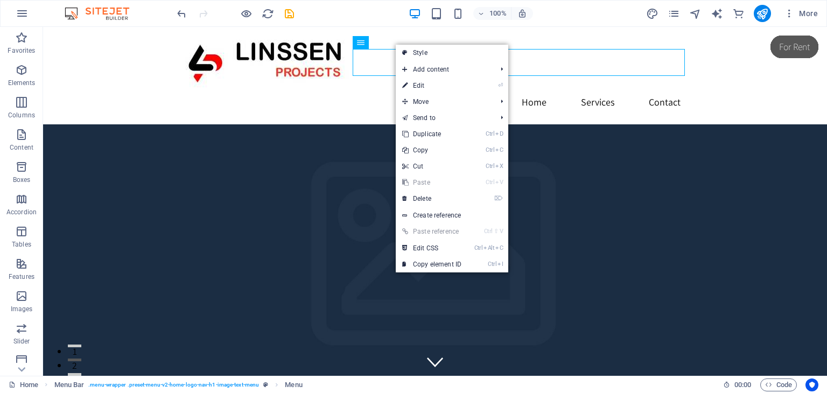
select select "rem"
select select "px"
select select "500"
select select "px"
select select "preset-menu-v2-home-logo-nav-h1-image-text-menu"
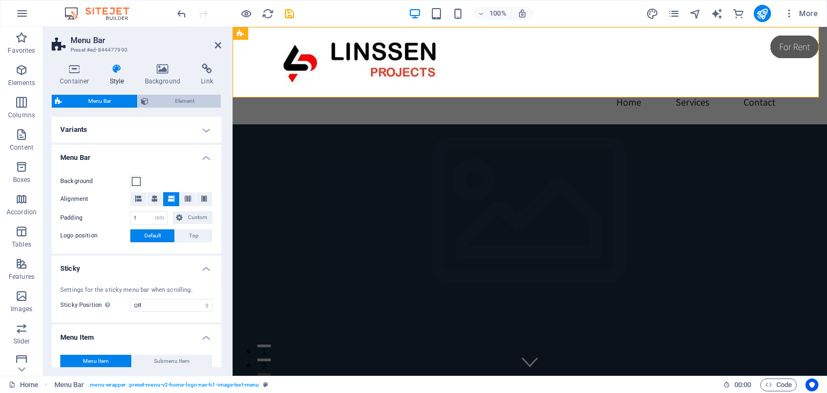
click at [164, 102] on span "Element" at bounding box center [185, 101] width 66 height 13
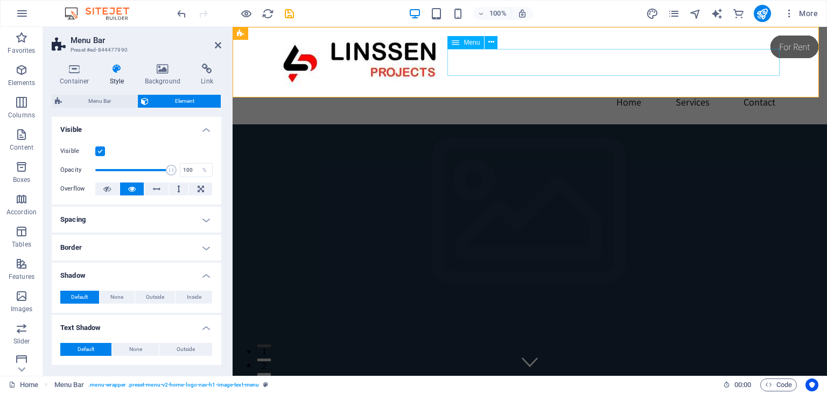
click at [557, 89] on nav "Home Services Contact" at bounding box center [530, 102] width 508 height 27
click at [219, 41] on icon at bounding box center [218, 45] width 6 height 9
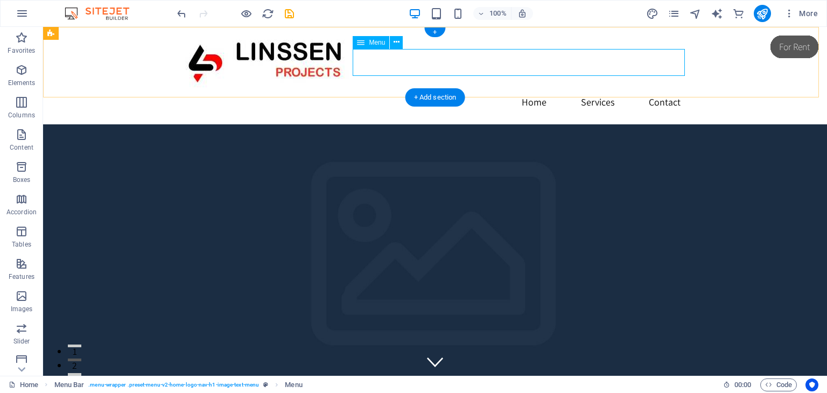
click at [491, 89] on nav "Home Services Contact" at bounding box center [435, 102] width 508 height 27
click at [394, 42] on icon at bounding box center [397, 42] width 6 height 11
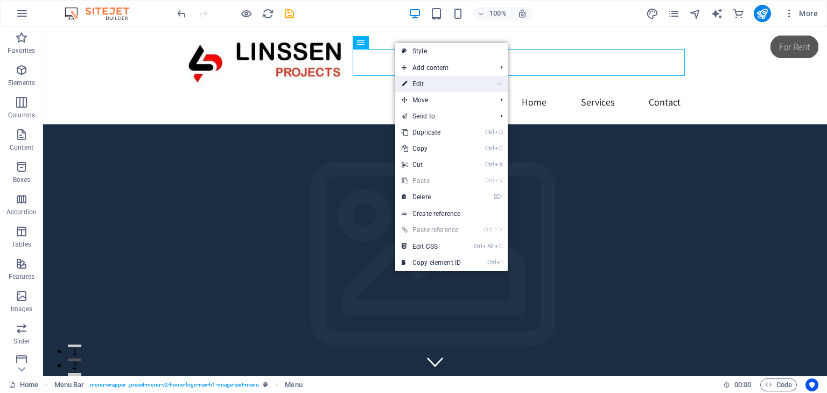
click at [420, 84] on link "⏎ Edit" at bounding box center [431, 84] width 72 height 16
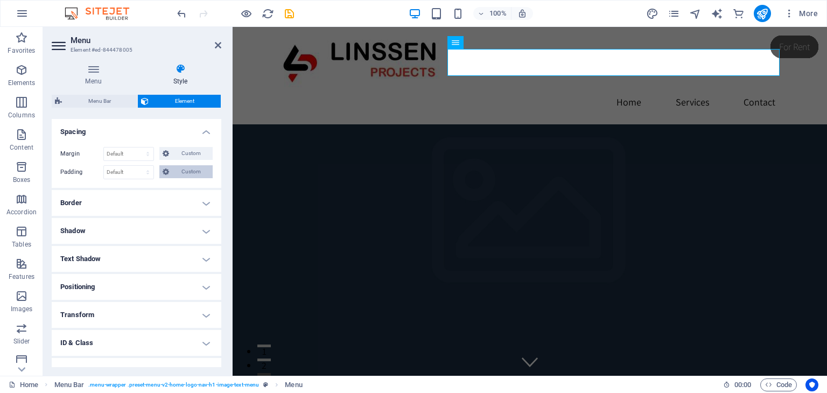
scroll to position [98, 0]
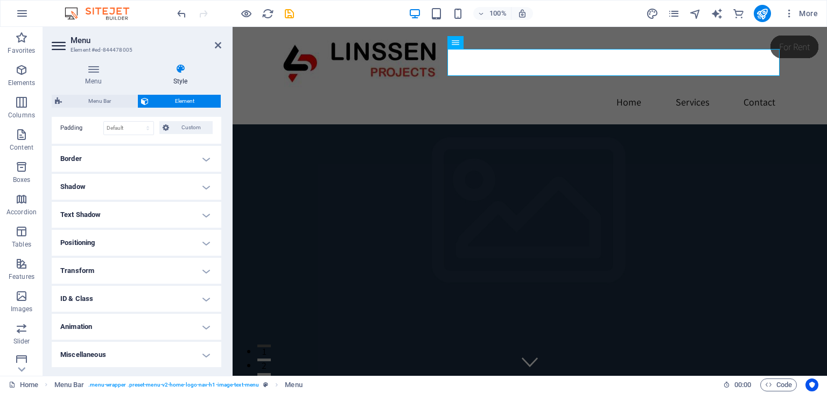
click at [203, 270] on h4 "Transform" at bounding box center [137, 271] width 170 height 26
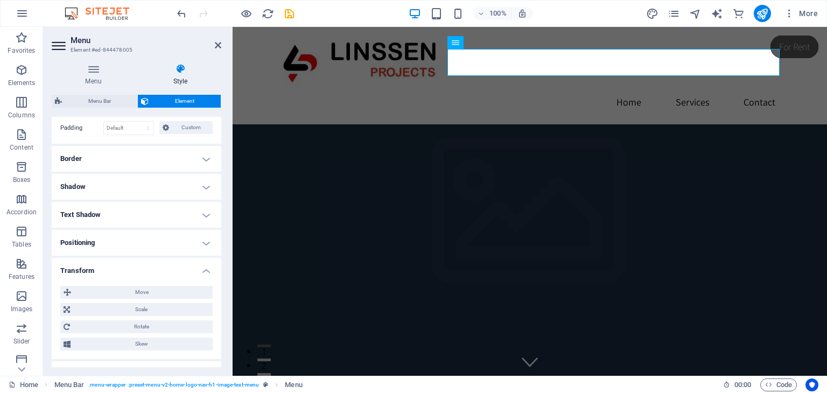
click at [203, 270] on h4 "Transform" at bounding box center [137, 267] width 170 height 19
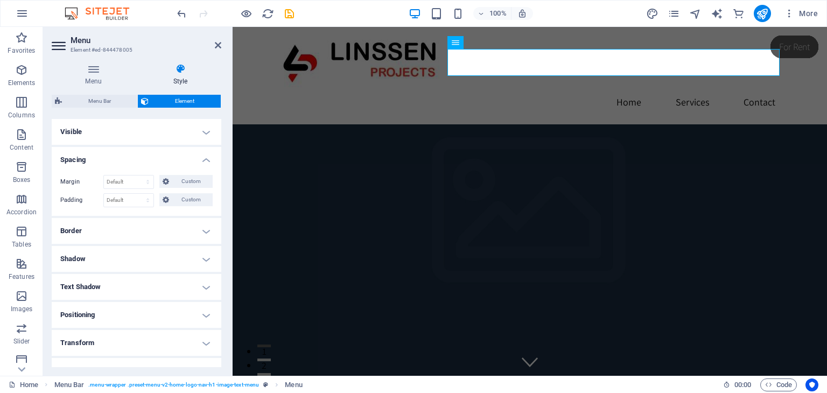
scroll to position [0, 0]
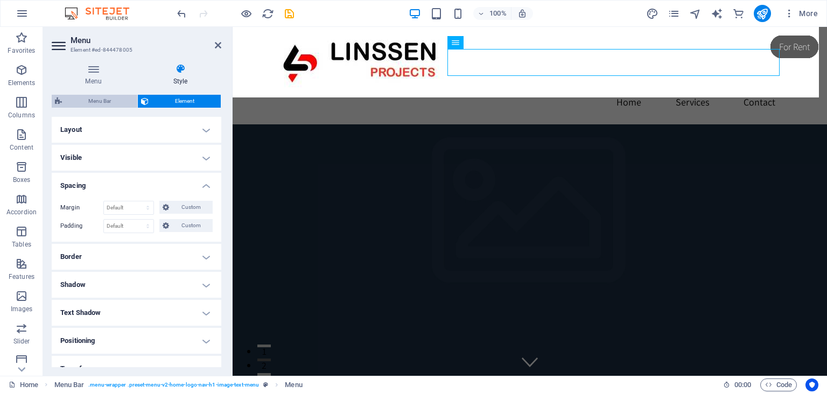
click at [117, 100] on span "Menu Bar" at bounding box center [99, 101] width 69 height 13
select select "rem"
select select "hover_box_bottom"
select select "px"
select select "rem"
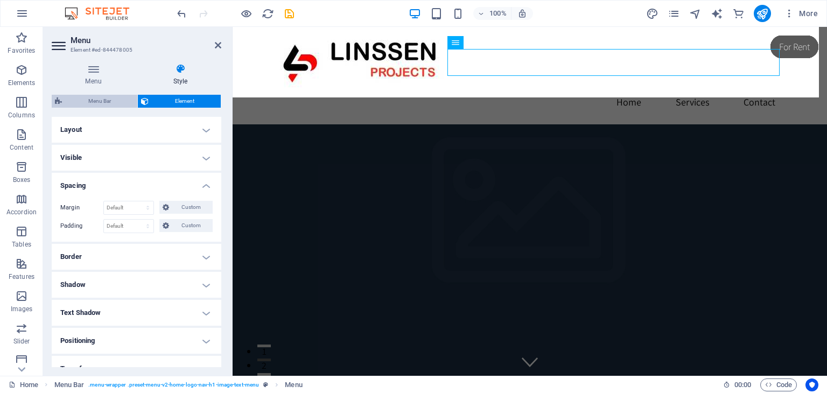
select select "rem"
select select "px"
select select "500"
select select "px"
select select "preset-menu-v2-home-logo-nav-h1-image-text-menu"
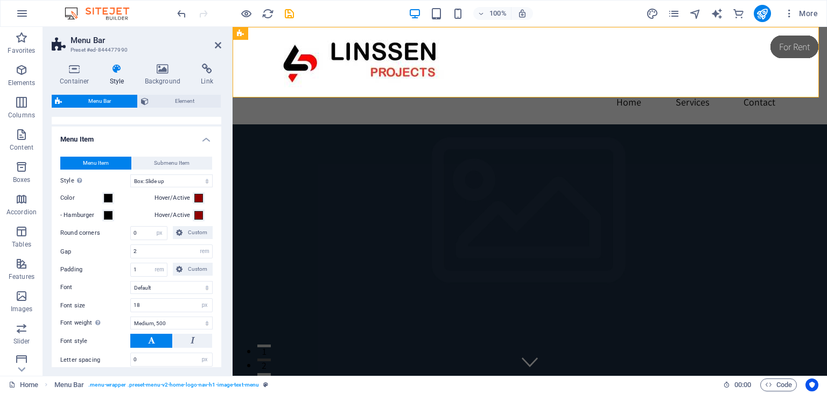
scroll to position [215, 0]
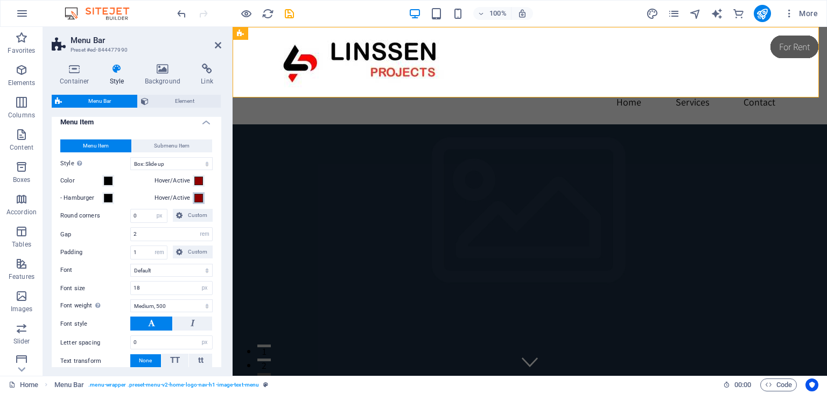
click at [199, 197] on span at bounding box center [198, 198] width 9 height 9
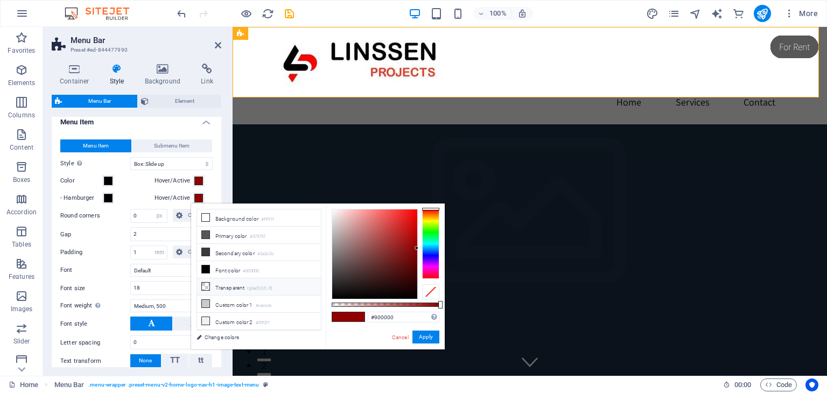
click at [229, 285] on li "Transparent rgba(0,0,0,.0)" at bounding box center [259, 286] width 124 height 17
type input "rgba(0, 0, 0, 0)"
click at [201, 184] on button "Hover/Active" at bounding box center [199, 181] width 12 height 12
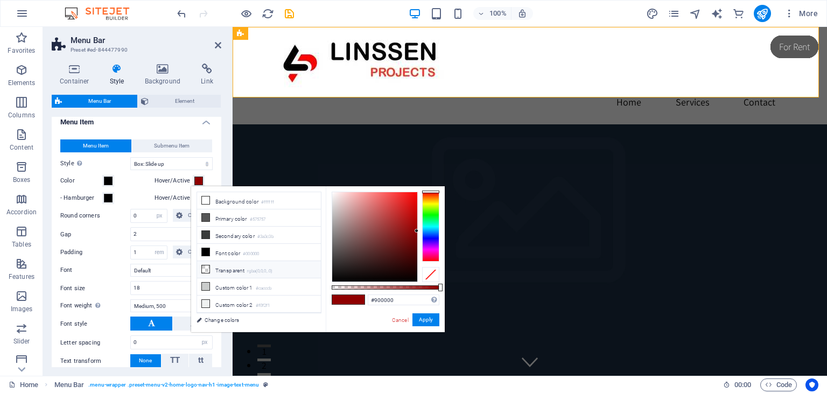
click at [220, 268] on li "Transparent rgba(0,0,0,.0)" at bounding box center [259, 269] width 124 height 17
type input "rgba(0, 0, 0, 0)"
click at [139, 190] on div "Menu Item Submenu Item Style Switch to preview mode and move the mouse over men…" at bounding box center [137, 254] width 174 height 250
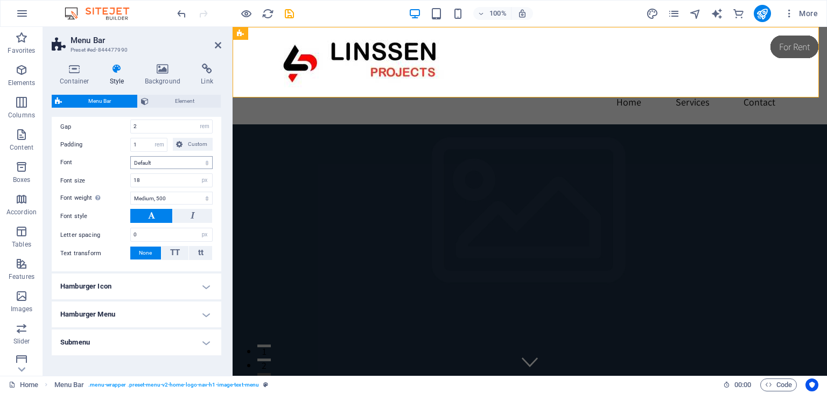
scroll to position [353, 0]
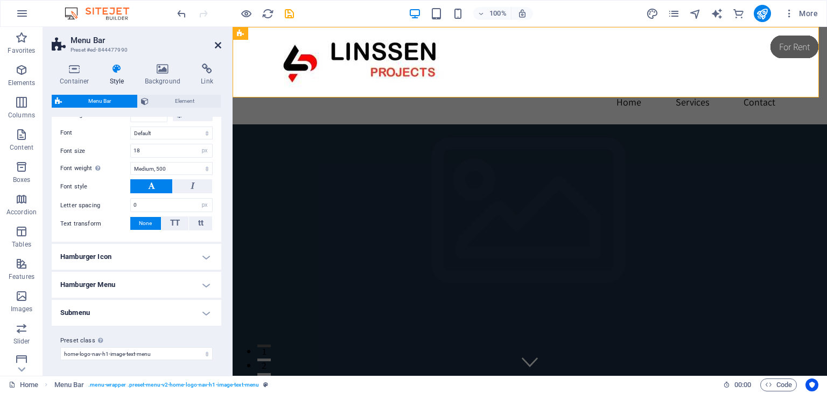
click at [219, 48] on icon at bounding box center [218, 45] width 6 height 9
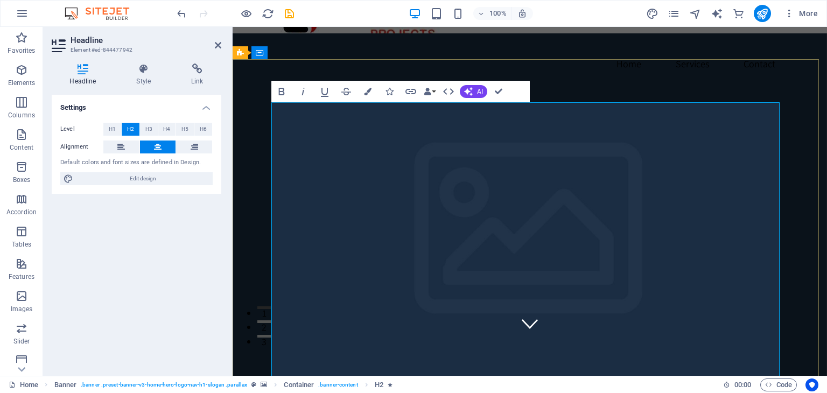
scroll to position [54, 0]
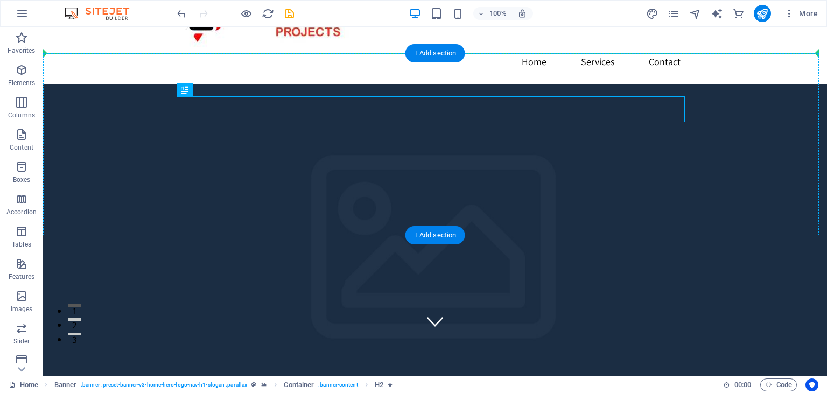
scroll to position [9, 0]
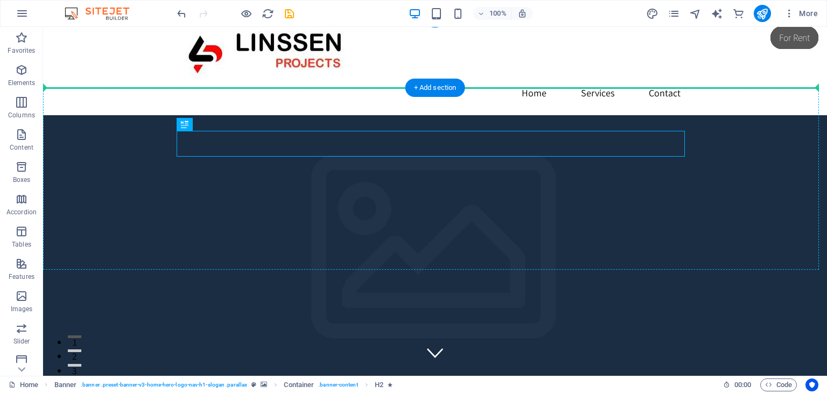
drag, startPoint x: 490, startPoint y: 100, endPoint x: 488, endPoint y: 74, distance: 25.9
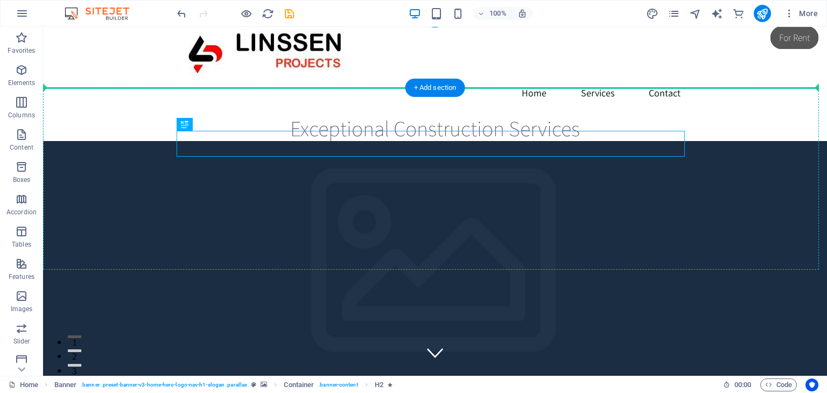
scroll to position [0, 0]
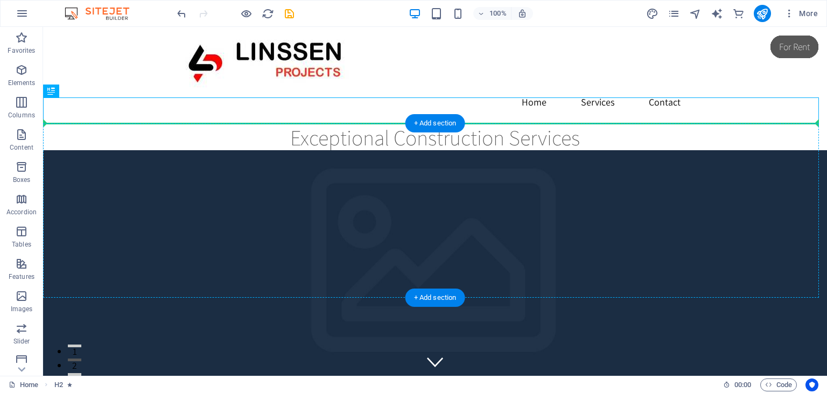
drag, startPoint x: 487, startPoint y: 106, endPoint x: 482, endPoint y: 164, distance: 58.3
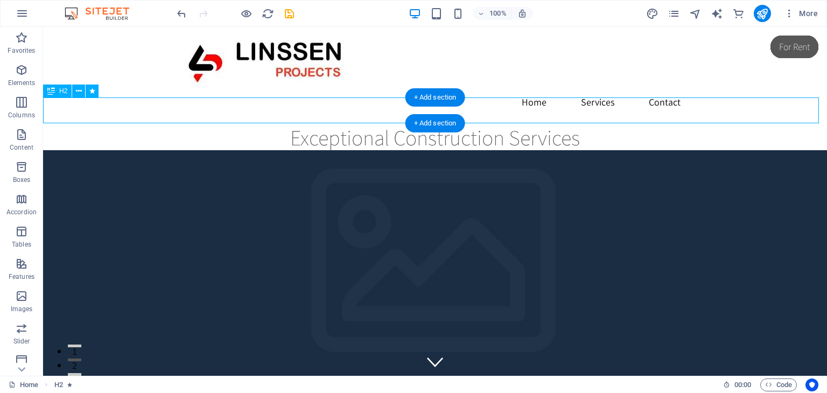
click at [466, 124] on div "Exceptional Construction Services" at bounding box center [435, 137] width 784 height 26
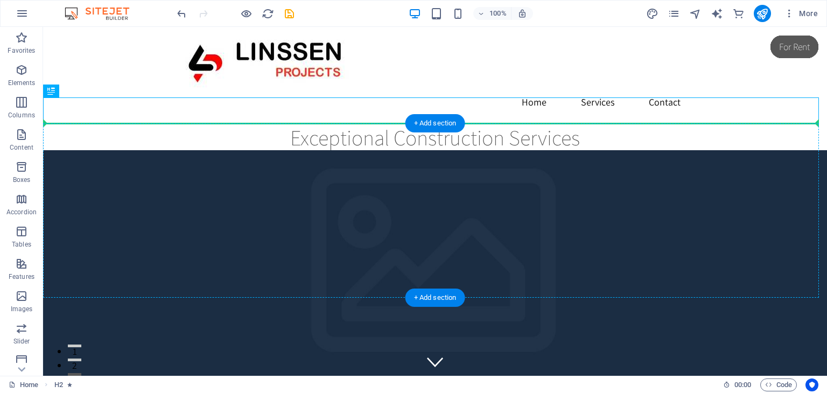
drag, startPoint x: 488, startPoint y: 109, endPoint x: 486, endPoint y: 166, distance: 57.1
drag, startPoint x: 485, startPoint y: 113, endPoint x: 544, endPoint y: 173, distance: 84.9
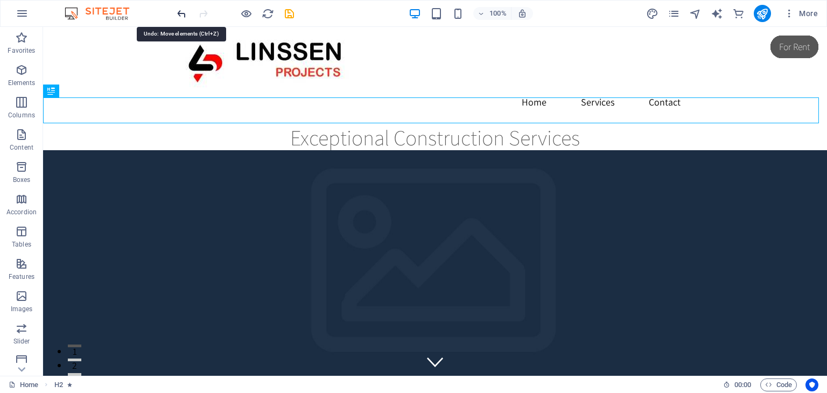
click at [185, 10] on icon "undo" at bounding box center [182, 14] width 12 height 12
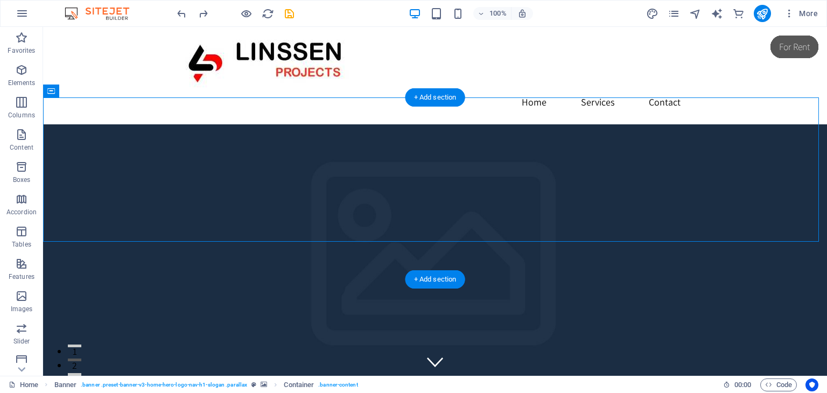
click at [541, 272] on figure at bounding box center [435, 298] width 784 height 349
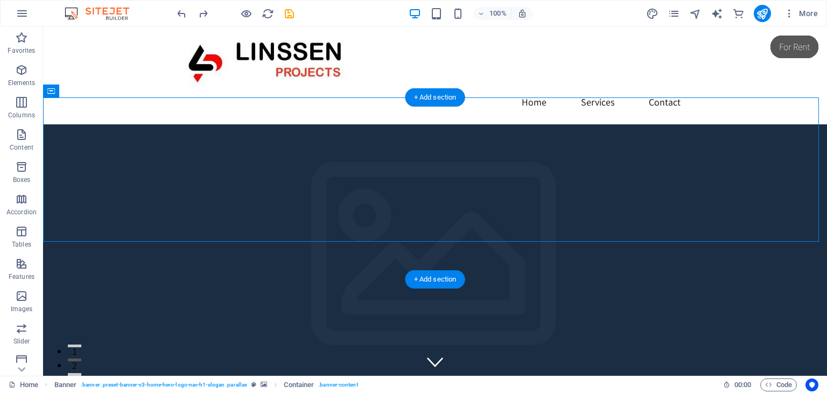
drag, startPoint x: 763, startPoint y: 241, endPoint x: 767, endPoint y: 278, distance: 37.8
click at [767, 278] on div "Exceptional Construction Services This is a very appealing slogan" at bounding box center [435, 368] width 784 height 489
drag, startPoint x: 712, startPoint y: 276, endPoint x: 712, endPoint y: 304, distance: 28.5
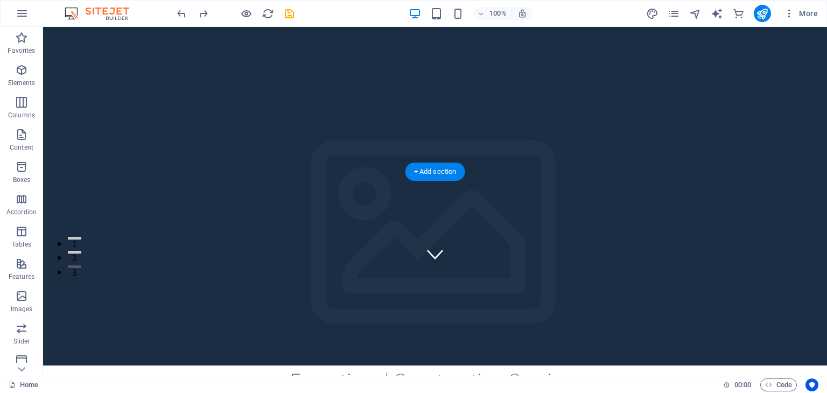
scroll to position [54, 0]
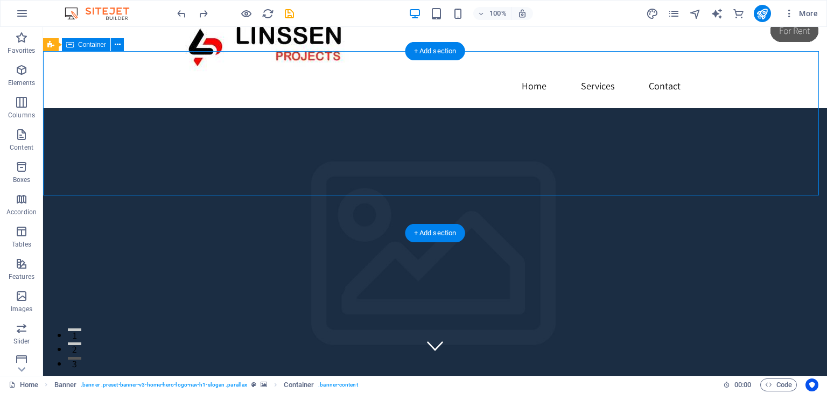
scroll to position [0, 0]
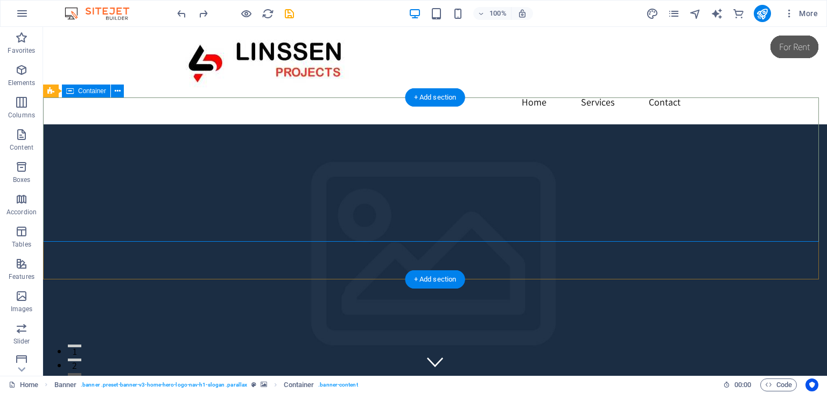
click at [115, 93] on icon at bounding box center [118, 91] width 6 height 11
